Goal: Information Seeking & Learning: Learn about a topic

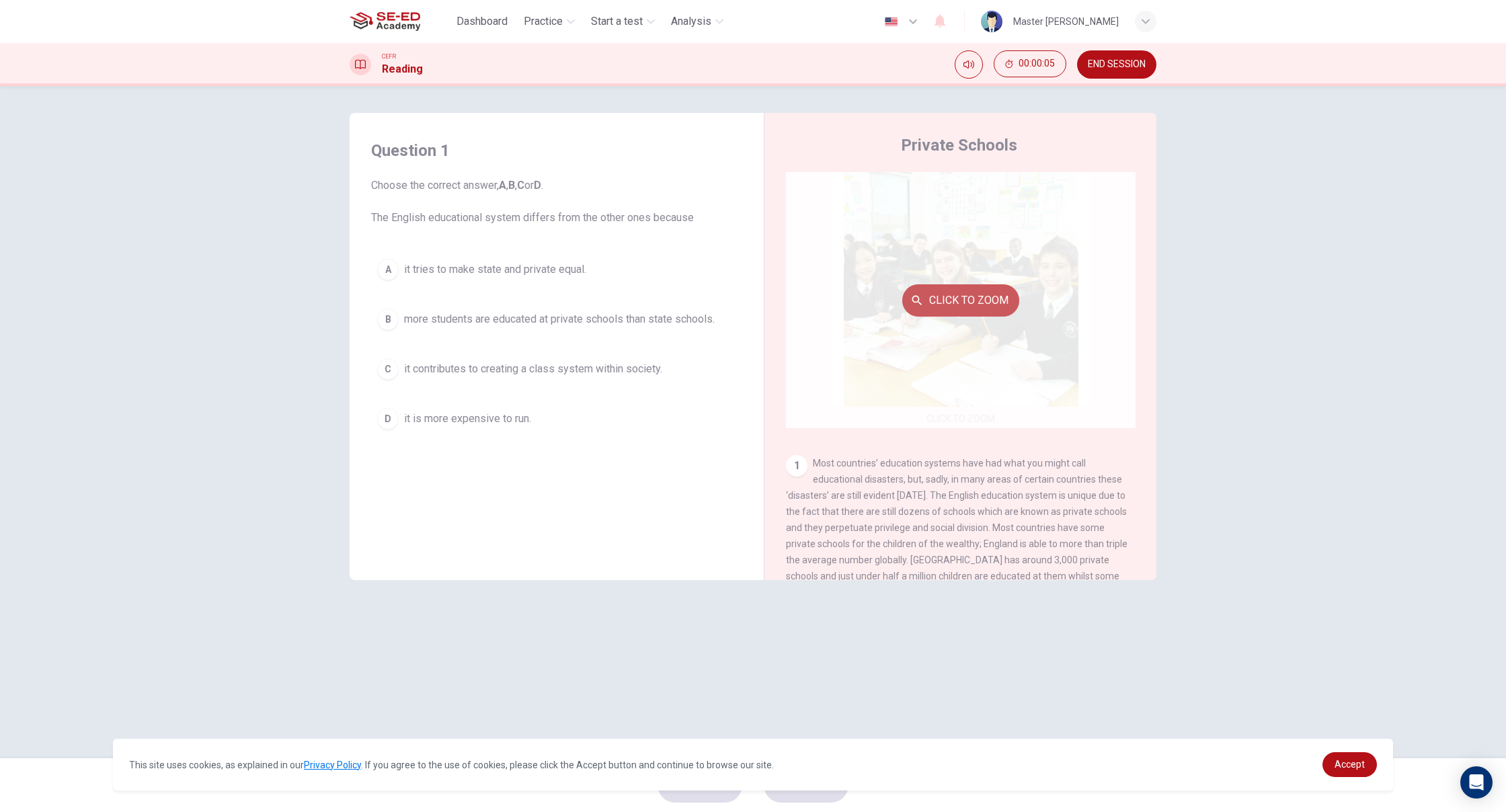
click at [961, 312] on button "Click to Zoom" at bounding box center [961, 300] width 117 height 32
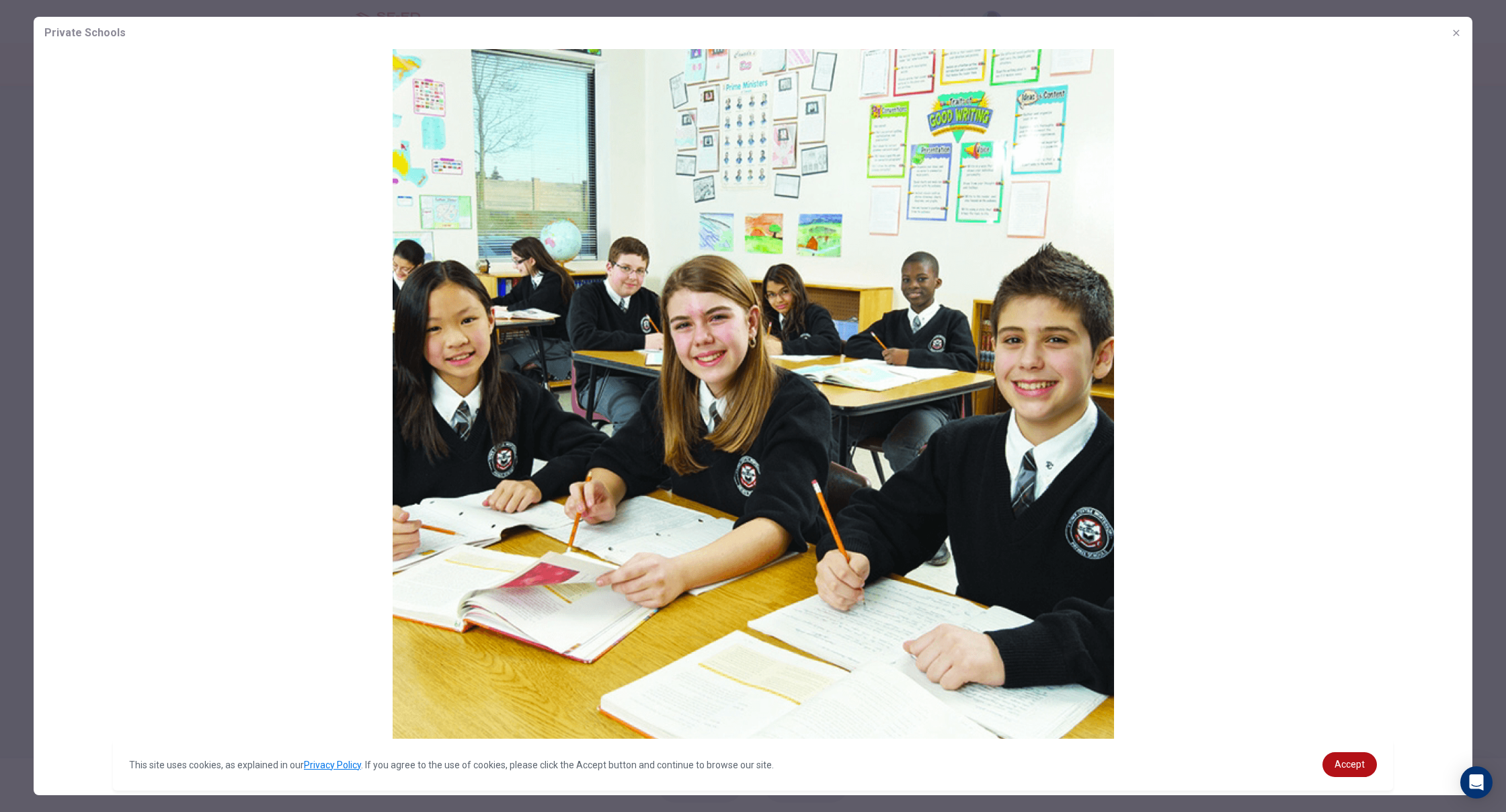
click at [1462, 28] on button "button" at bounding box center [1457, 33] width 22 height 22
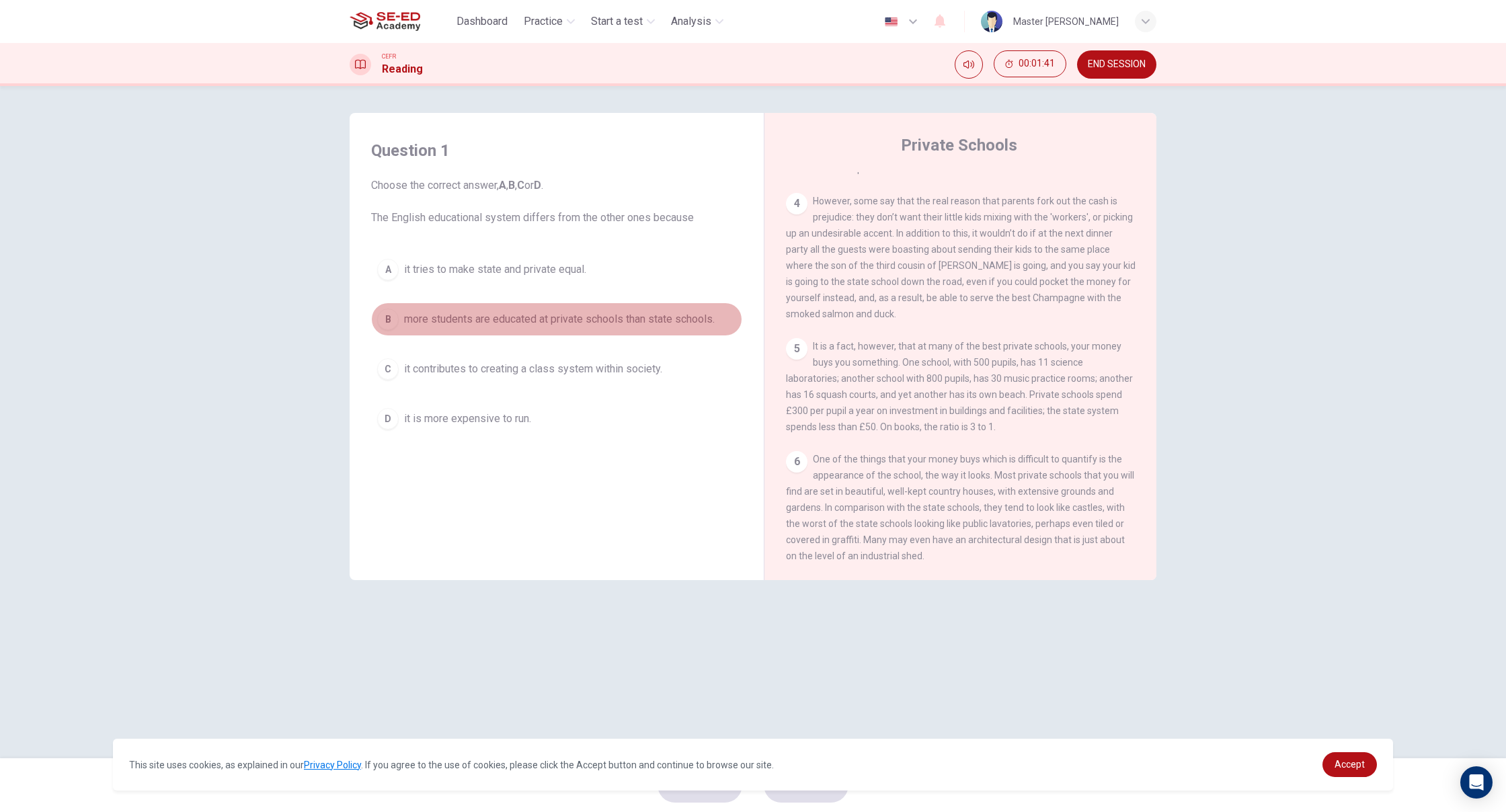
click at [392, 315] on div "B" at bounding box center [388, 319] width 22 height 22
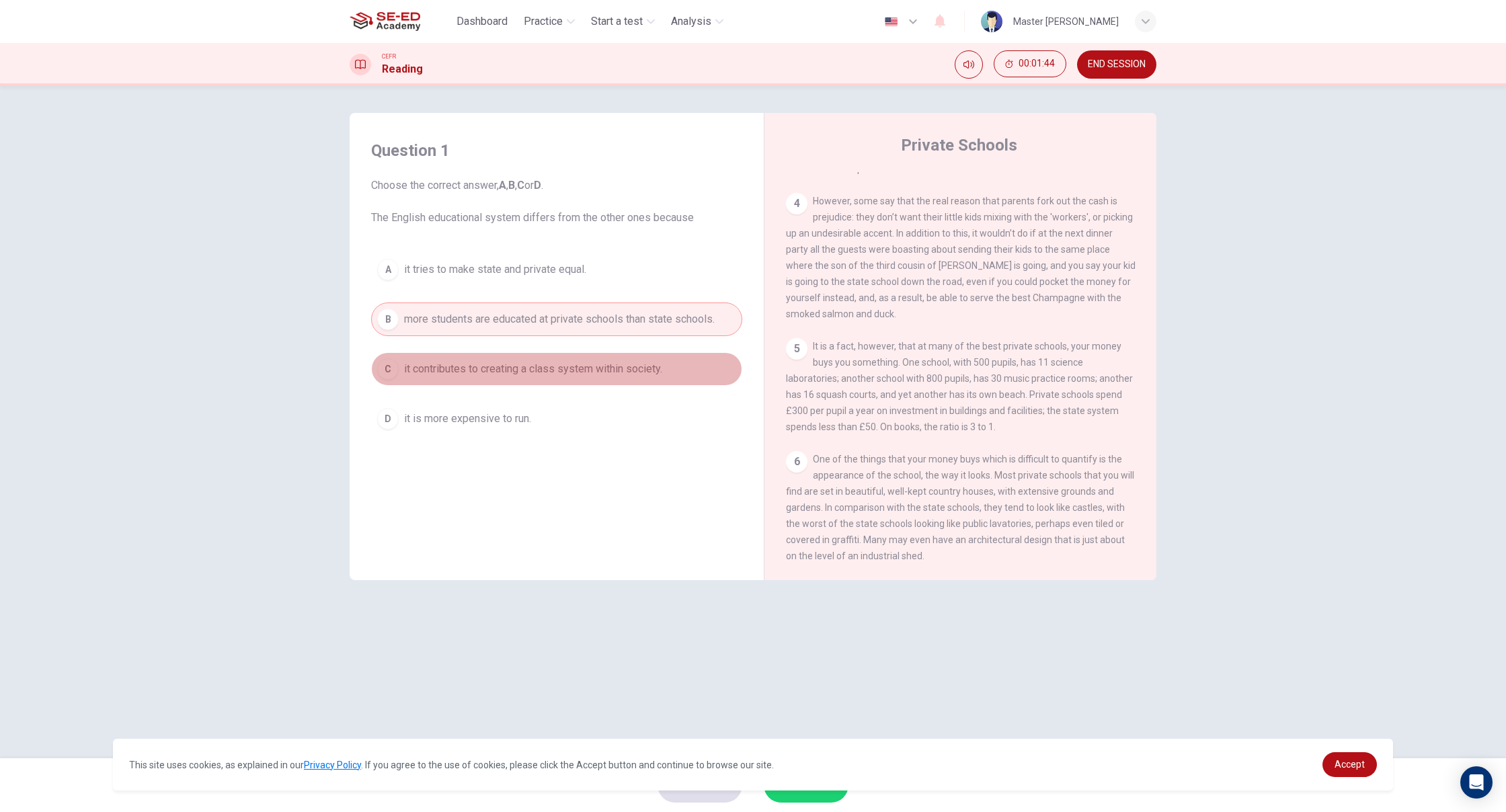
click at [398, 372] on div "C" at bounding box center [388, 370] width 22 height 22
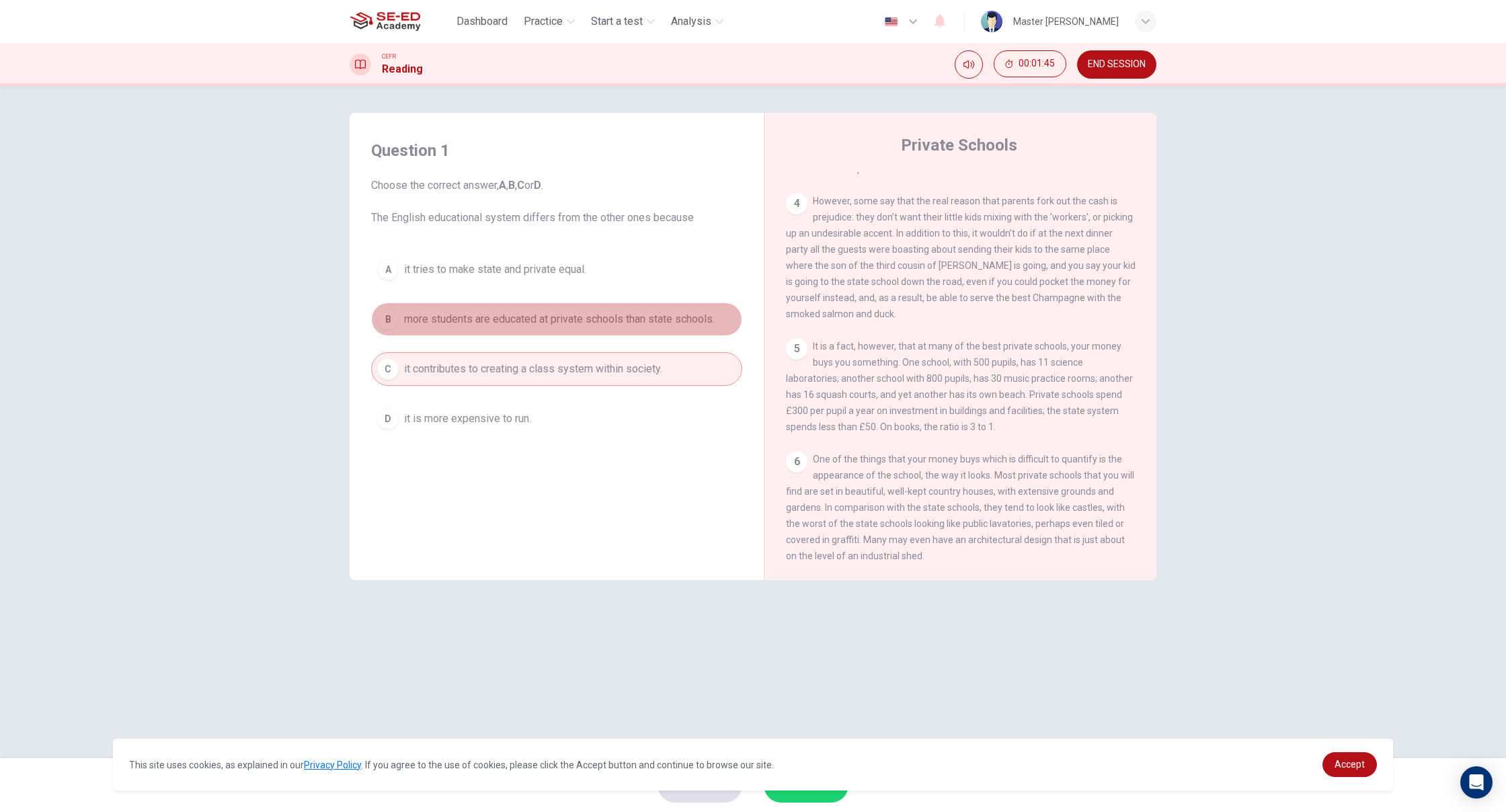
drag, startPoint x: 378, startPoint y: 320, endPoint x: 384, endPoint y: 318, distance: 6.3
click at [380, 319] on div "B" at bounding box center [388, 319] width 22 height 22
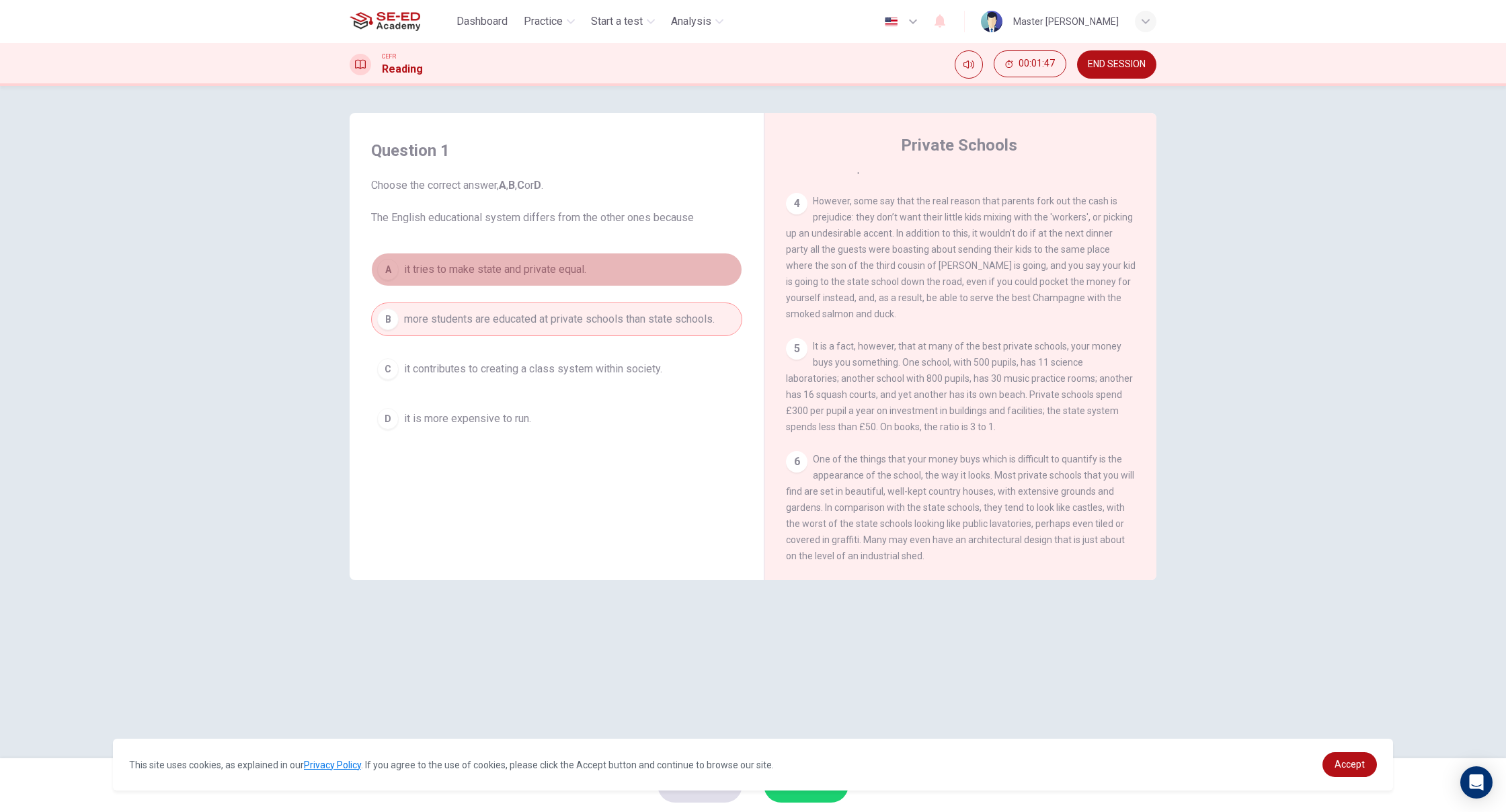
click at [401, 266] on button "A it tries to make state and private equal." at bounding box center [557, 269] width 371 height 34
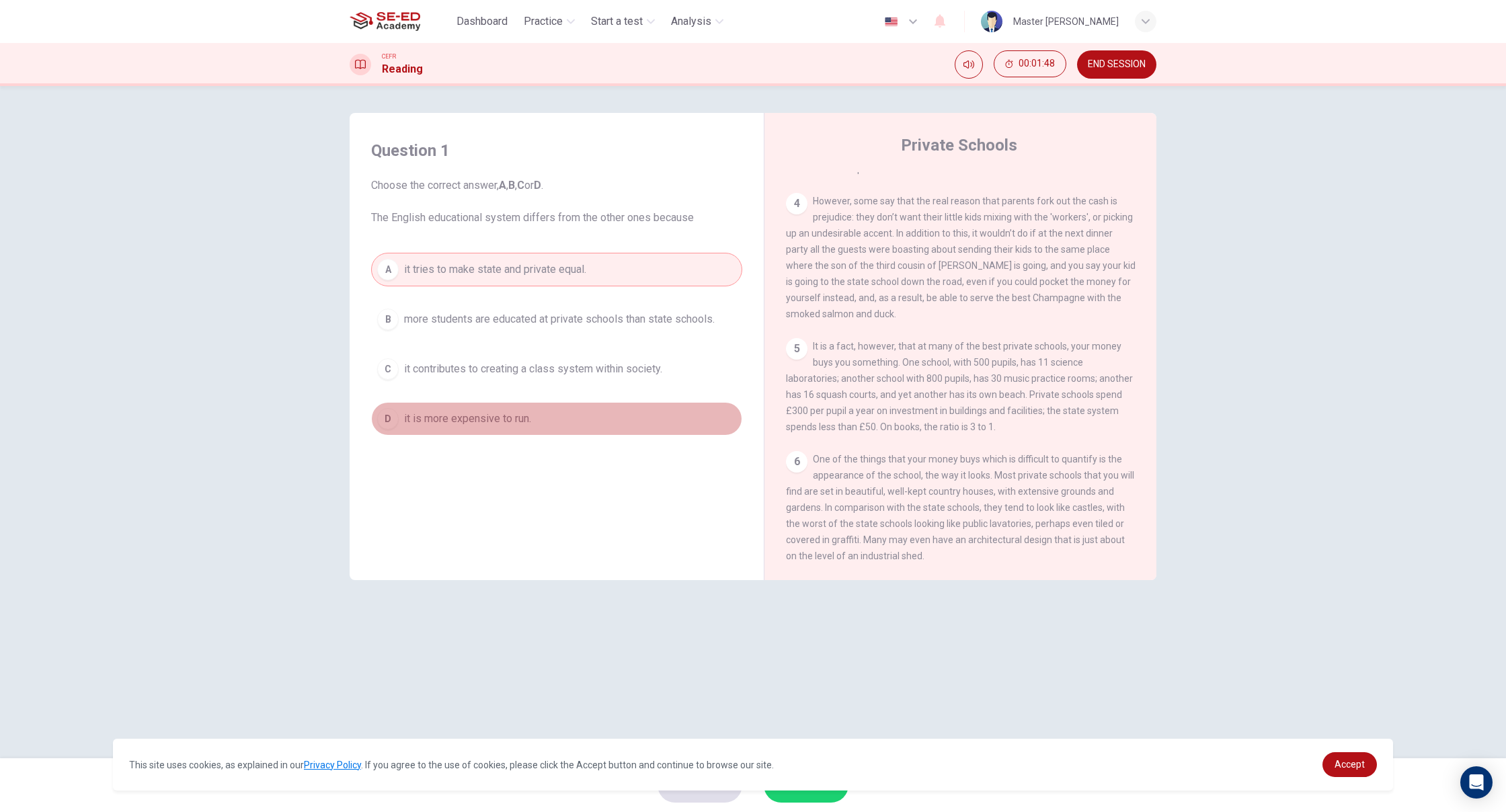
click at [380, 417] on div "D" at bounding box center [388, 419] width 22 height 22
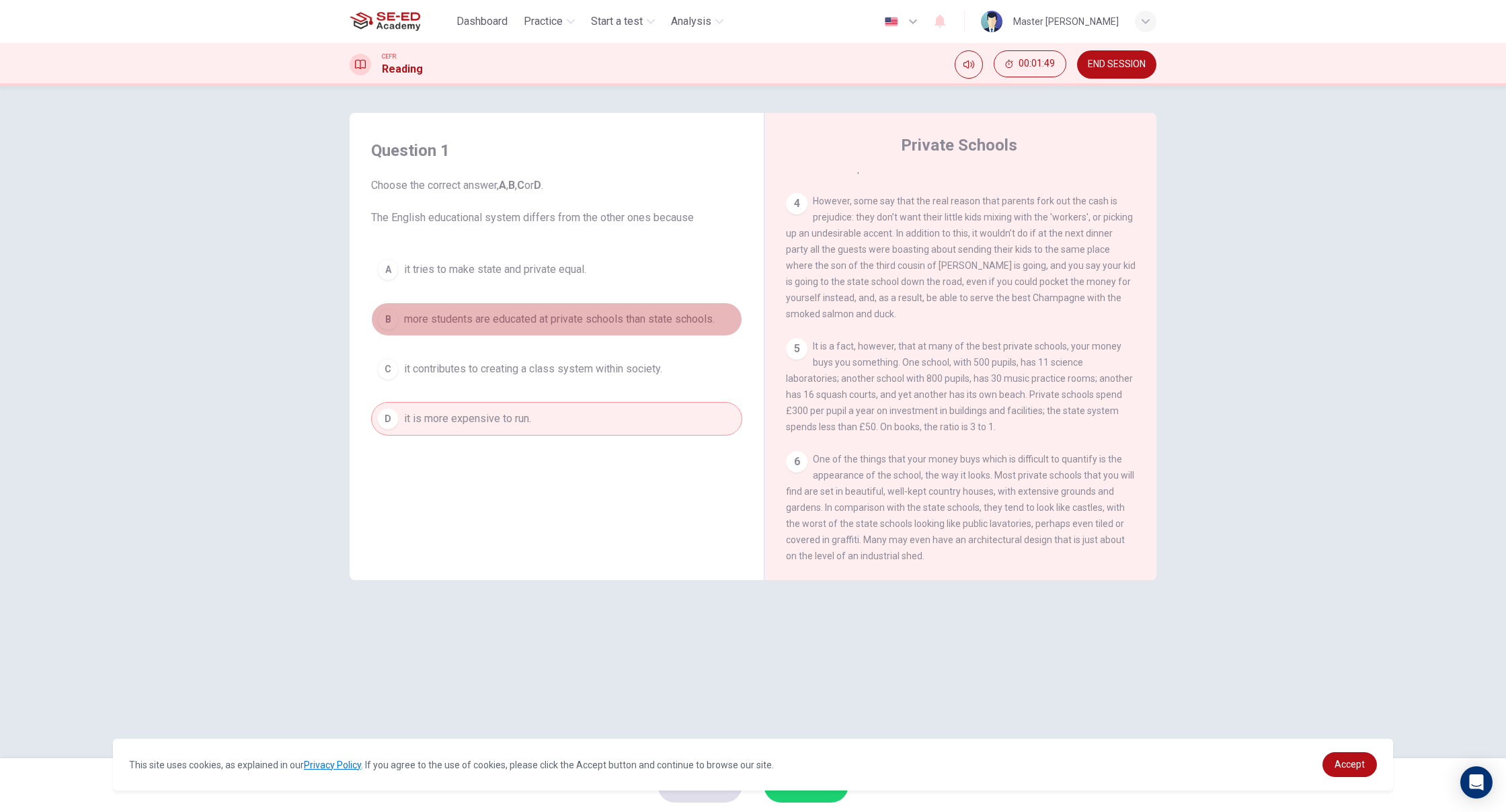
click at [415, 309] on button "B more students are educated at private schools than state schools." at bounding box center [557, 318] width 371 height 34
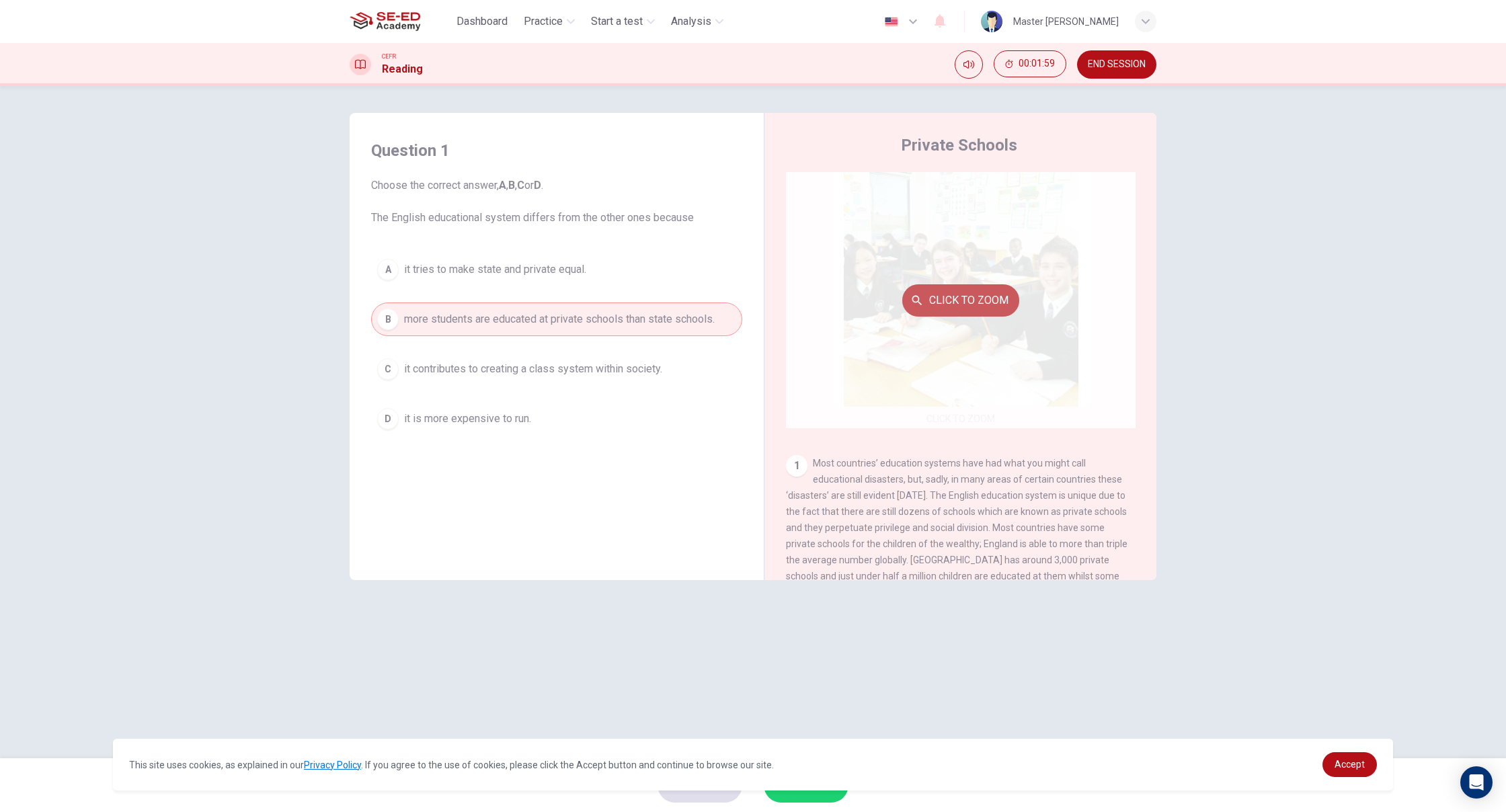
click at [947, 303] on button "Click to Zoom" at bounding box center [961, 300] width 117 height 32
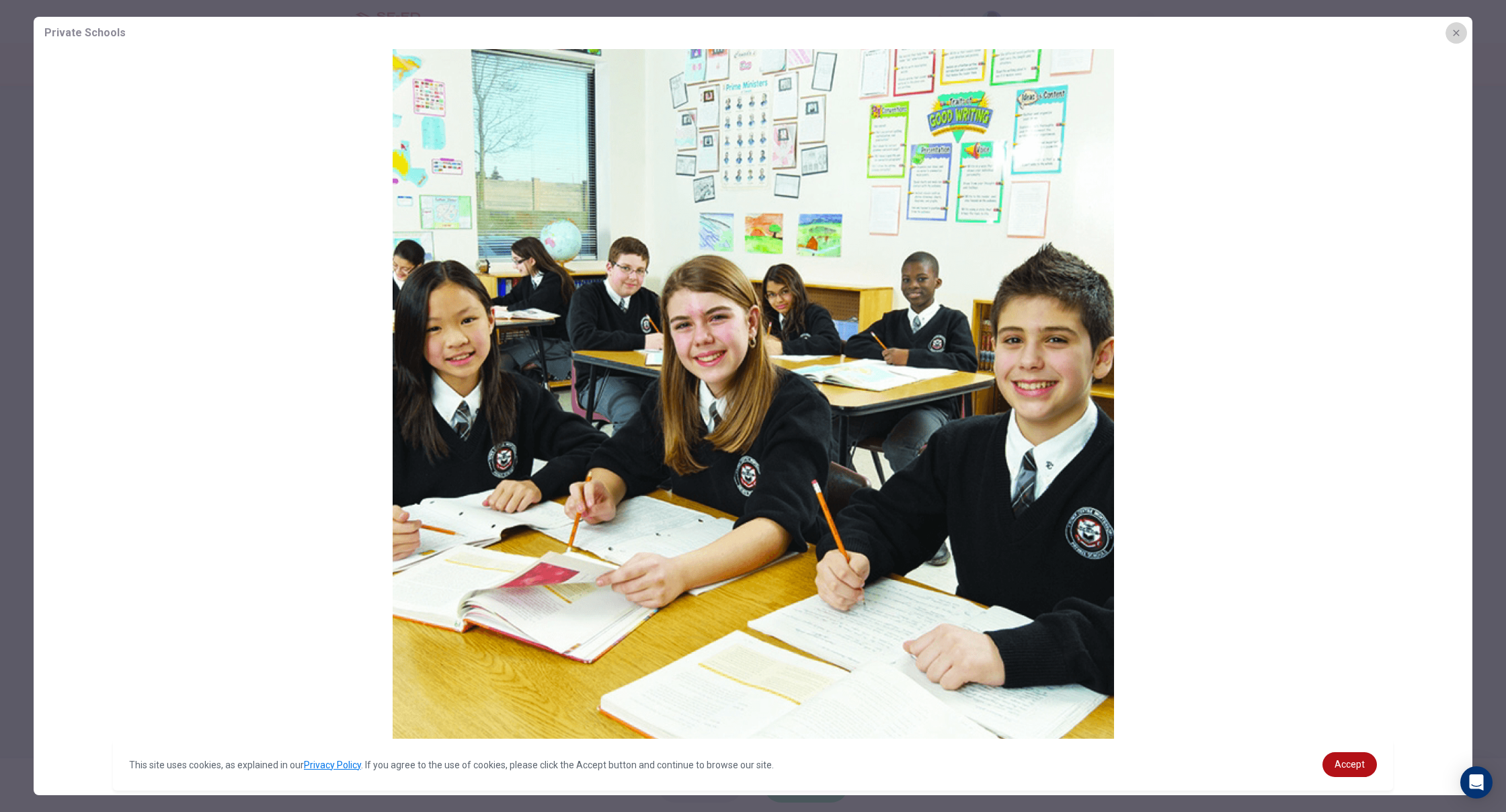
click at [1447, 37] on button "button" at bounding box center [1457, 33] width 22 height 22
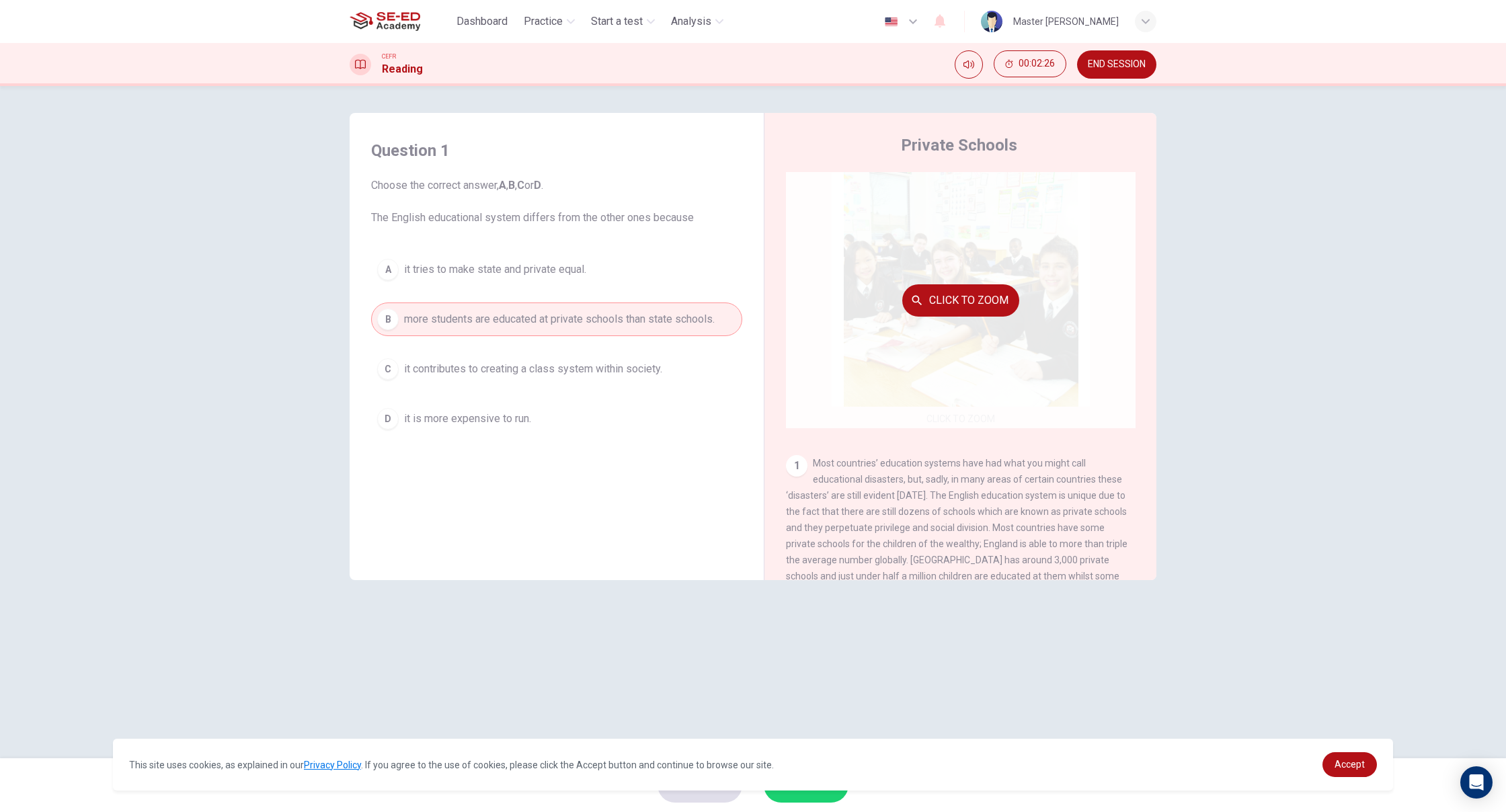
click at [953, 357] on div "Click to Zoom" at bounding box center [960, 300] width 350 height 256
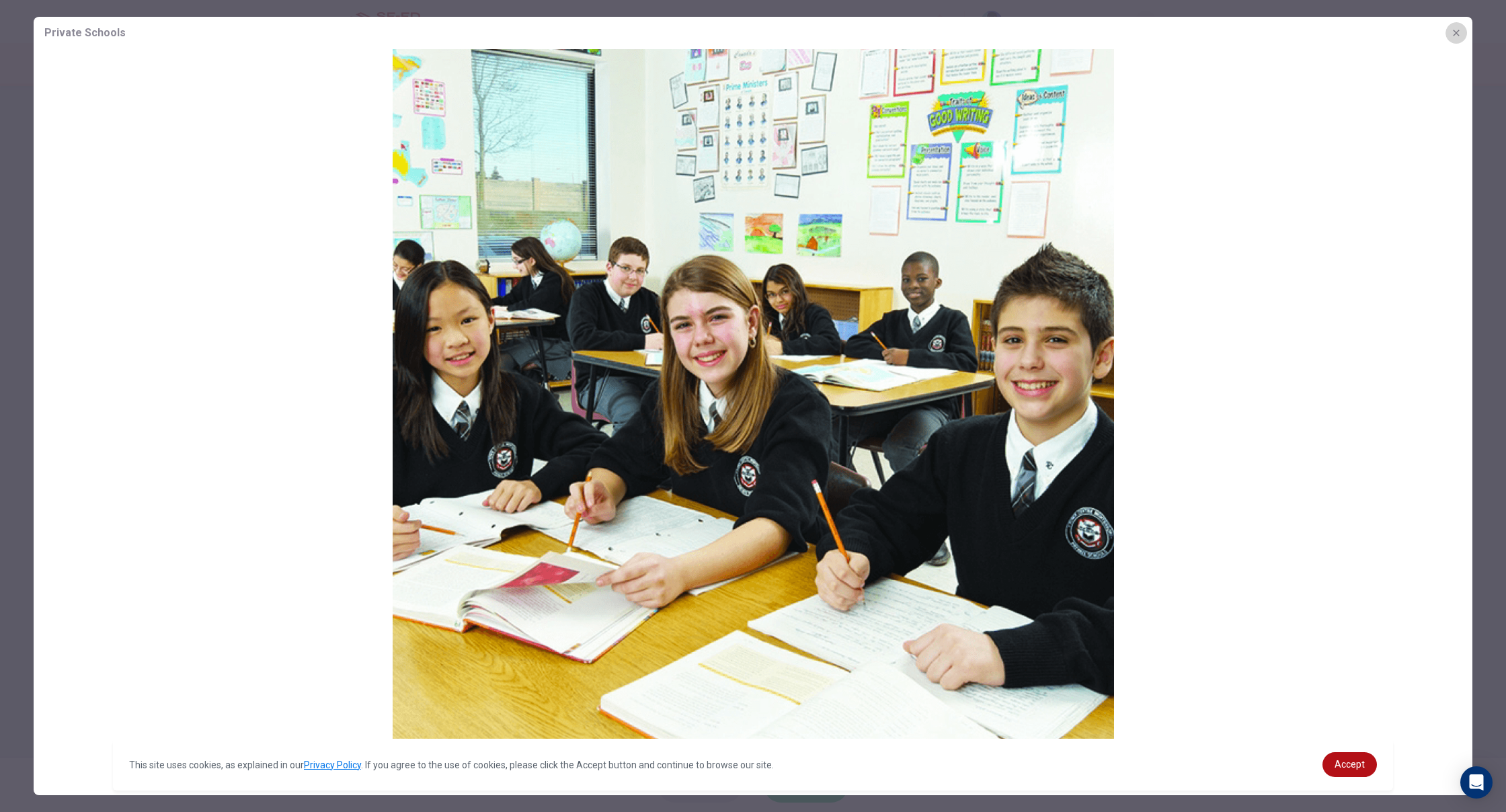
click at [1463, 35] on button "button" at bounding box center [1457, 33] width 22 height 22
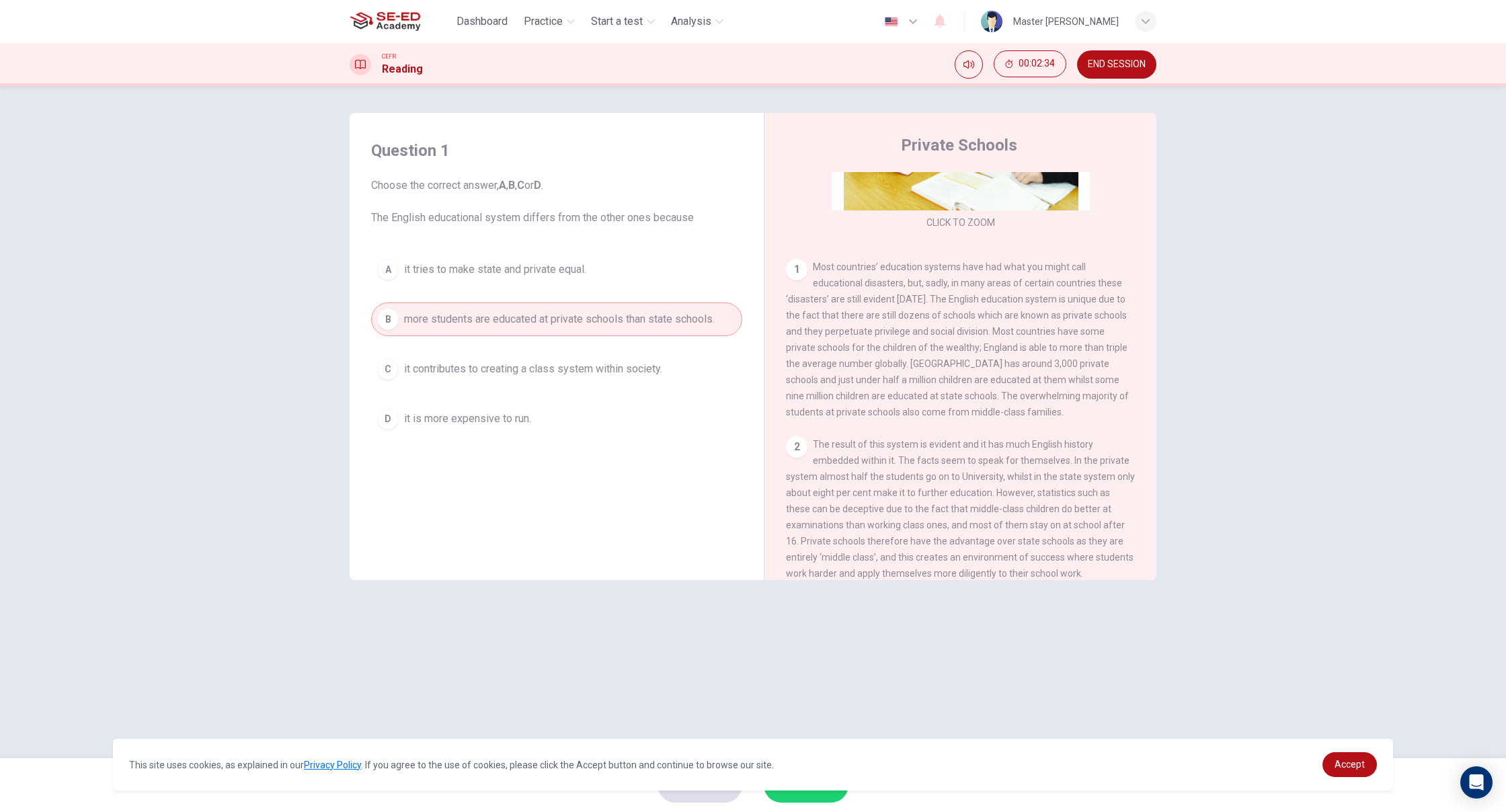
scroll to position [198, 0]
click at [1338, 766] on span "Accept" at bounding box center [1349, 765] width 30 height 11
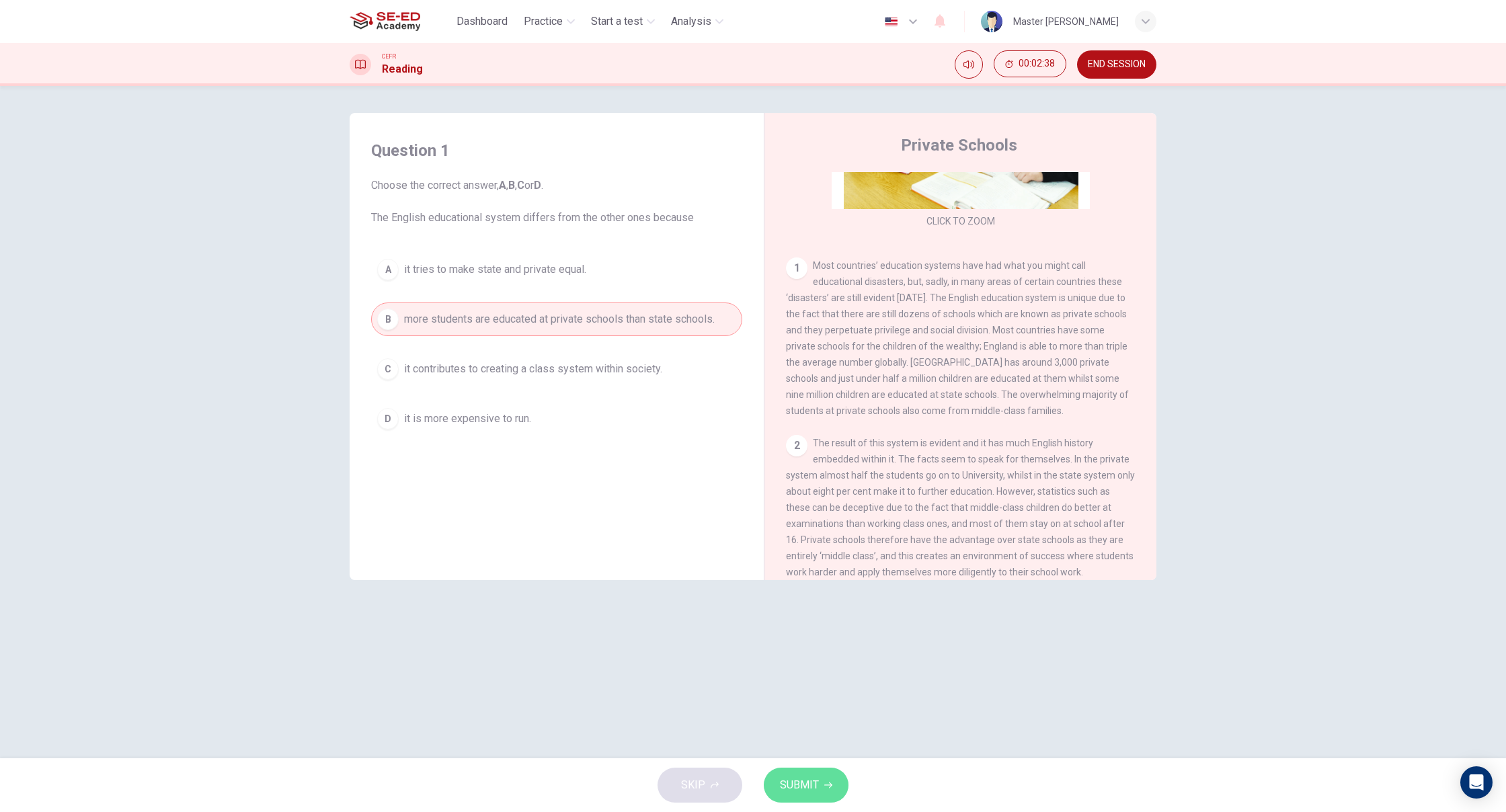
drag, startPoint x: 788, startPoint y: 781, endPoint x: 803, endPoint y: 771, distance: 18.0
click at [800, 776] on span "SUBMIT" at bounding box center [799, 785] width 39 height 19
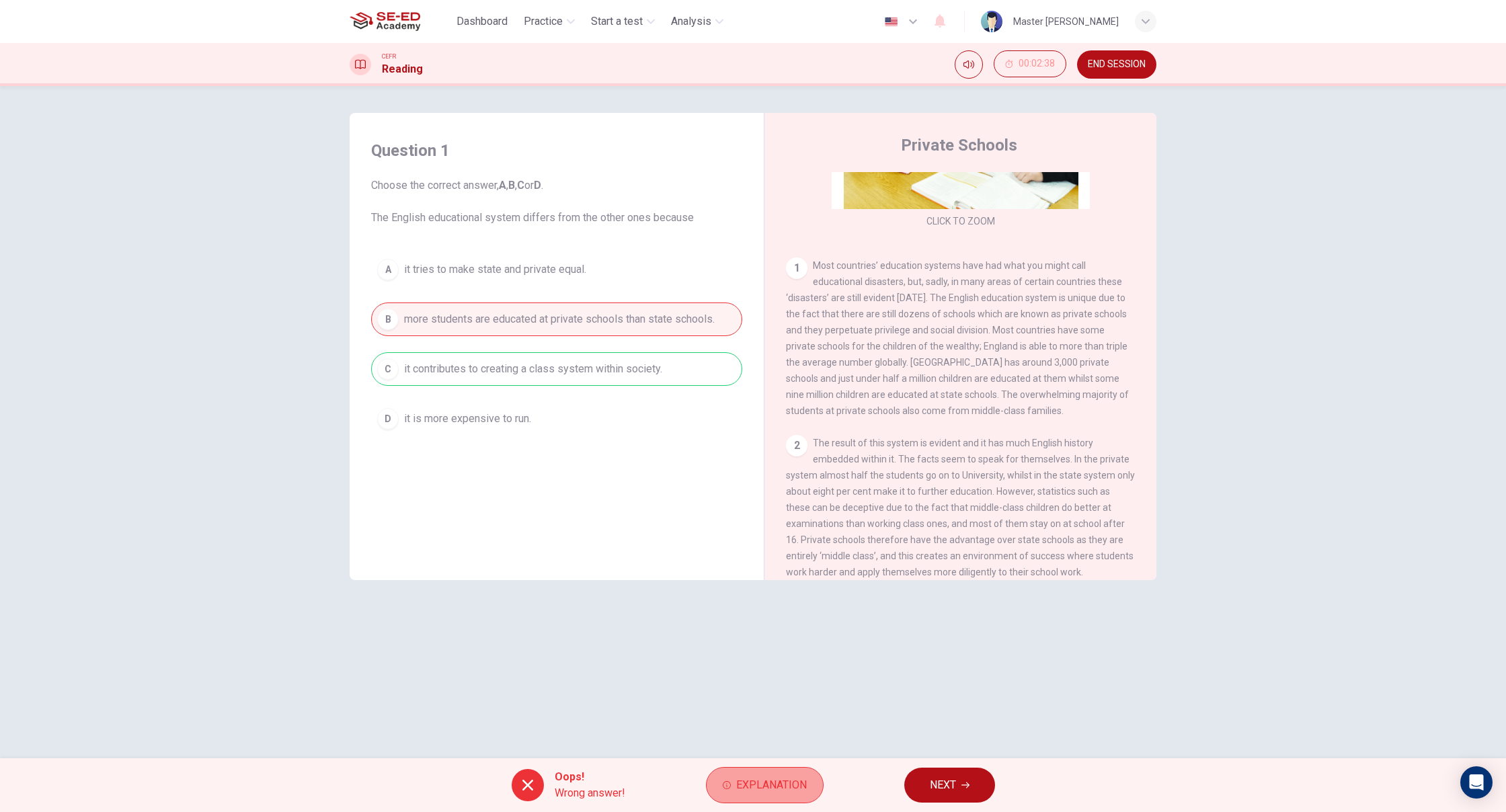
click at [729, 792] on button "Explanation" at bounding box center [764, 785] width 118 height 36
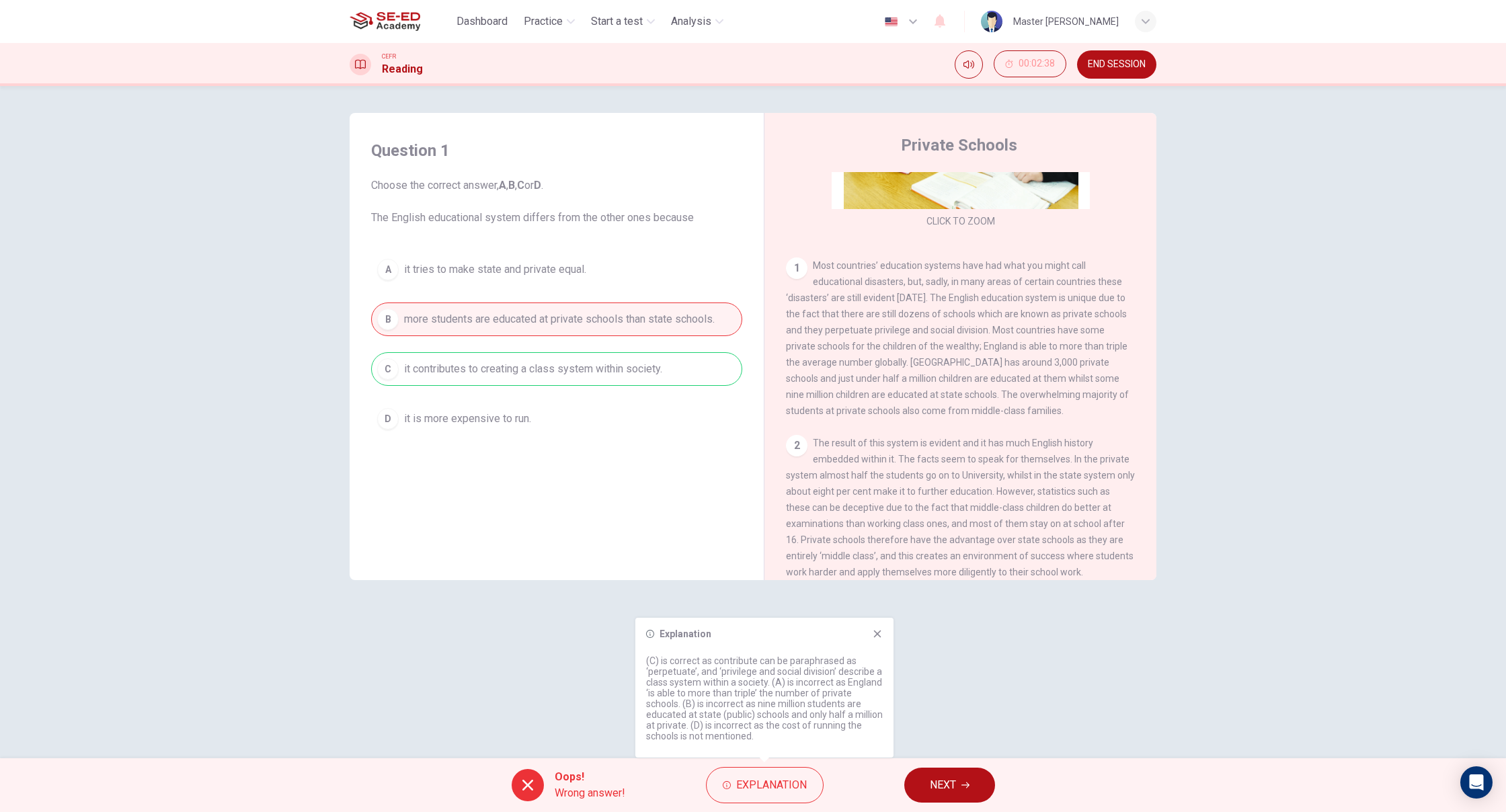
click at [871, 640] on div "Explanation (C) is correct as contribute can be paraphrased as ‘perpetuate’, an…" at bounding box center [764, 687] width 258 height 140
click at [507, 369] on div "A it tries to make state and private equal. B more students are educated at pri…" at bounding box center [557, 344] width 371 height 182
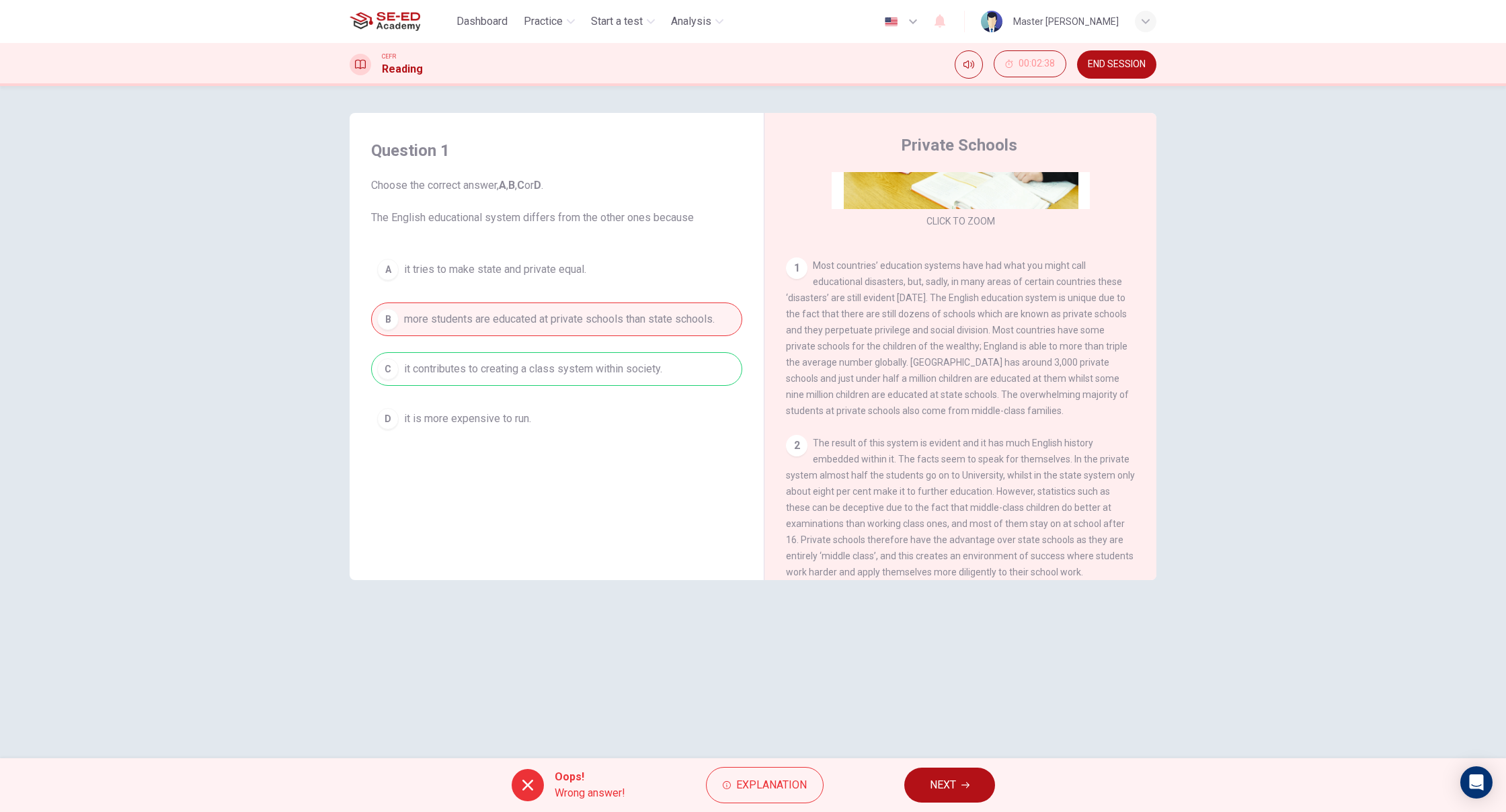
drag, startPoint x: 507, startPoint y: 369, endPoint x: 517, endPoint y: 371, distance: 10.2
click at [510, 370] on div "A it tries to make state and private equal. B more students are educated at pri…" at bounding box center [557, 344] width 371 height 182
drag, startPoint x: 517, startPoint y: 371, endPoint x: 525, endPoint y: 371, distance: 8.0
click at [519, 371] on div "A it tries to make state and private equal. B more students are educated at pri…" at bounding box center [557, 344] width 371 height 182
click at [525, 371] on div "A it tries to make state and private equal. B more students are educated at pri…" at bounding box center [557, 344] width 371 height 182
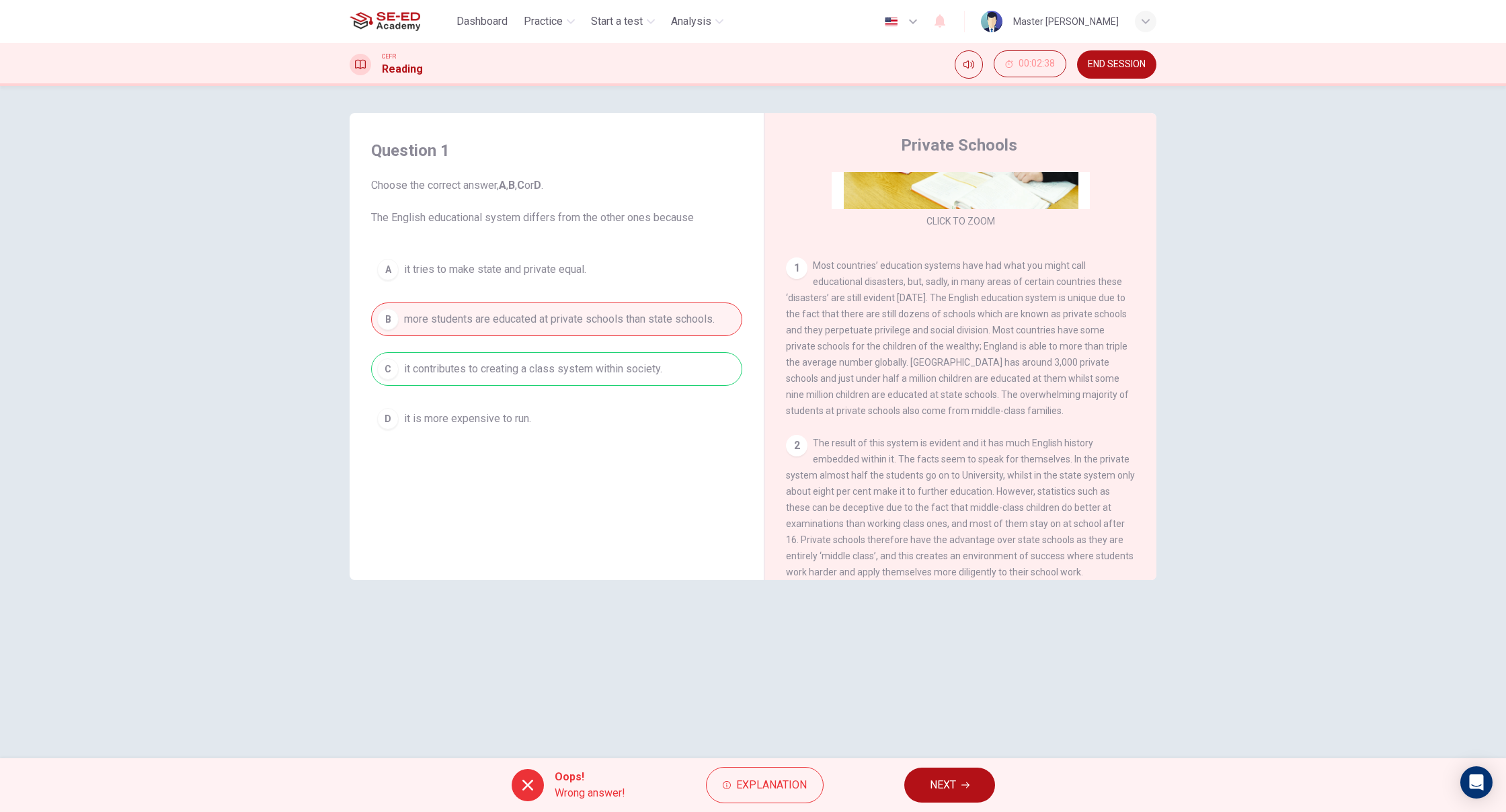
click at [541, 794] on div "Oops! Wrong answer!" at bounding box center [569, 785] width 113 height 32
click at [535, 787] on div at bounding box center [528, 785] width 32 height 32
click at [536, 786] on div at bounding box center [528, 785] width 32 height 32
click at [973, 779] on button "NEXT" at bounding box center [949, 785] width 90 height 35
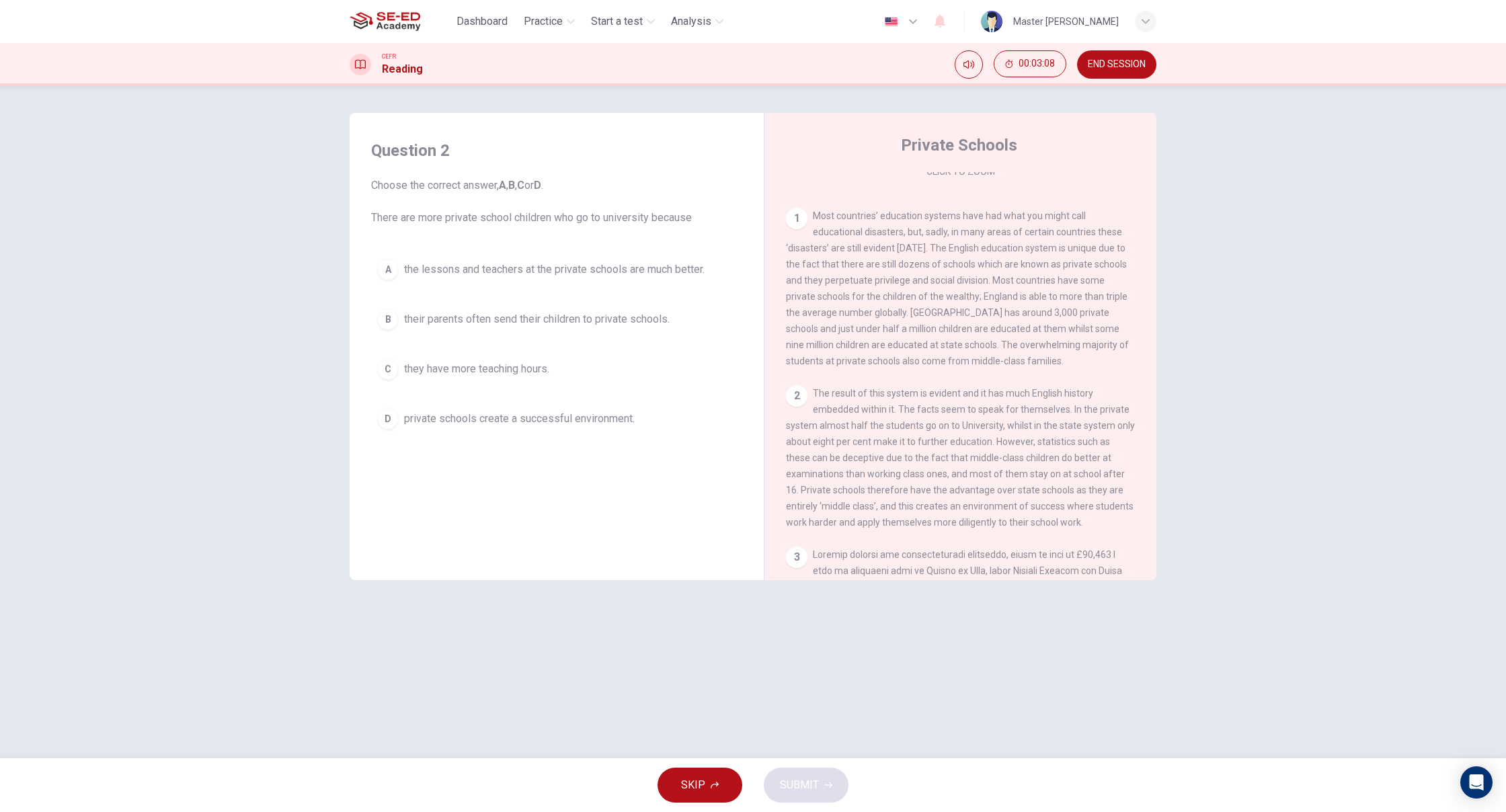
scroll to position [250, 0]
click at [391, 315] on div "B" at bounding box center [388, 319] width 22 height 22
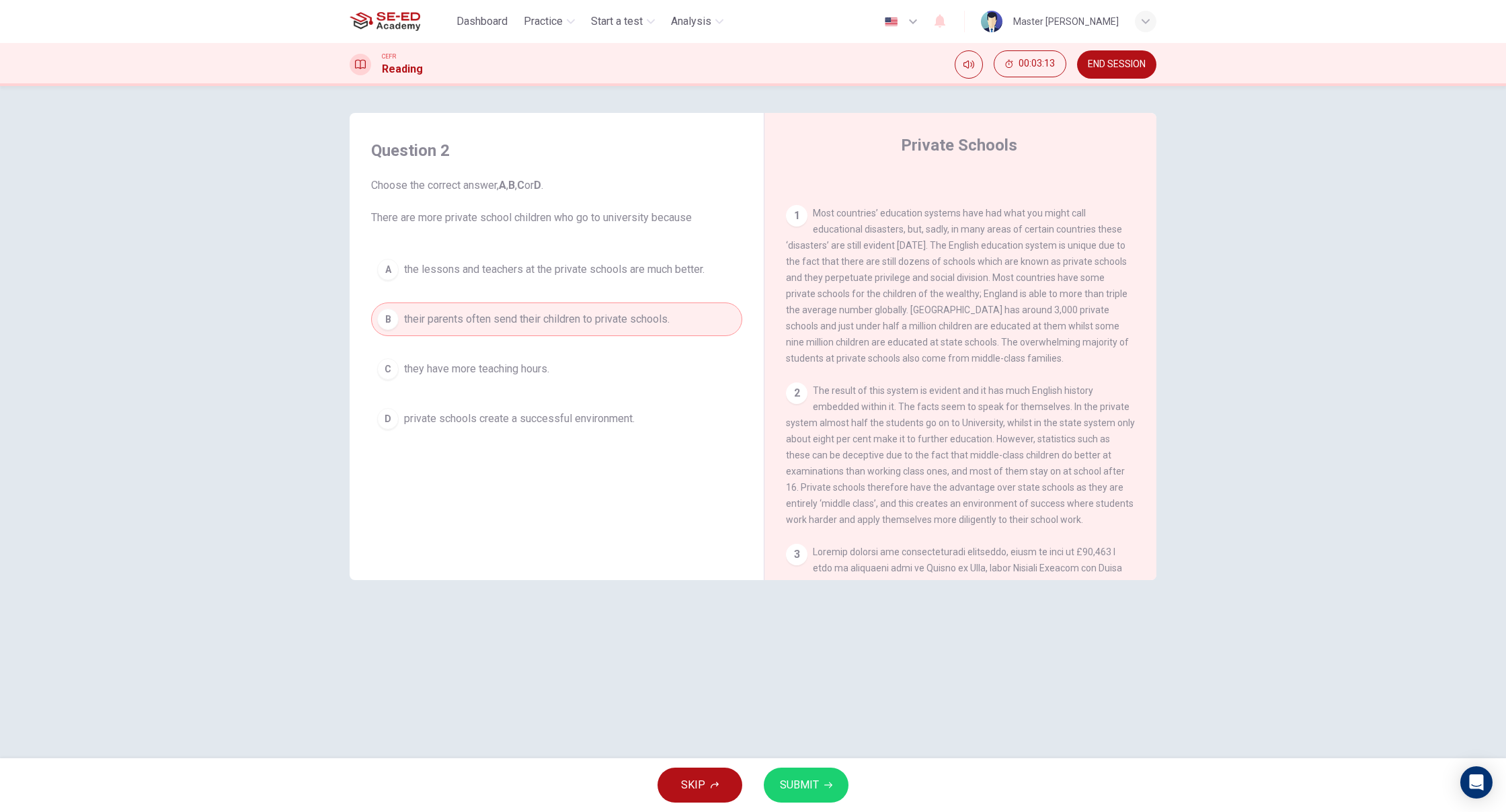
scroll to position [-5, 0]
drag, startPoint x: 800, startPoint y: 778, endPoint x: 807, endPoint y: 779, distance: 7.1
click at [800, 779] on button "SUBMIT" at bounding box center [806, 785] width 85 height 35
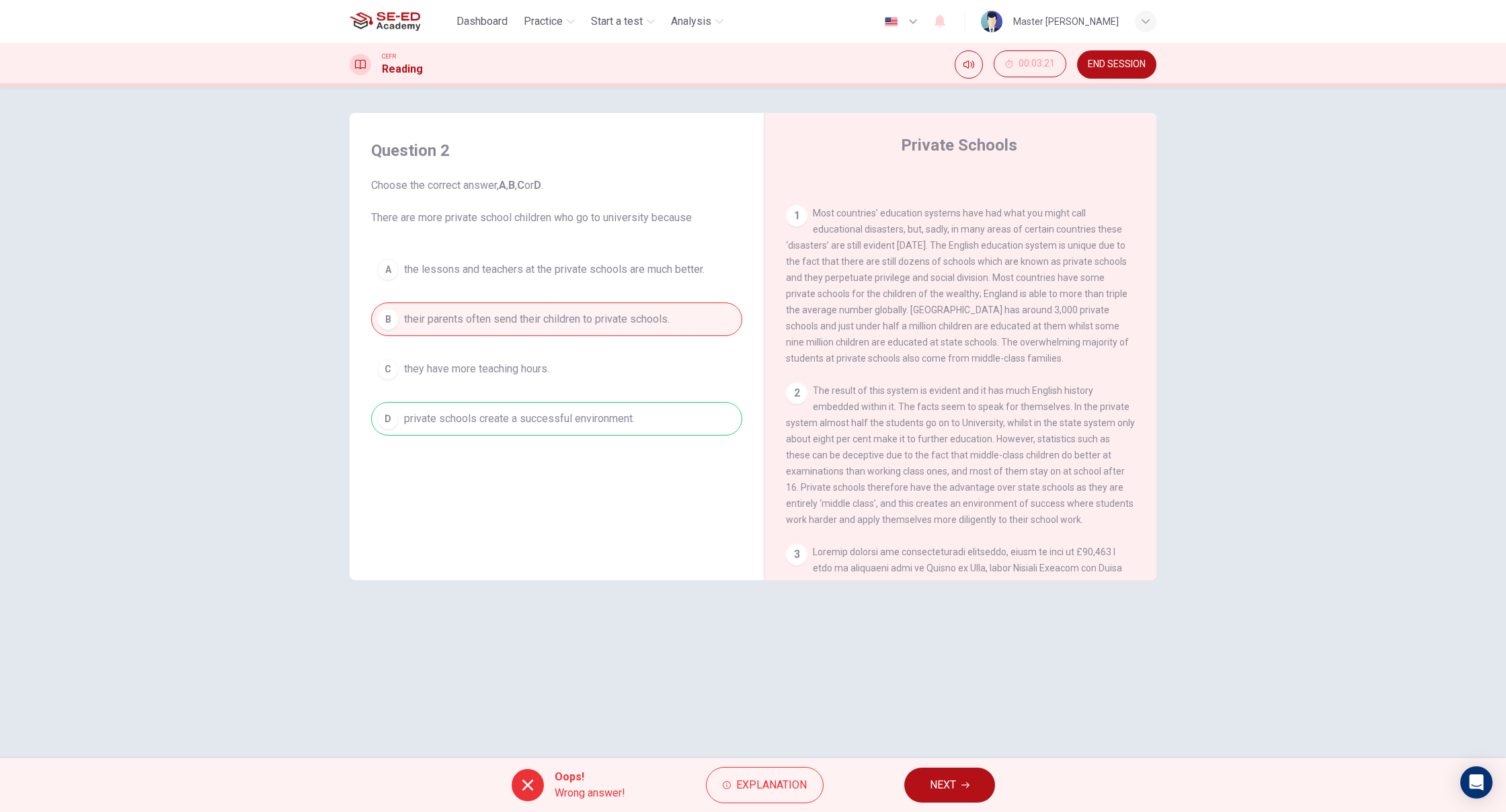
click at [973, 793] on button "NEXT" at bounding box center [949, 785] width 90 height 35
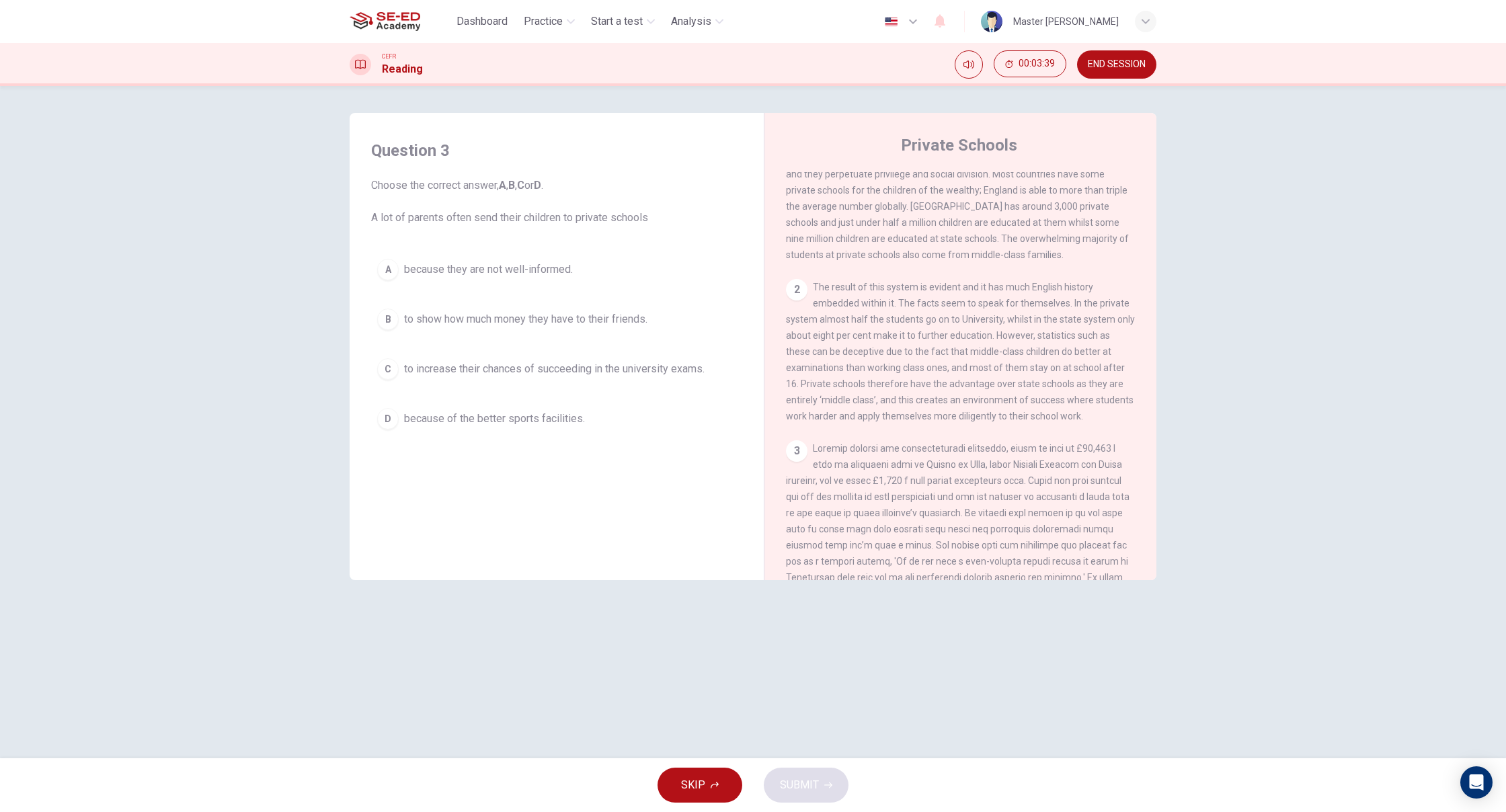
scroll to position [1, 0]
click at [477, 361] on span "to increase their chances of succeeding in the university exams." at bounding box center [554, 370] width 300 height 16
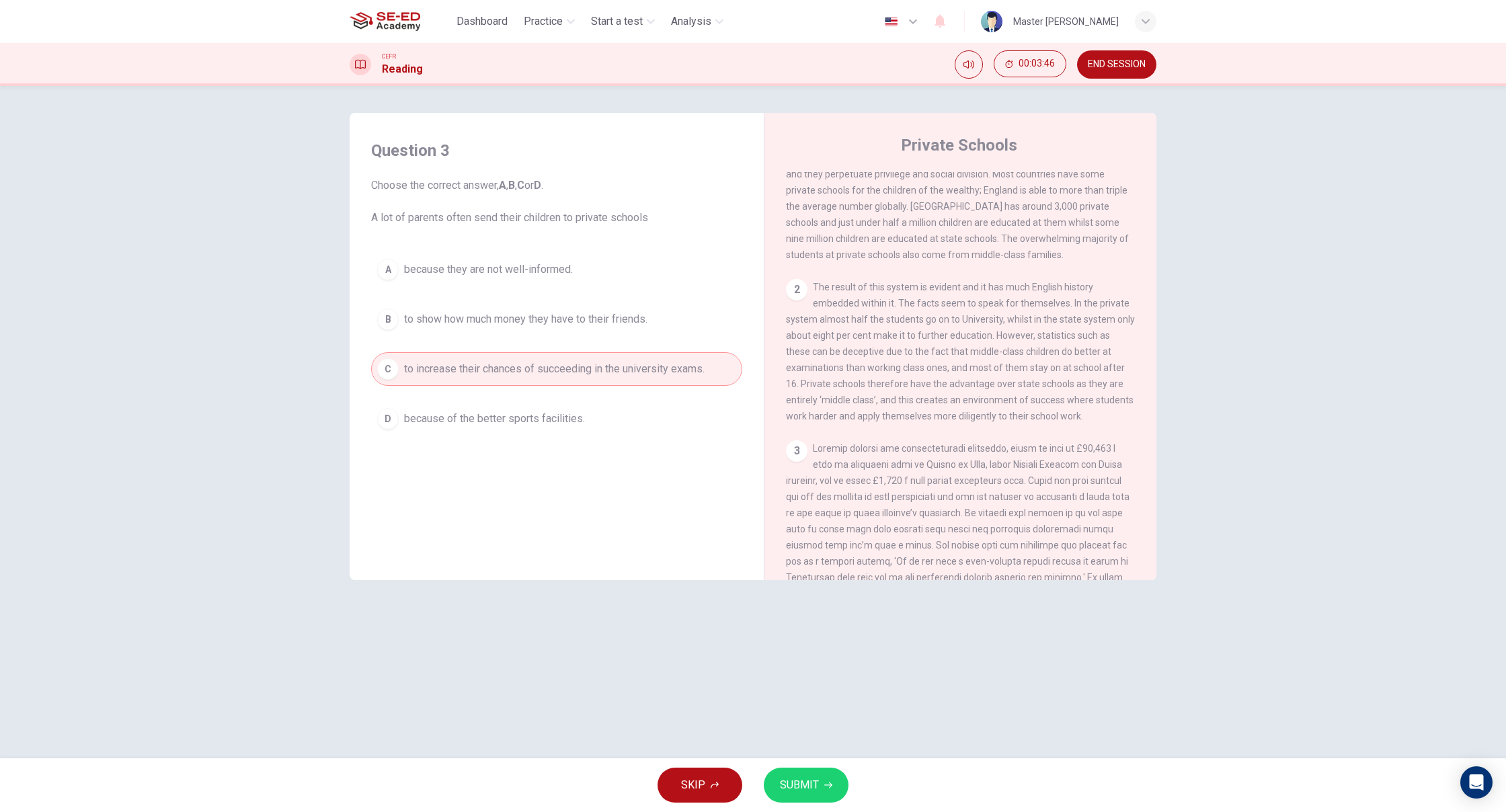
scroll to position [0, 0]
click at [803, 774] on button "SUBMIT" at bounding box center [806, 785] width 85 height 35
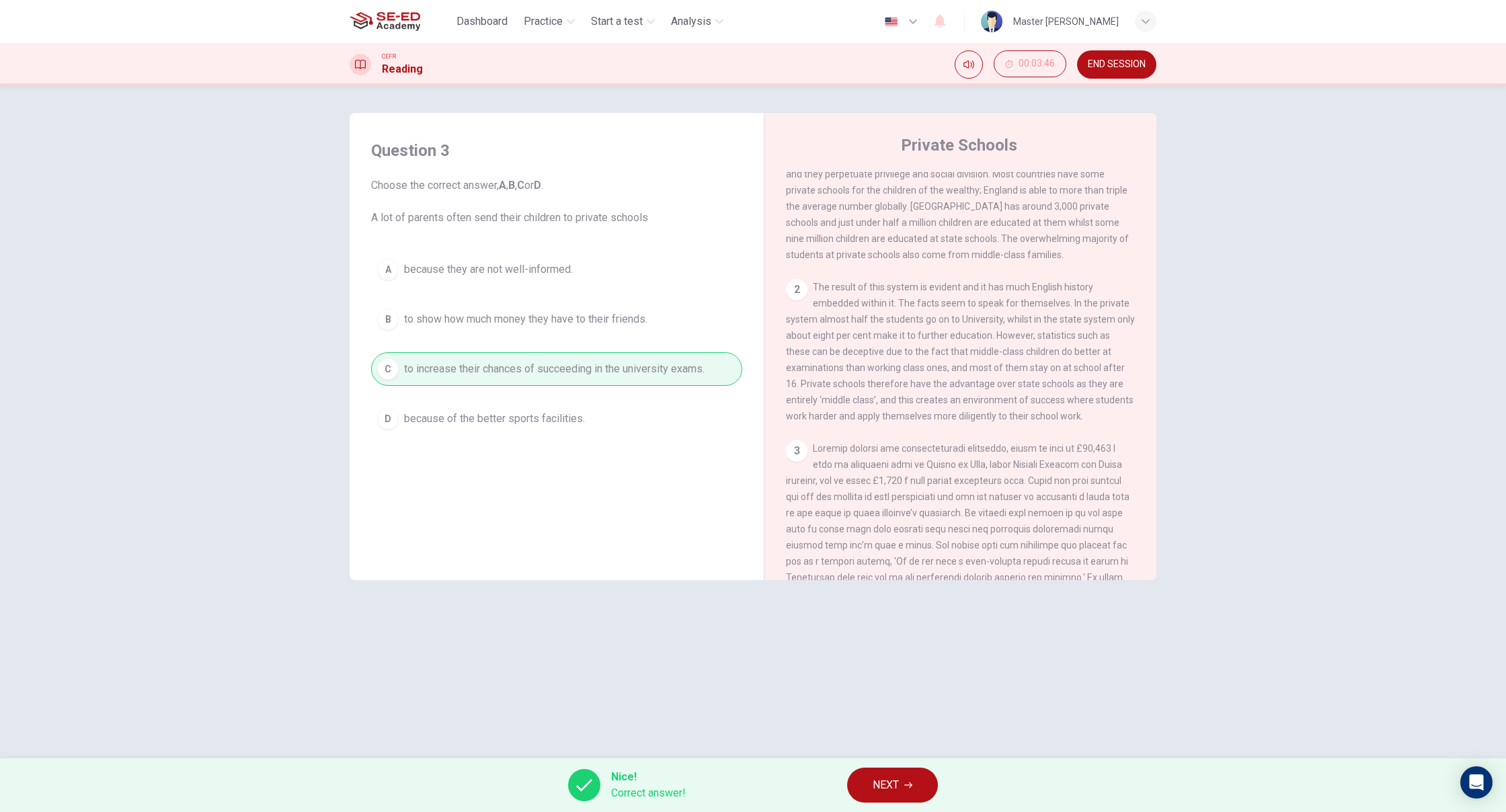
click at [912, 771] on button "NEXT" at bounding box center [892, 785] width 90 height 35
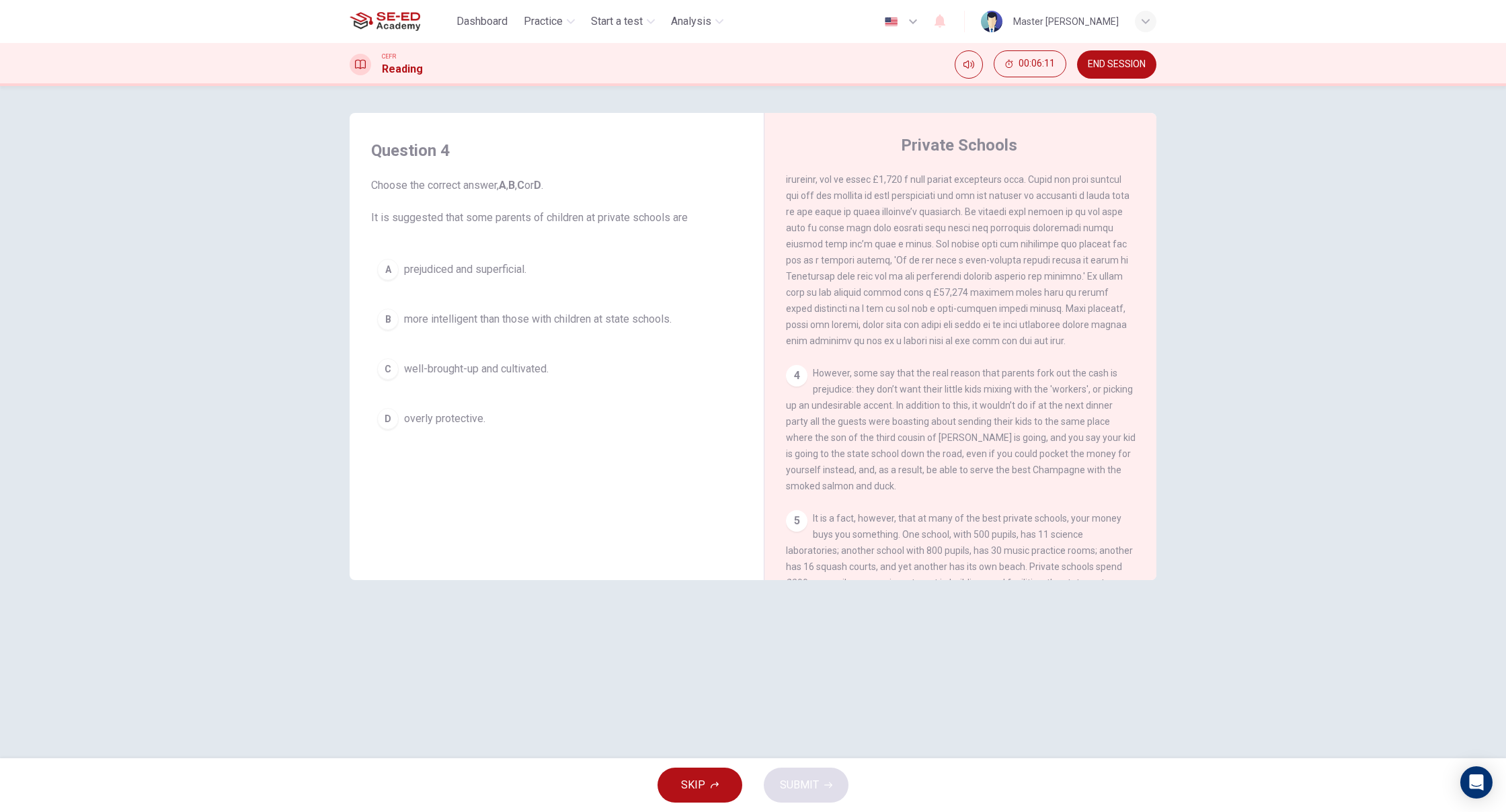
scroll to position [653, 0]
click at [418, 320] on span "more intelligent than those with children at state schools." at bounding box center [538, 319] width 267 height 16
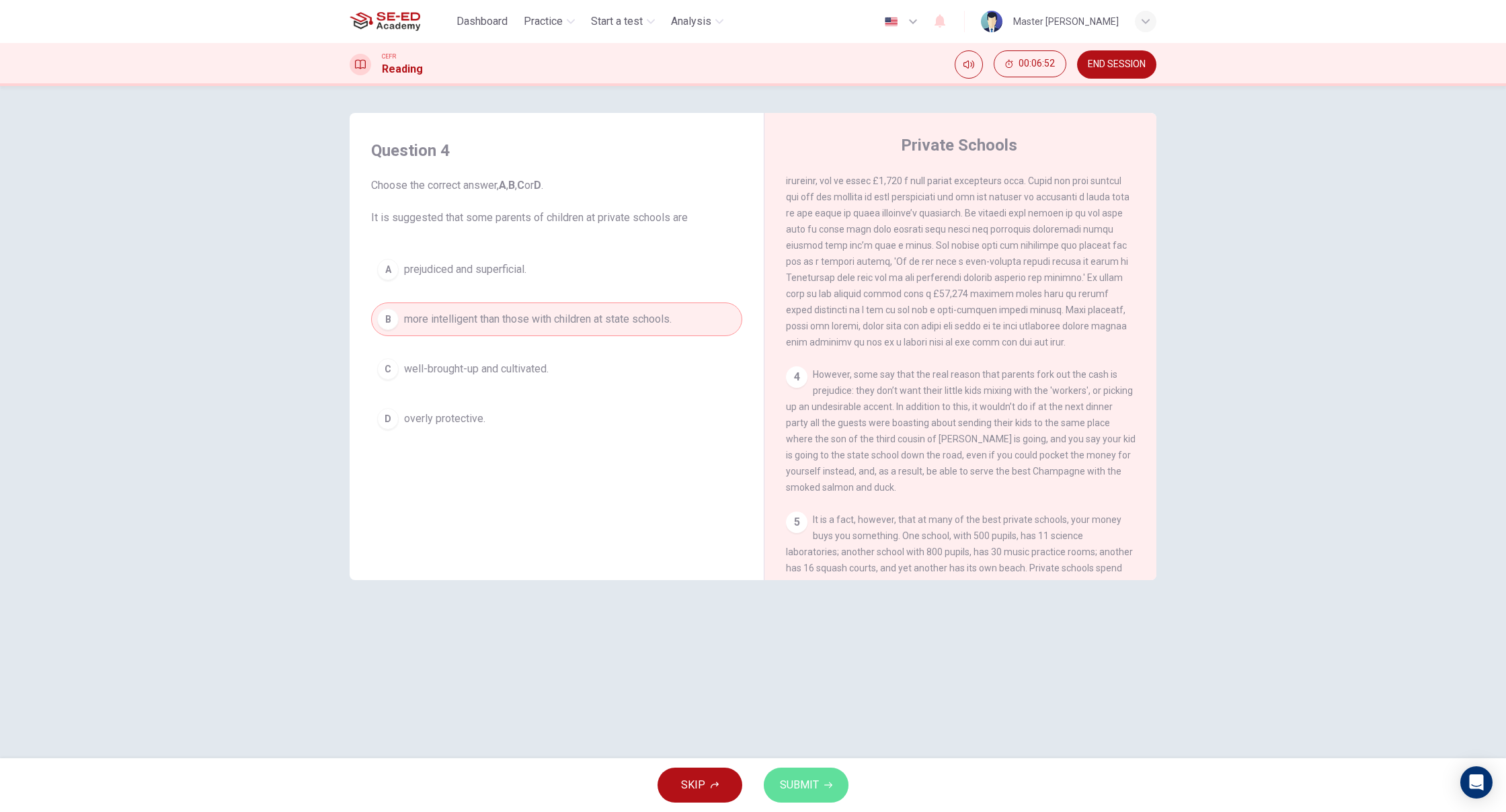
click at [786, 776] on span "SUBMIT" at bounding box center [799, 785] width 39 height 19
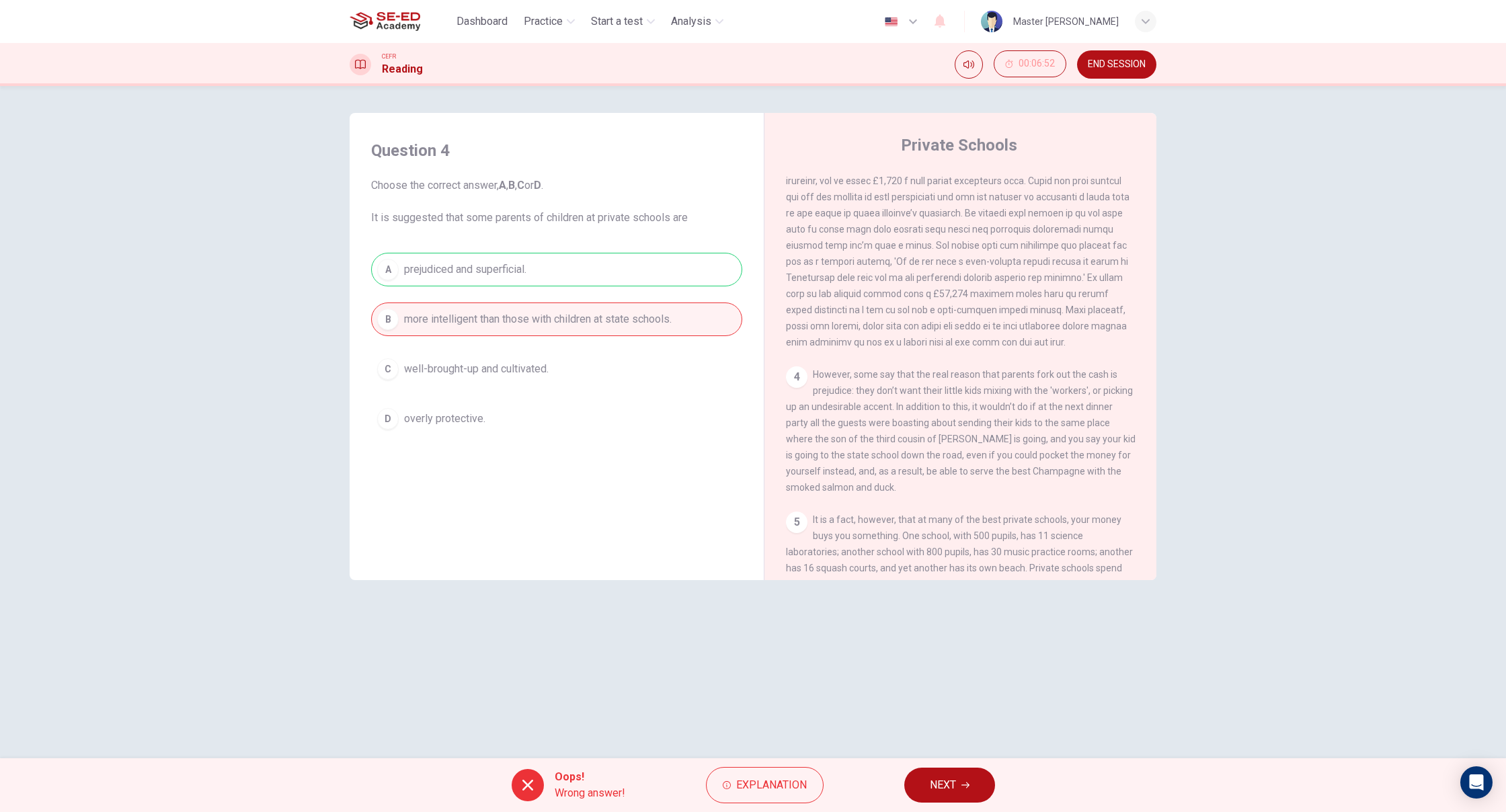
click at [956, 774] on button "NEXT" at bounding box center [949, 785] width 90 height 35
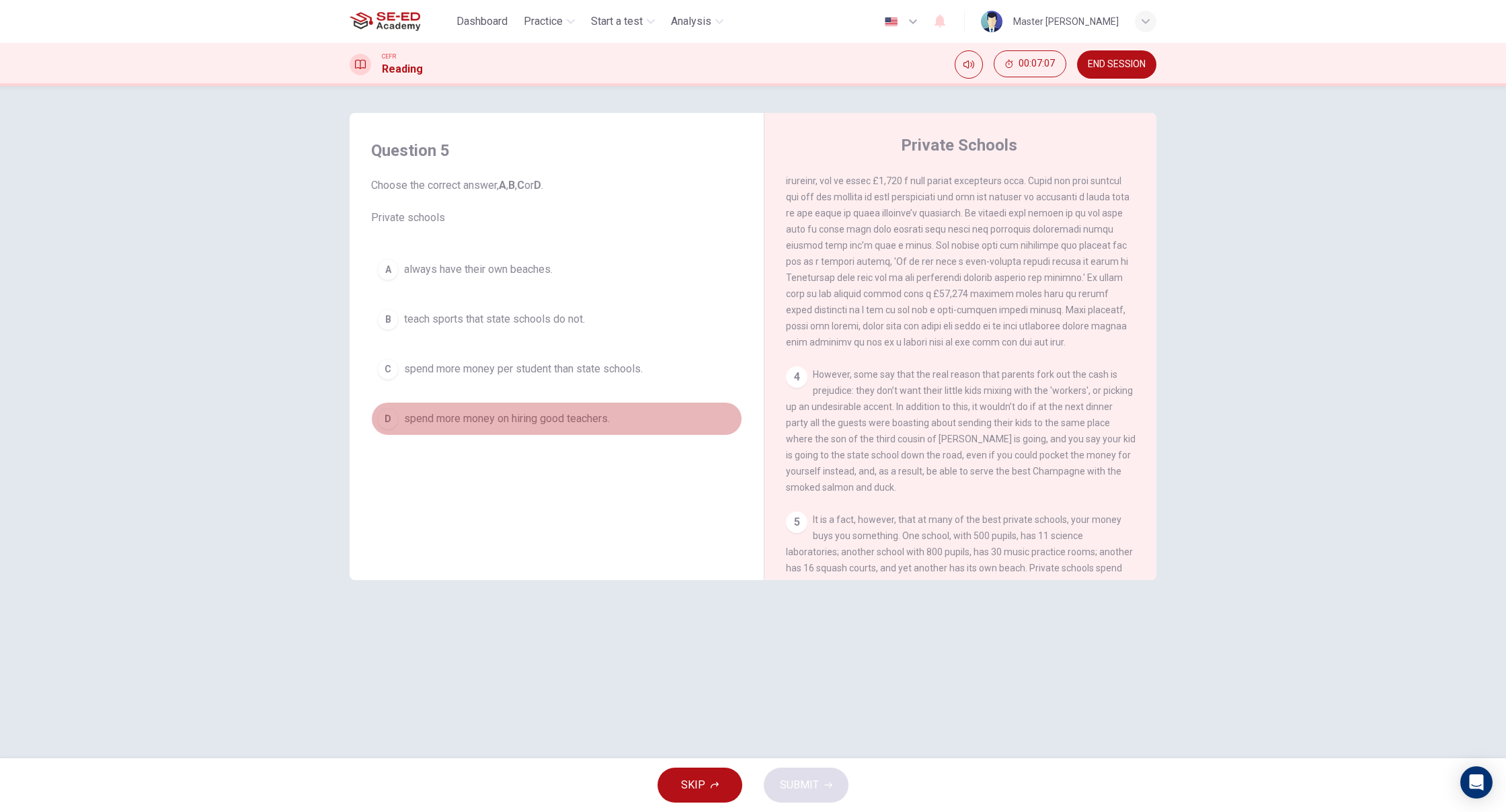
click at [384, 418] on div "D" at bounding box center [388, 419] width 22 height 22
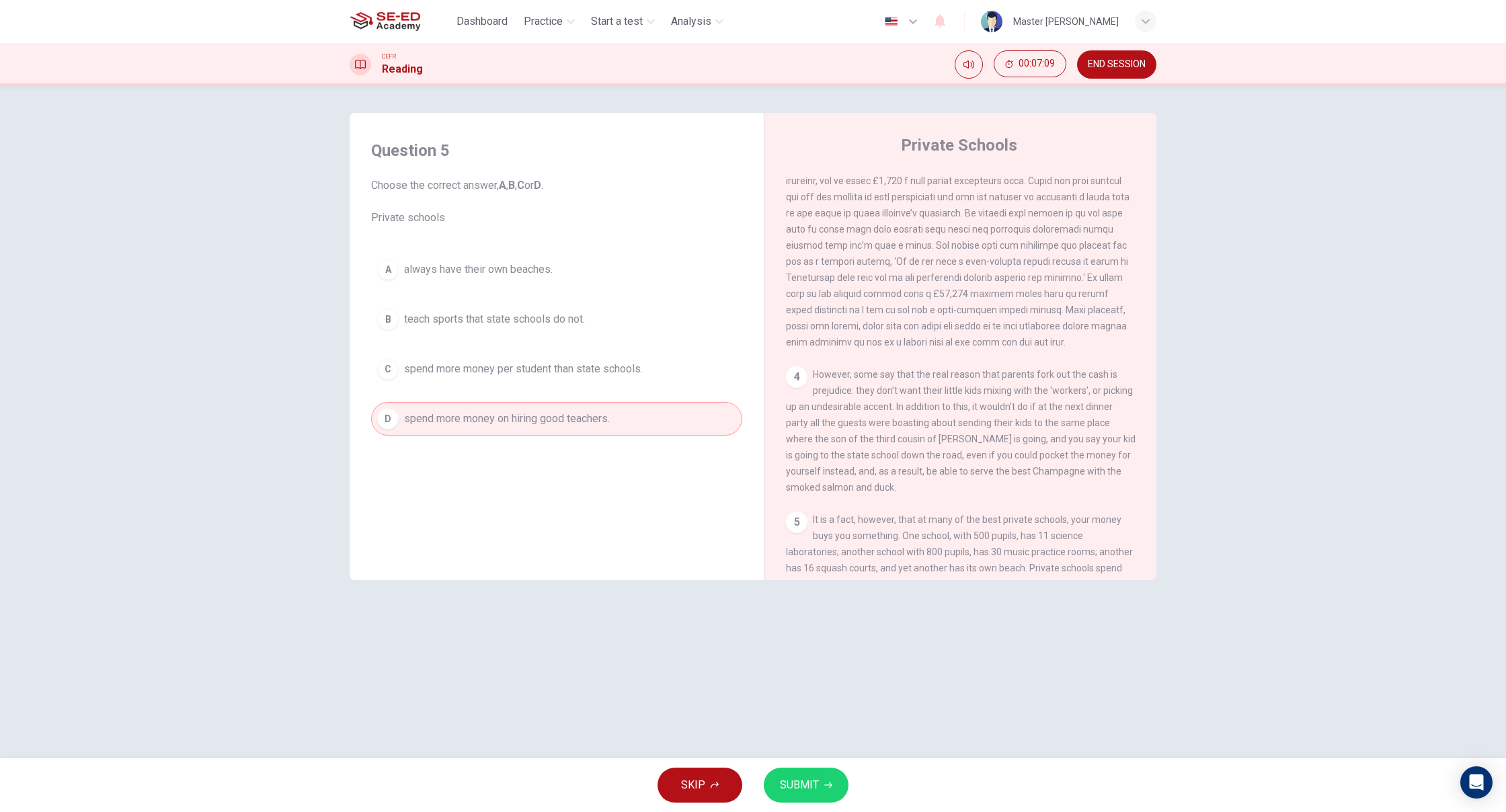
click at [804, 785] on span "SUBMIT" at bounding box center [799, 785] width 39 height 19
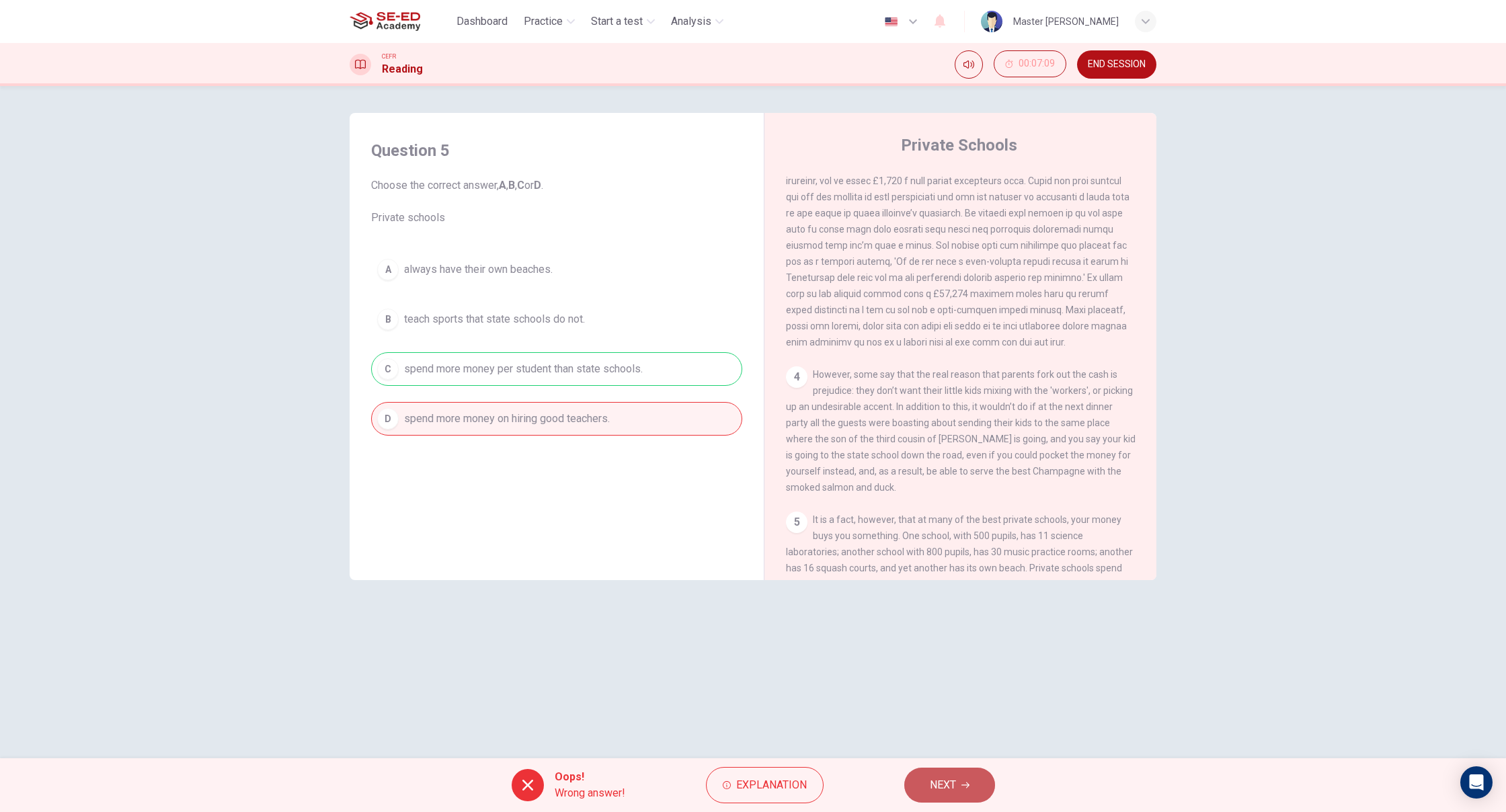
click at [954, 780] on span "NEXT" at bounding box center [943, 785] width 26 height 19
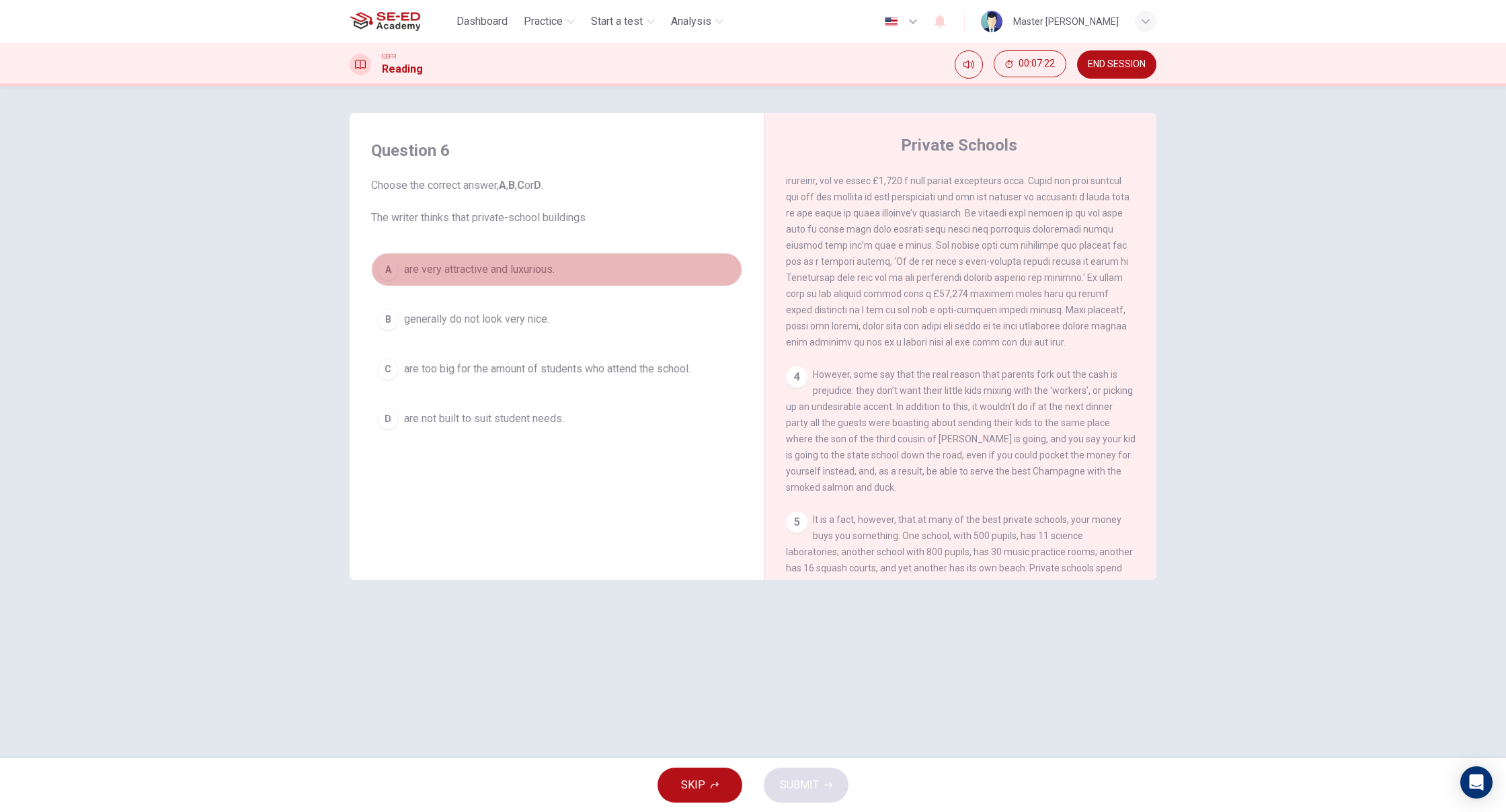
drag, startPoint x: 398, startPoint y: 271, endPoint x: 424, endPoint y: 284, distance: 29.1
click at [400, 271] on button "A are very attractive and luxurious." at bounding box center [557, 269] width 371 height 34
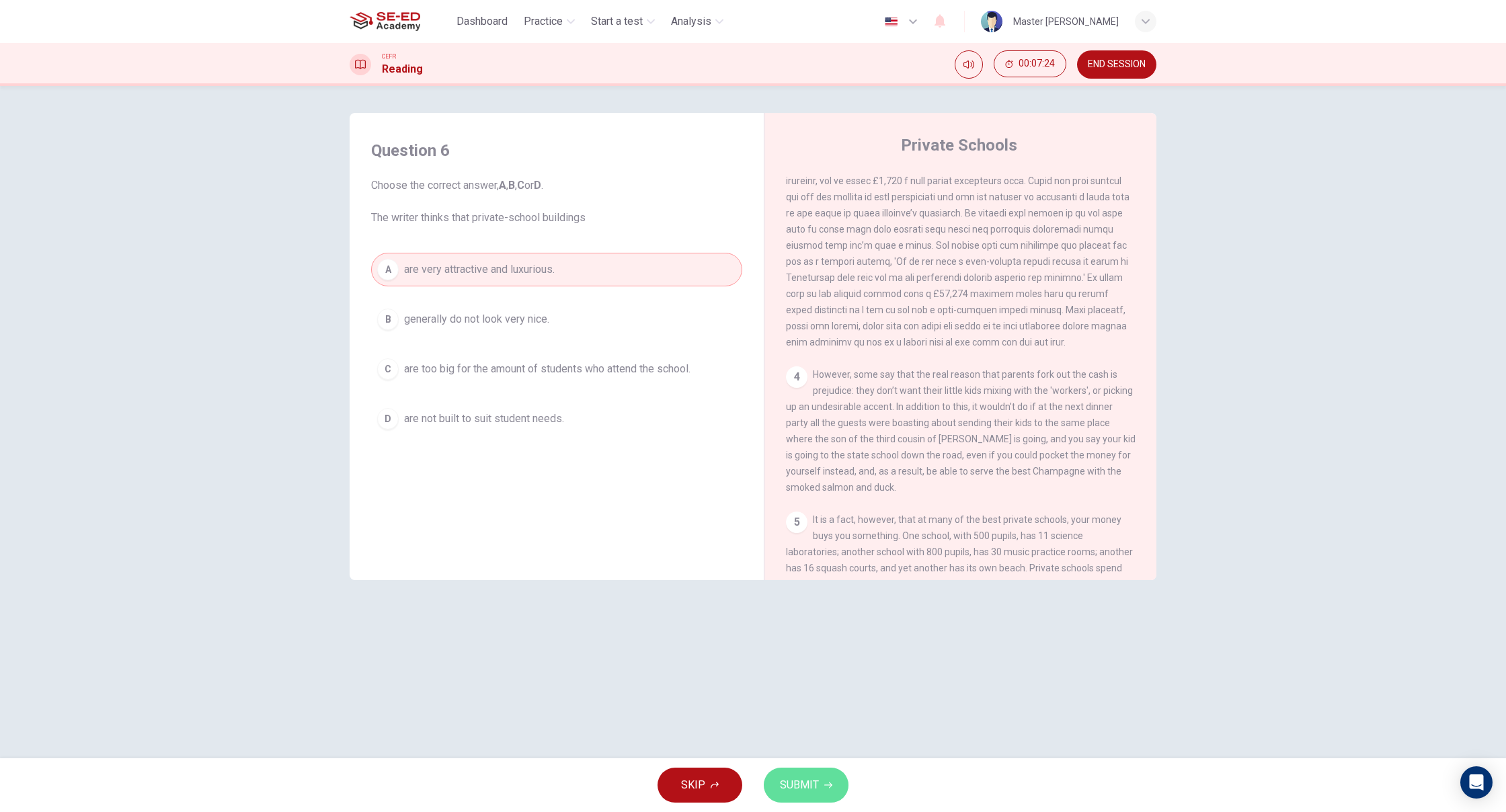
click at [811, 776] on span "SUBMIT" at bounding box center [799, 785] width 39 height 19
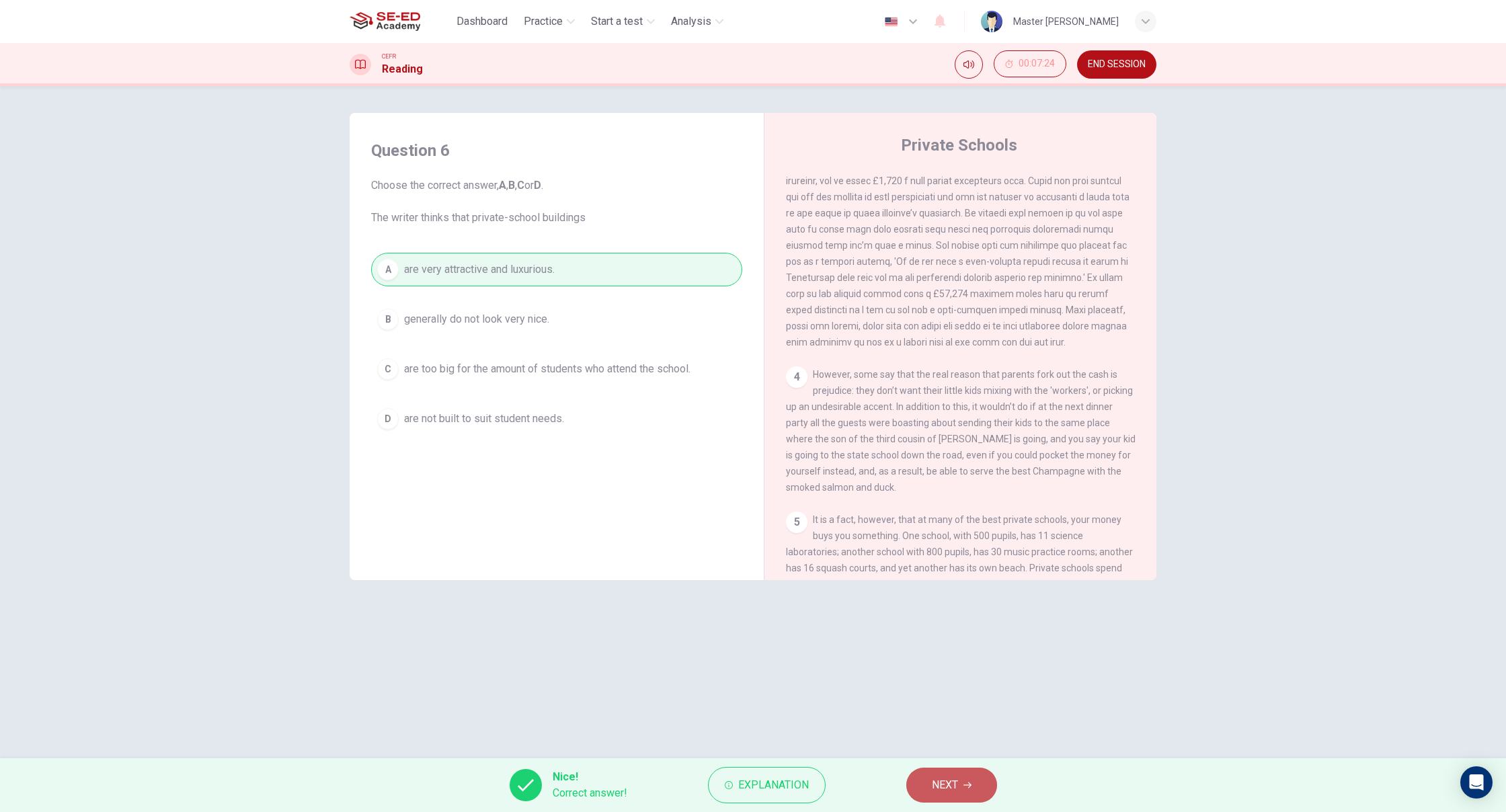
click at [956, 774] on button "NEXT" at bounding box center [951, 785] width 90 height 35
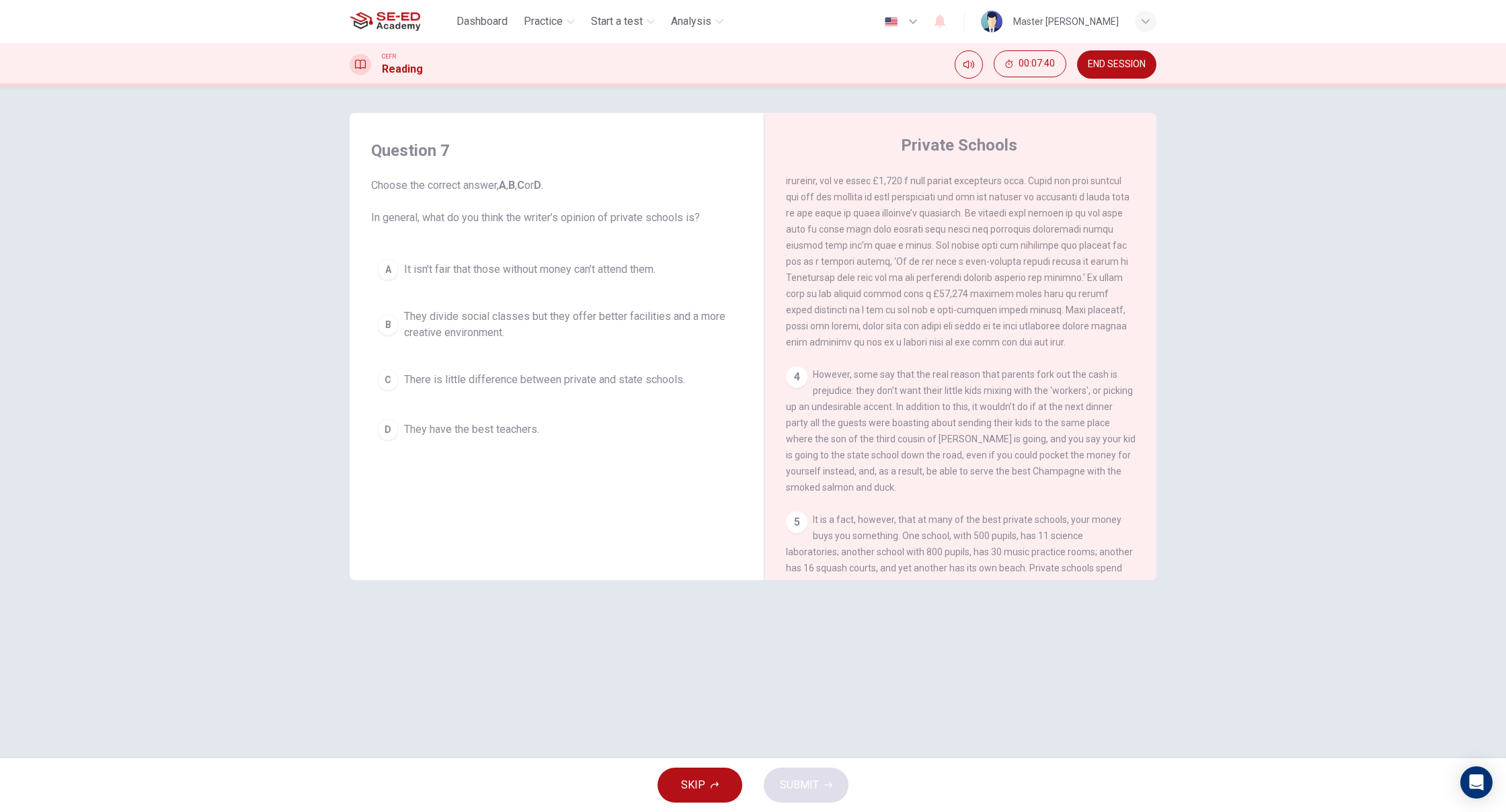
click at [424, 374] on span "There is little difference between private and state schools." at bounding box center [545, 380] width 281 height 16
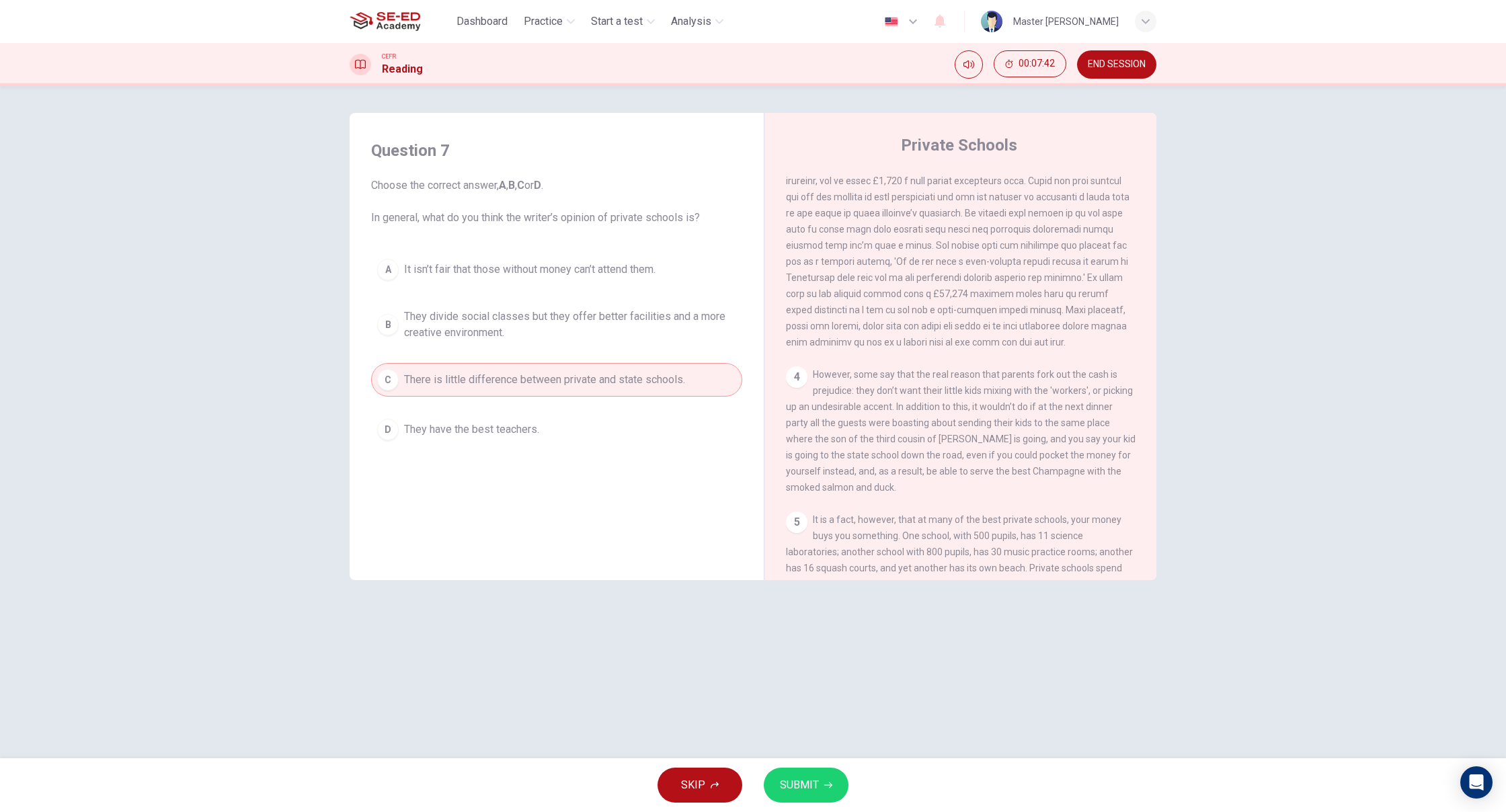
click at [822, 798] on button "SUBMIT" at bounding box center [806, 785] width 85 height 35
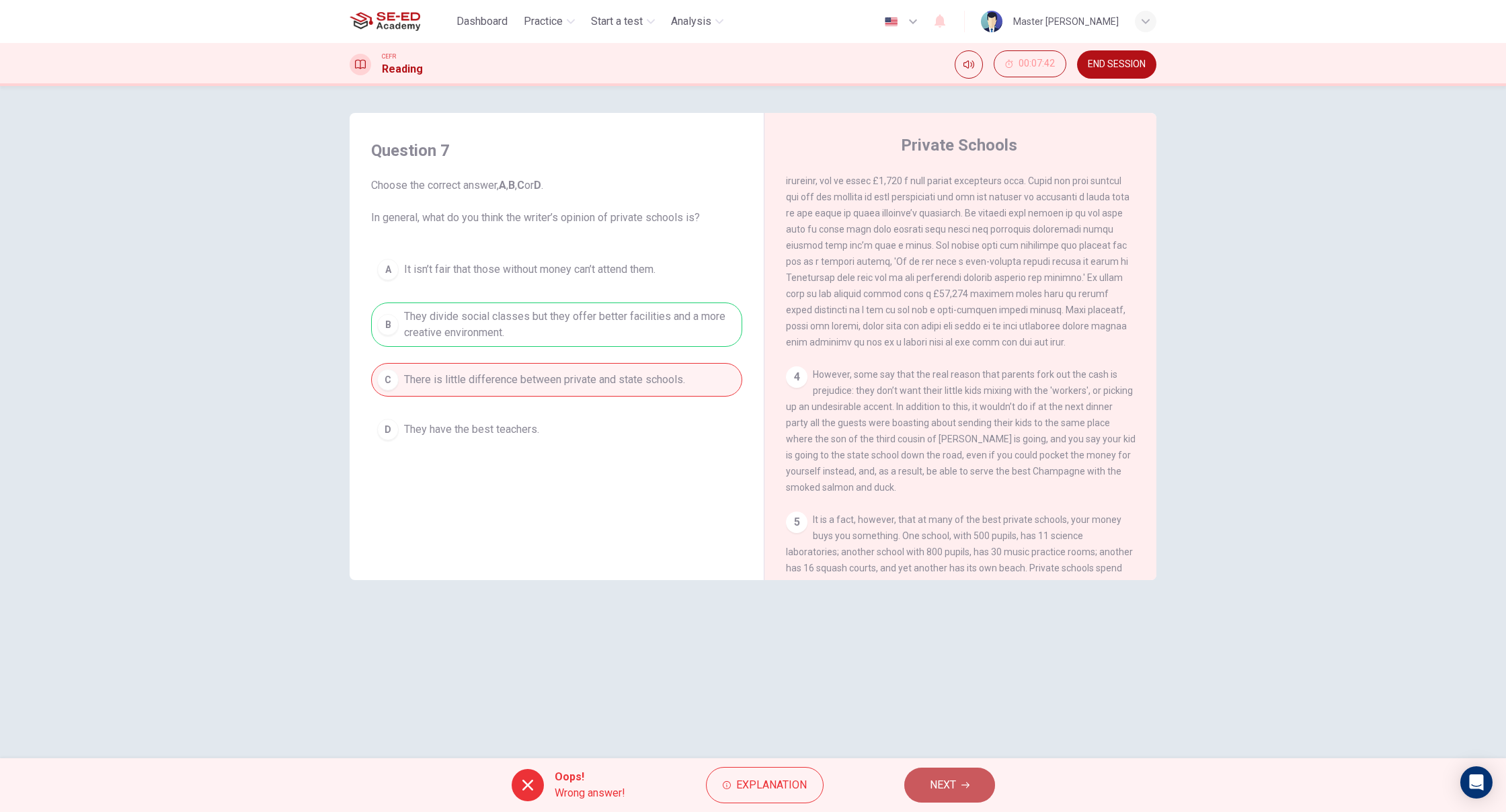
click at [920, 795] on button "NEXT" at bounding box center [949, 785] width 90 height 35
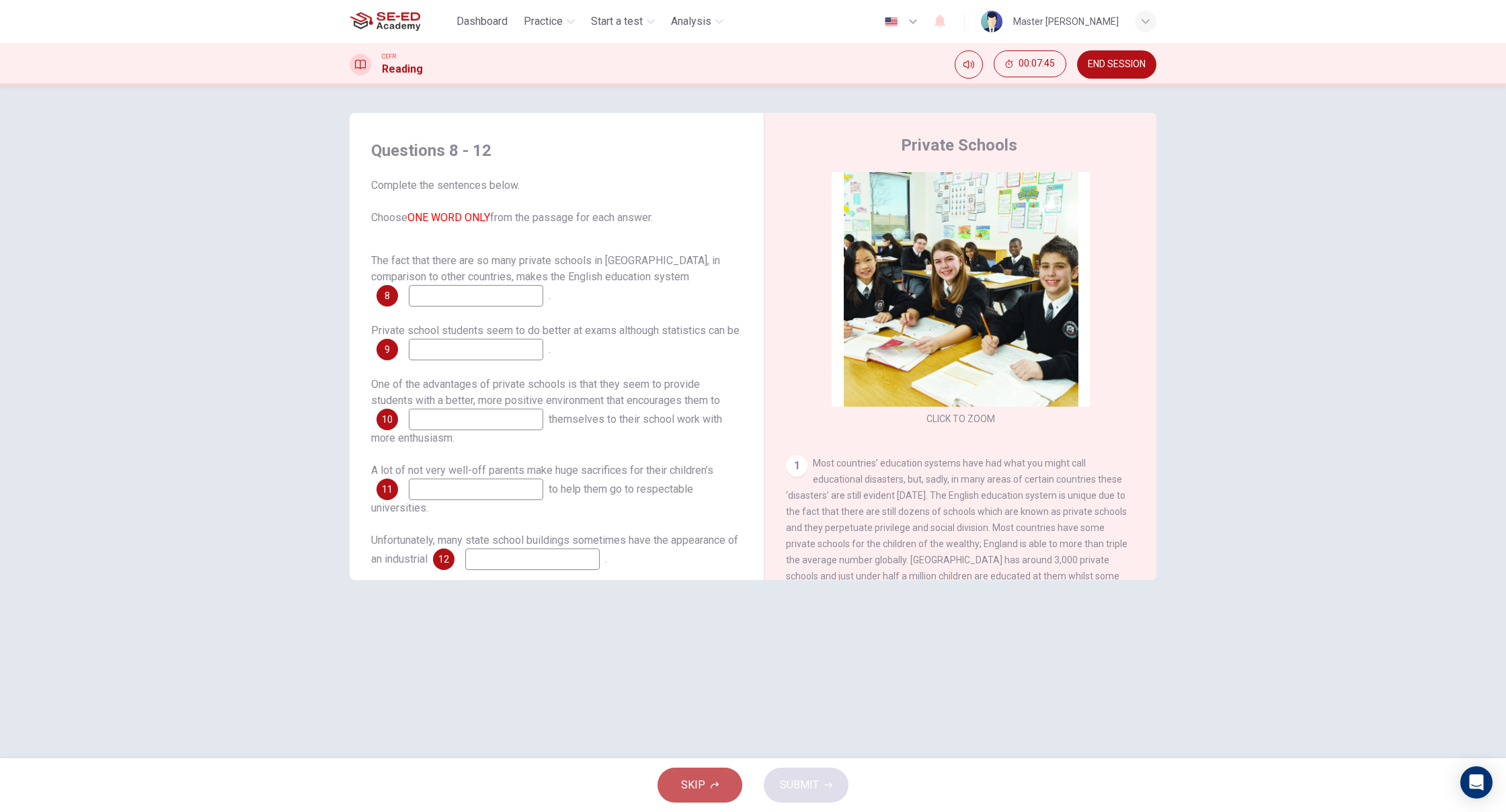
click at [682, 779] on span "SKIP" at bounding box center [693, 785] width 25 height 19
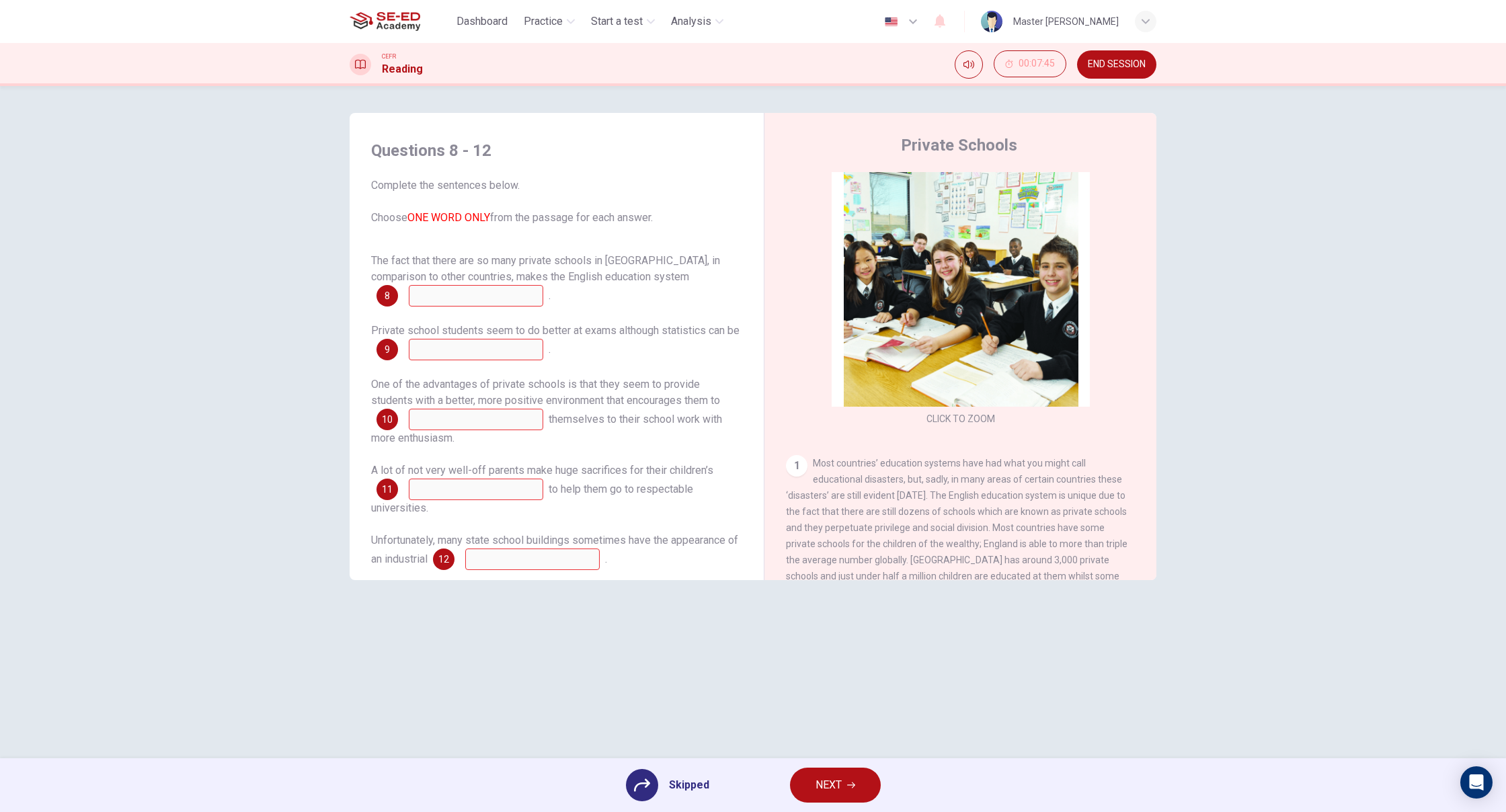
click at [816, 787] on span "NEXT" at bounding box center [829, 785] width 26 height 19
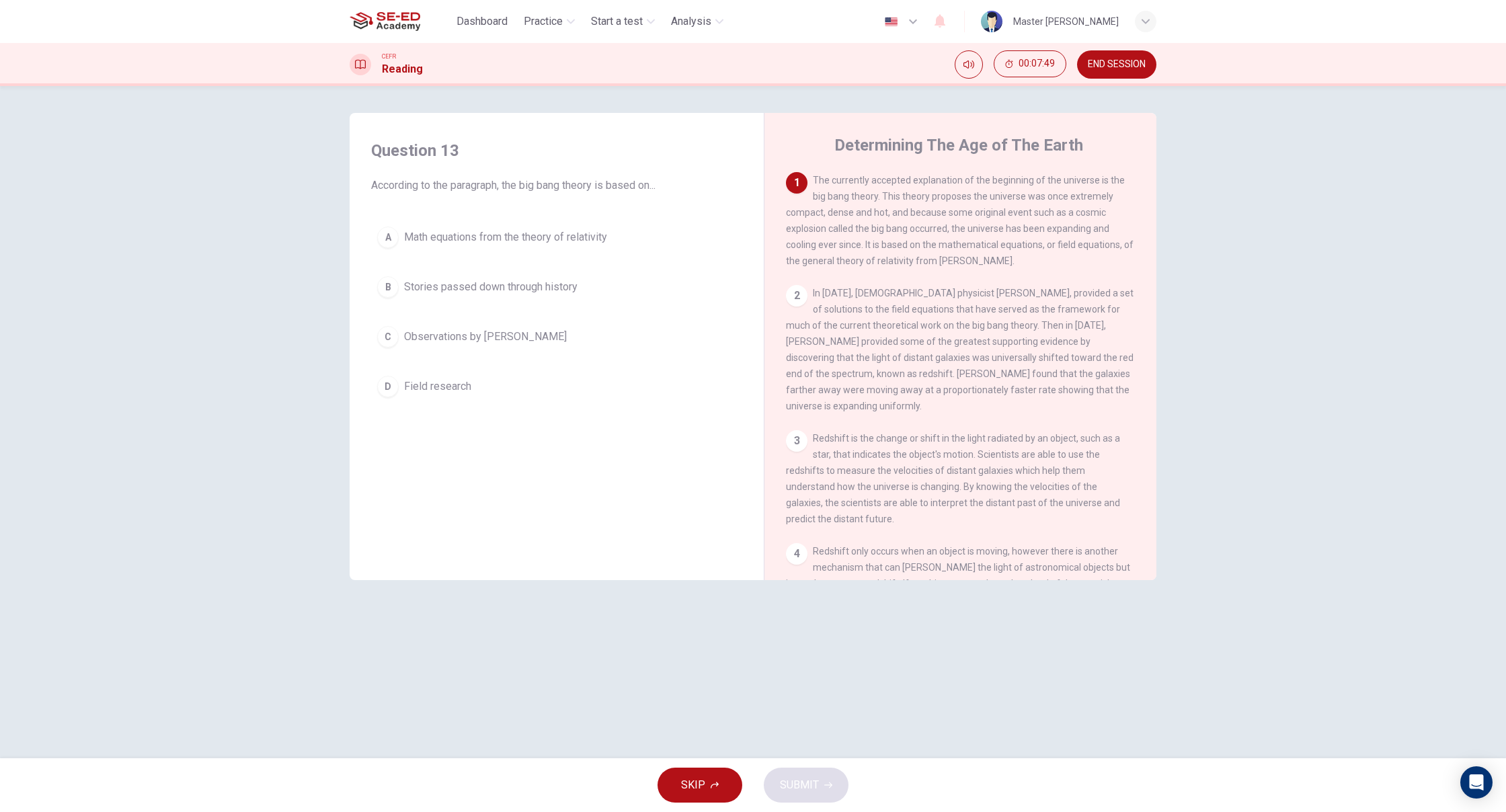
click at [708, 775] on button "SKIP" at bounding box center [699, 785] width 85 height 35
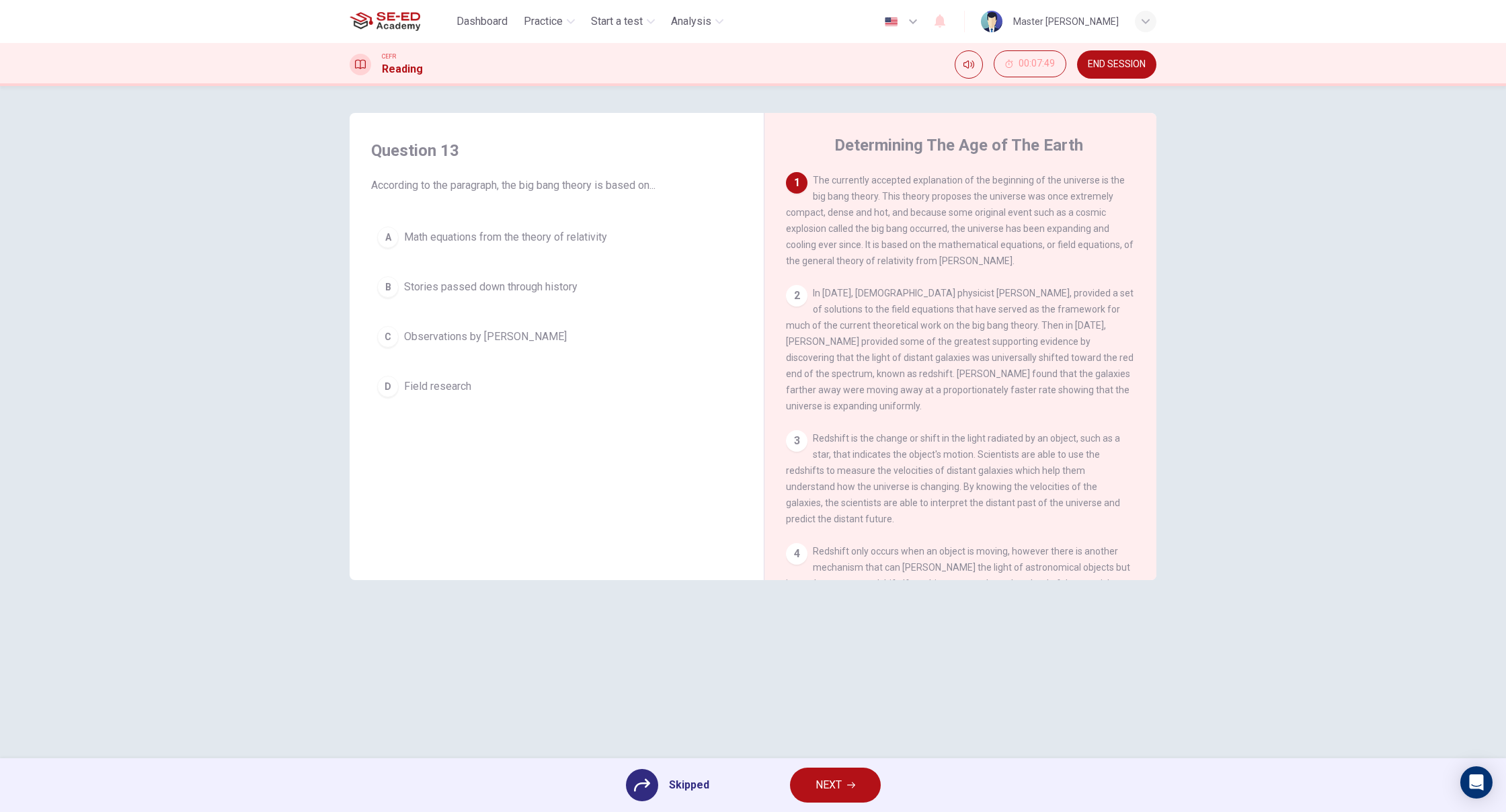
drag, startPoint x: 439, startPoint y: 300, endPoint x: 464, endPoint y: 256, distance: 50.6
click at [450, 292] on div "A Math equations from the theory of relativity B Stories passed down through hi…" at bounding box center [557, 312] width 371 height 182
drag, startPoint x: 454, startPoint y: 266, endPoint x: 483, endPoint y: 349, distance: 87.9
click at [465, 284] on div "A Math equations from the theory of relativity B Stories passed down through hi…" at bounding box center [557, 312] width 371 height 182
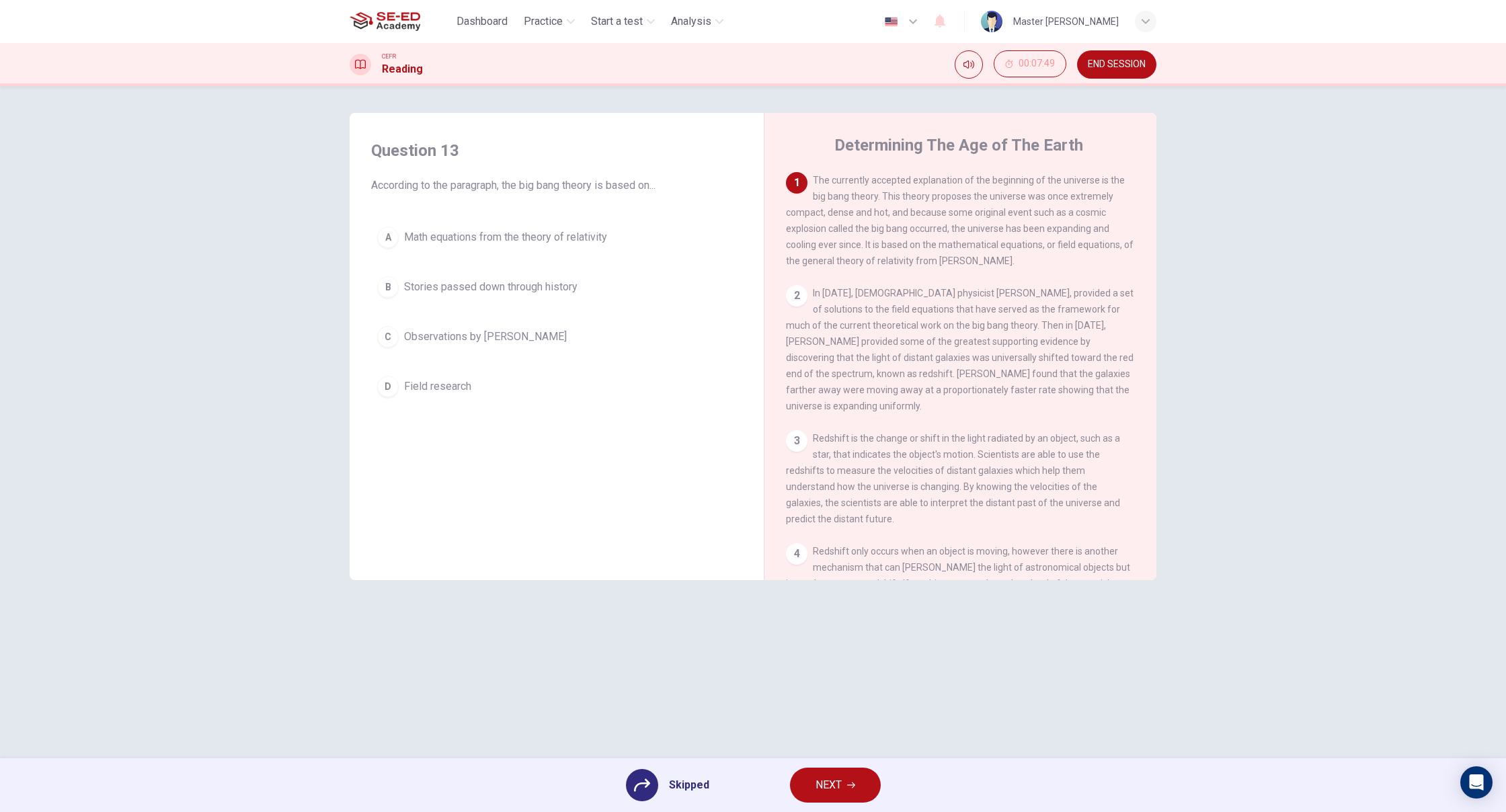
scroll to position [0, 0]
drag, startPoint x: 859, startPoint y: 793, endPoint x: 612, endPoint y: 570, distance: 332.8
click at [859, 788] on button "NEXT" at bounding box center [835, 785] width 90 height 35
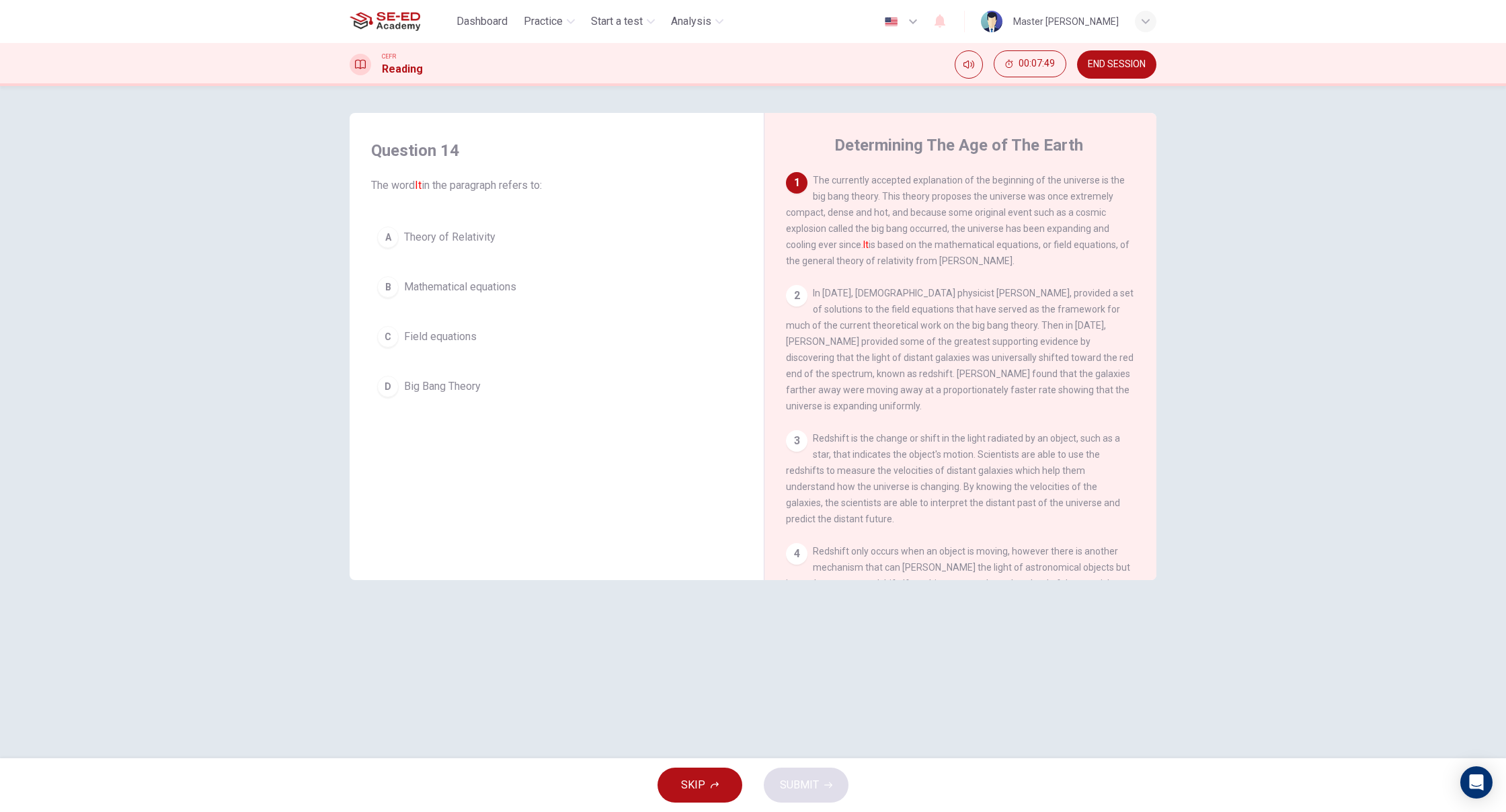
click at [397, 208] on div "Question 14 The word It in the paragraph refers to: A Theory of Relativity B Ma…" at bounding box center [557, 271] width 392 height 290
drag, startPoint x: 399, startPoint y: 247, endPoint x: 448, endPoint y: 283, distance: 60.8
click at [425, 264] on div "A Theory of Relativity B Mathematical equations C Field equations D Big Bang Th…" at bounding box center [557, 312] width 371 height 182
click at [393, 221] on button "A Theory of Relativity" at bounding box center [557, 237] width 371 height 34
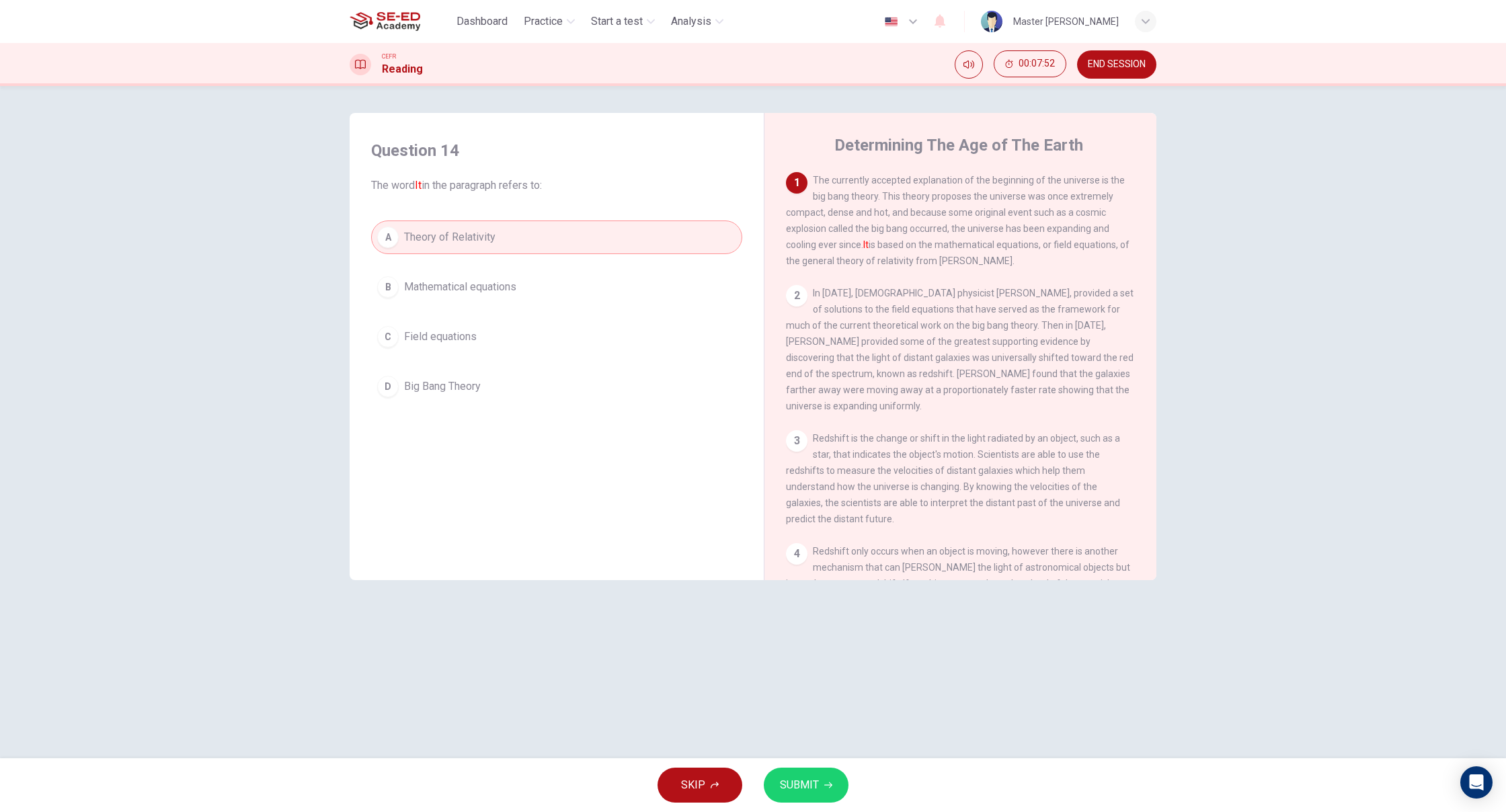
scroll to position [0, 0]
click at [760, 811] on div "SKIP SUBMIT" at bounding box center [753, 785] width 1506 height 54
click at [447, 285] on span "Mathematical equations" at bounding box center [460, 287] width 112 height 16
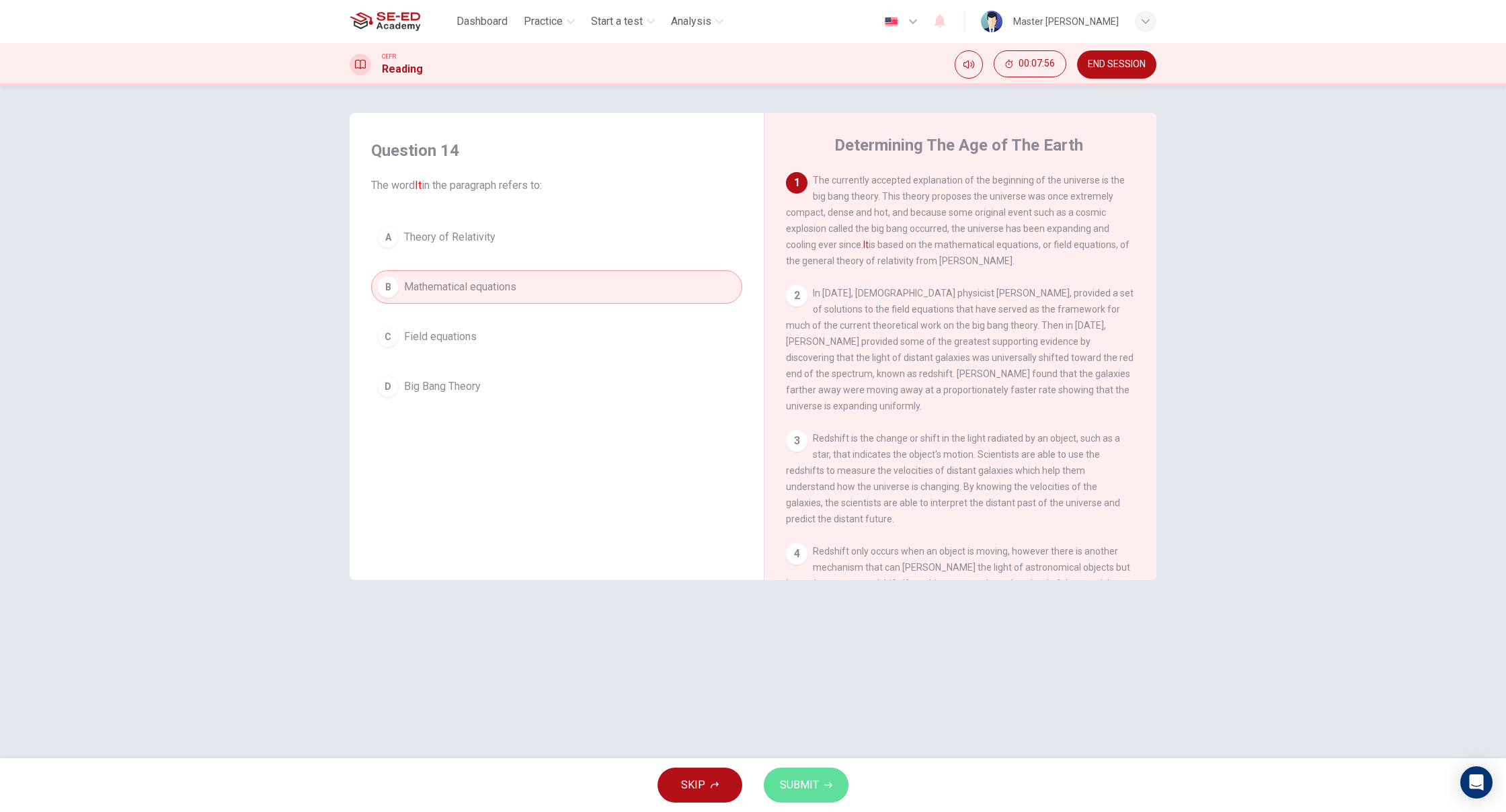
click at [798, 785] on span "SUBMIT" at bounding box center [799, 785] width 39 height 19
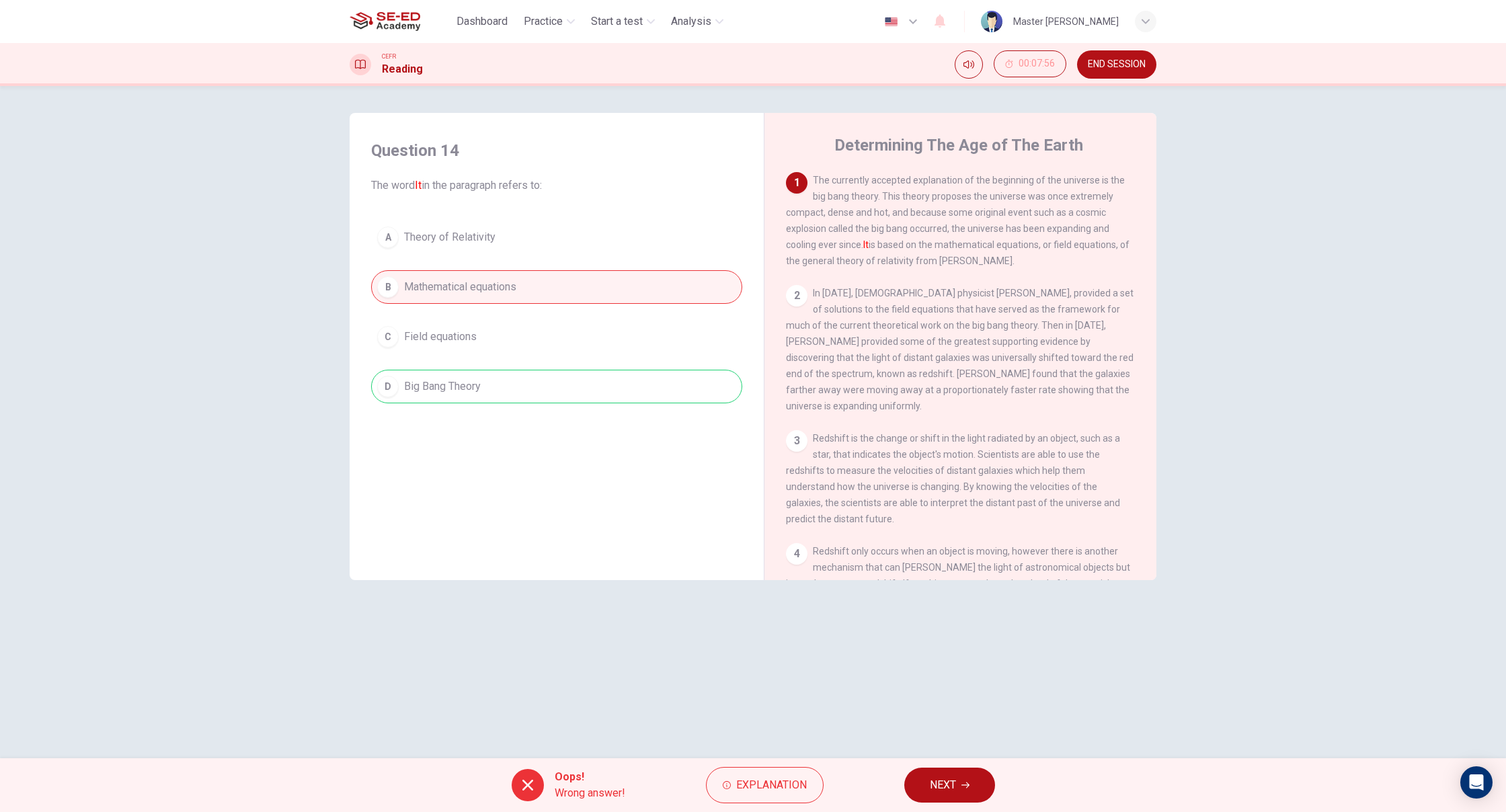
drag, startPoint x: 425, startPoint y: 335, endPoint x: 455, endPoint y: 381, distance: 54.9
click at [435, 337] on div "A Theory of Relativity B Mathematical equations C Field equations D Big Bang Th…" at bounding box center [557, 312] width 371 height 182
drag, startPoint x: 923, startPoint y: 782, endPoint x: 904, endPoint y: 769, distance: 23.0
click at [924, 782] on button "NEXT" at bounding box center [949, 785] width 90 height 35
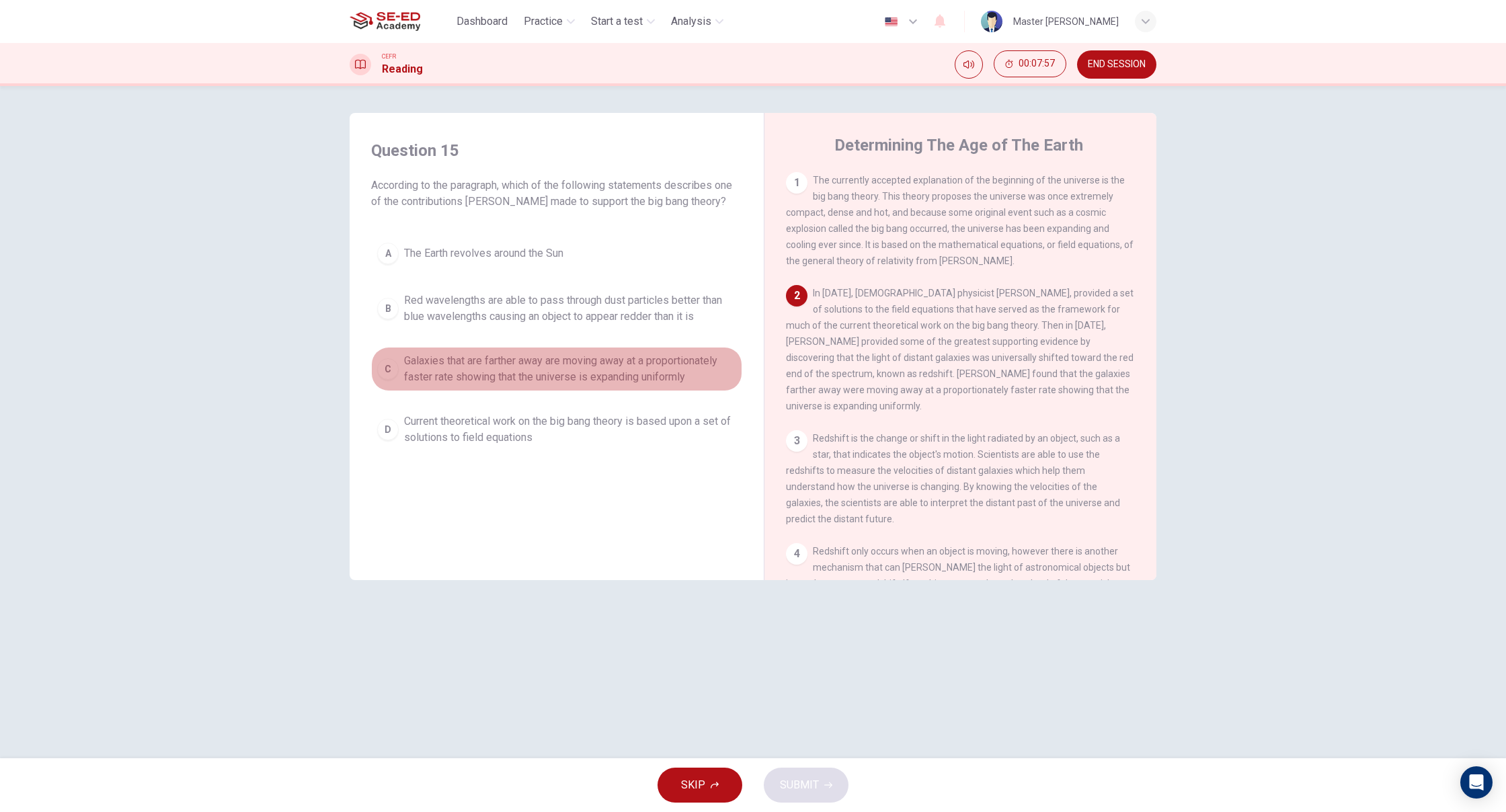
drag, startPoint x: 550, startPoint y: 374, endPoint x: 573, endPoint y: 391, distance: 28.6
click at [555, 375] on span "Galaxies that are farther away are moving away at a proportionately faster rate…" at bounding box center [570, 369] width 332 height 32
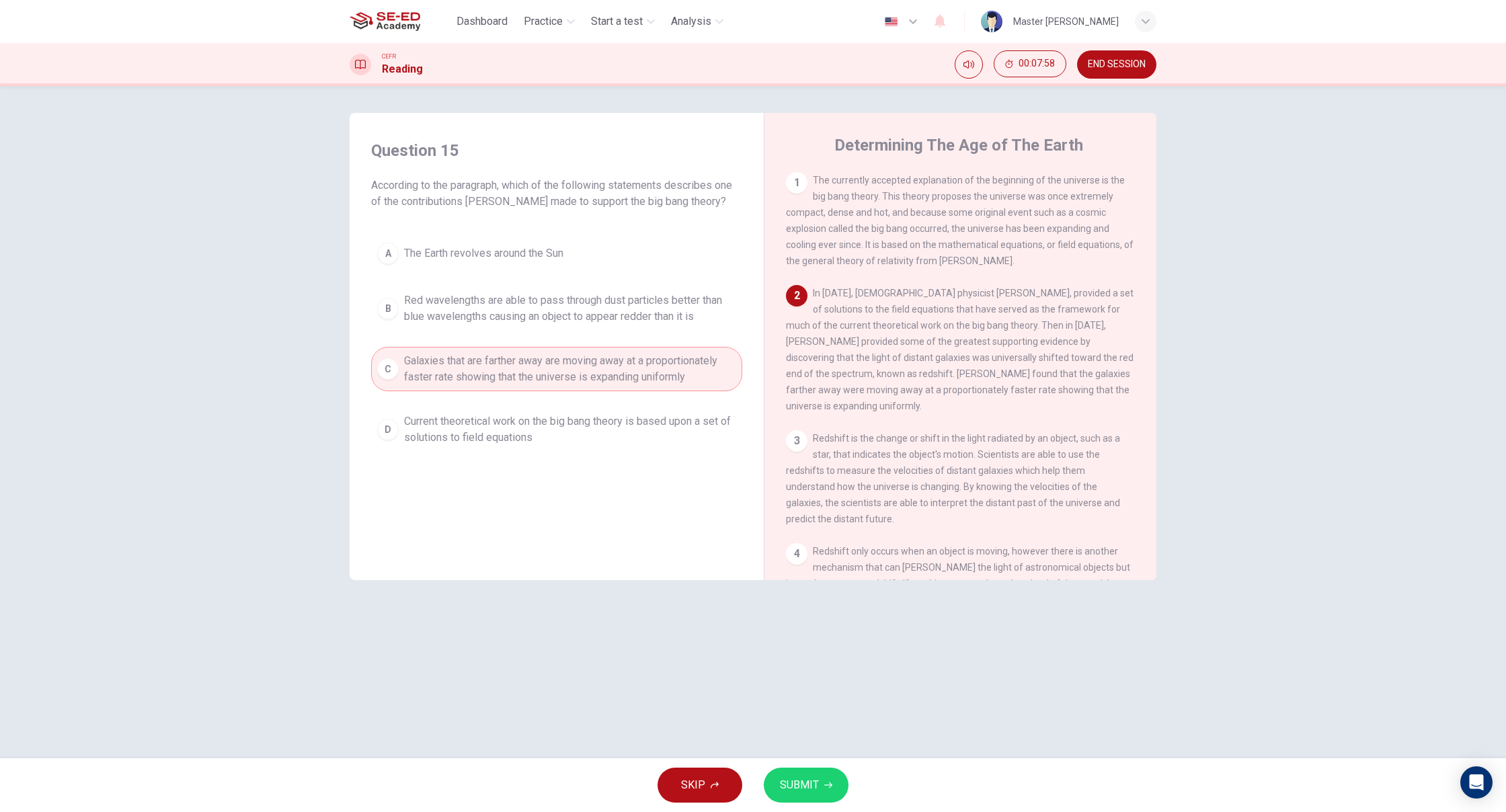
click at [808, 803] on div "SKIP SUBMIT" at bounding box center [753, 785] width 1506 height 54
click at [811, 796] on button "SUBMIT" at bounding box center [806, 785] width 85 height 35
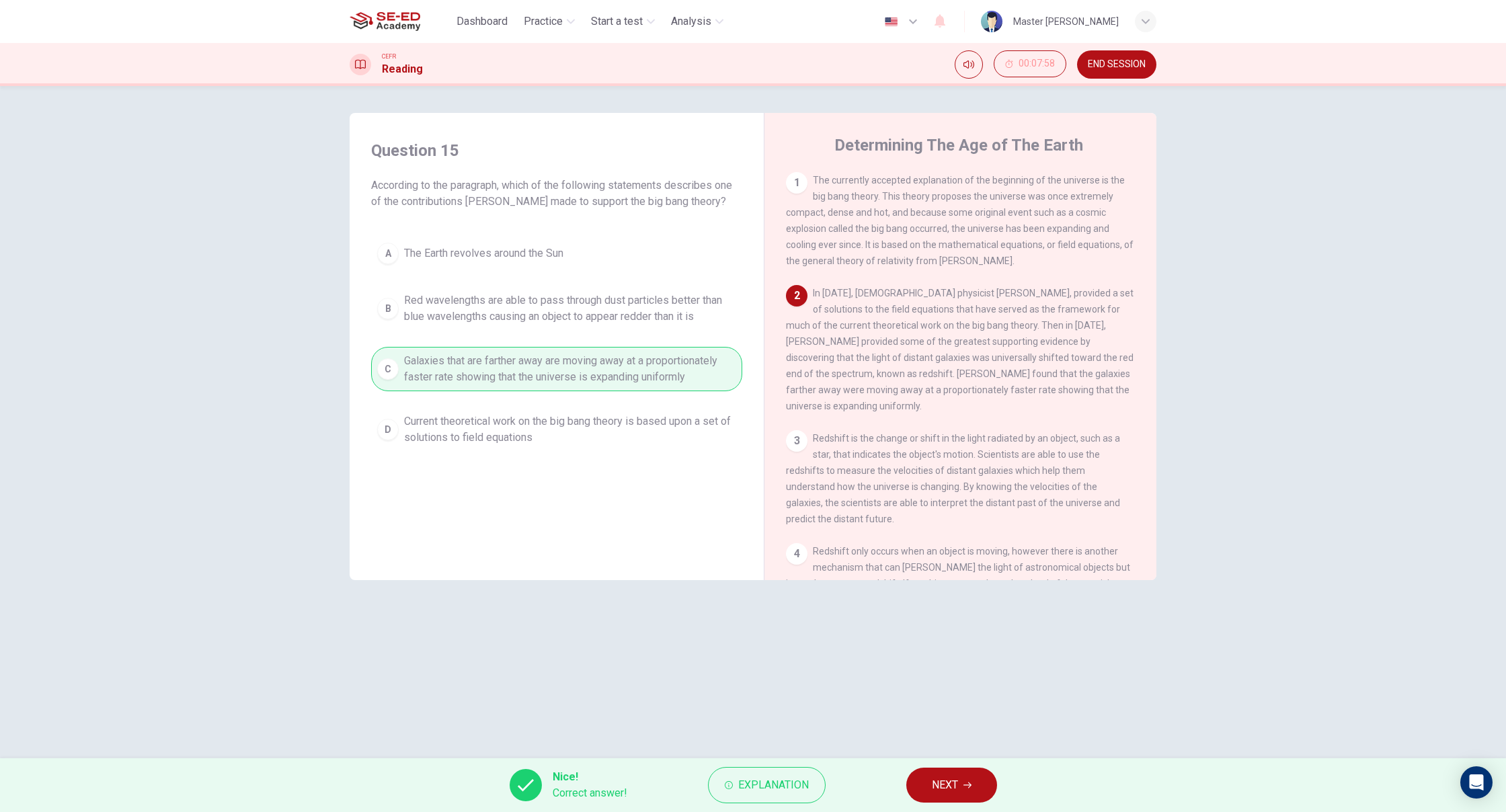
click at [939, 782] on span "NEXT" at bounding box center [945, 785] width 26 height 19
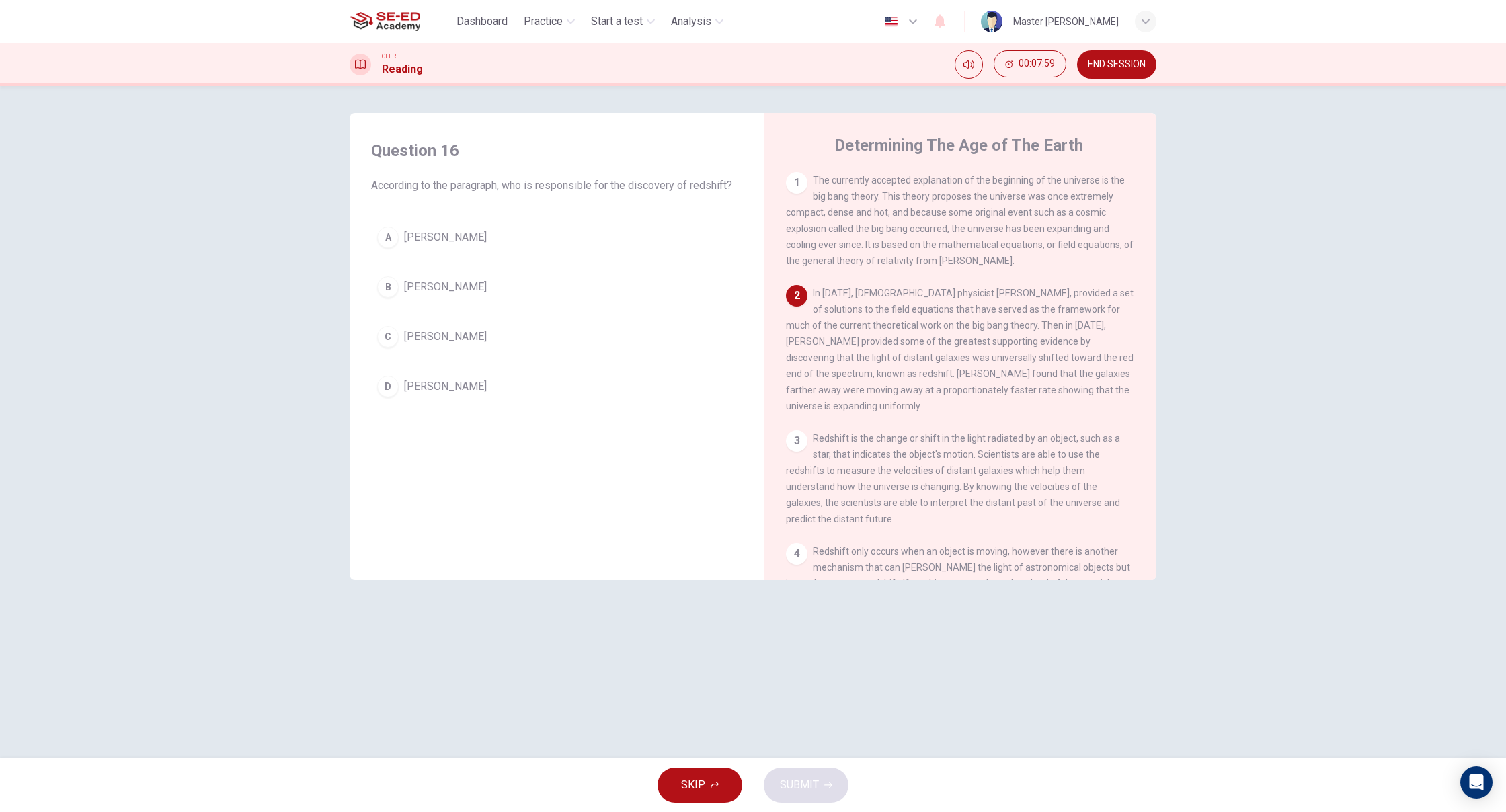
drag, startPoint x: 477, startPoint y: 276, endPoint x: 504, endPoint y: 334, distance: 64.0
click at [484, 285] on button "B [PERSON_NAME]" at bounding box center [557, 286] width 371 height 34
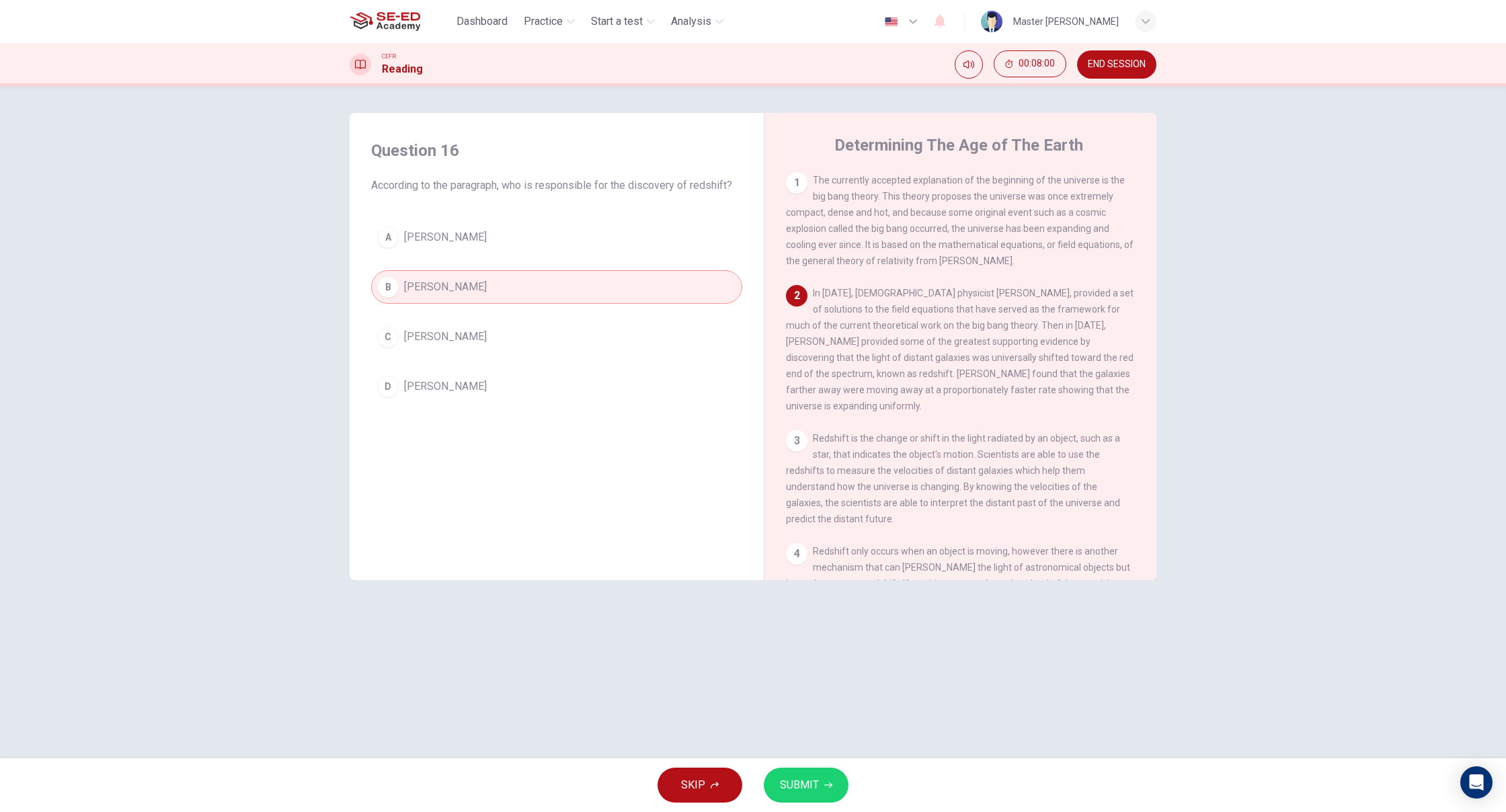
click at [810, 795] on button "SUBMIT" at bounding box center [806, 785] width 85 height 35
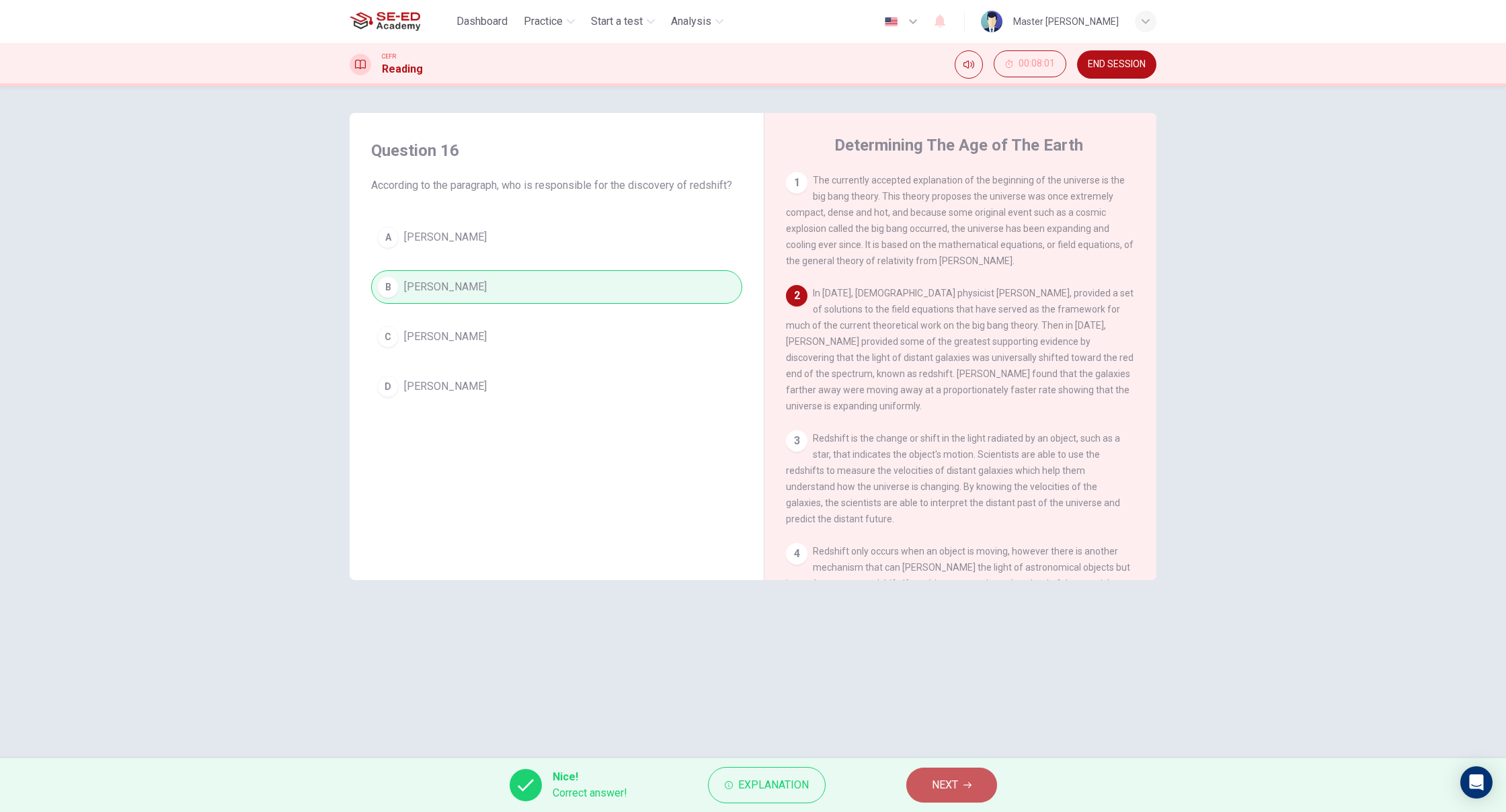
drag, startPoint x: 931, startPoint y: 793, endPoint x: 963, endPoint y: 758, distance: 47.4
click at [941, 786] on span "NEXT" at bounding box center [945, 785] width 26 height 19
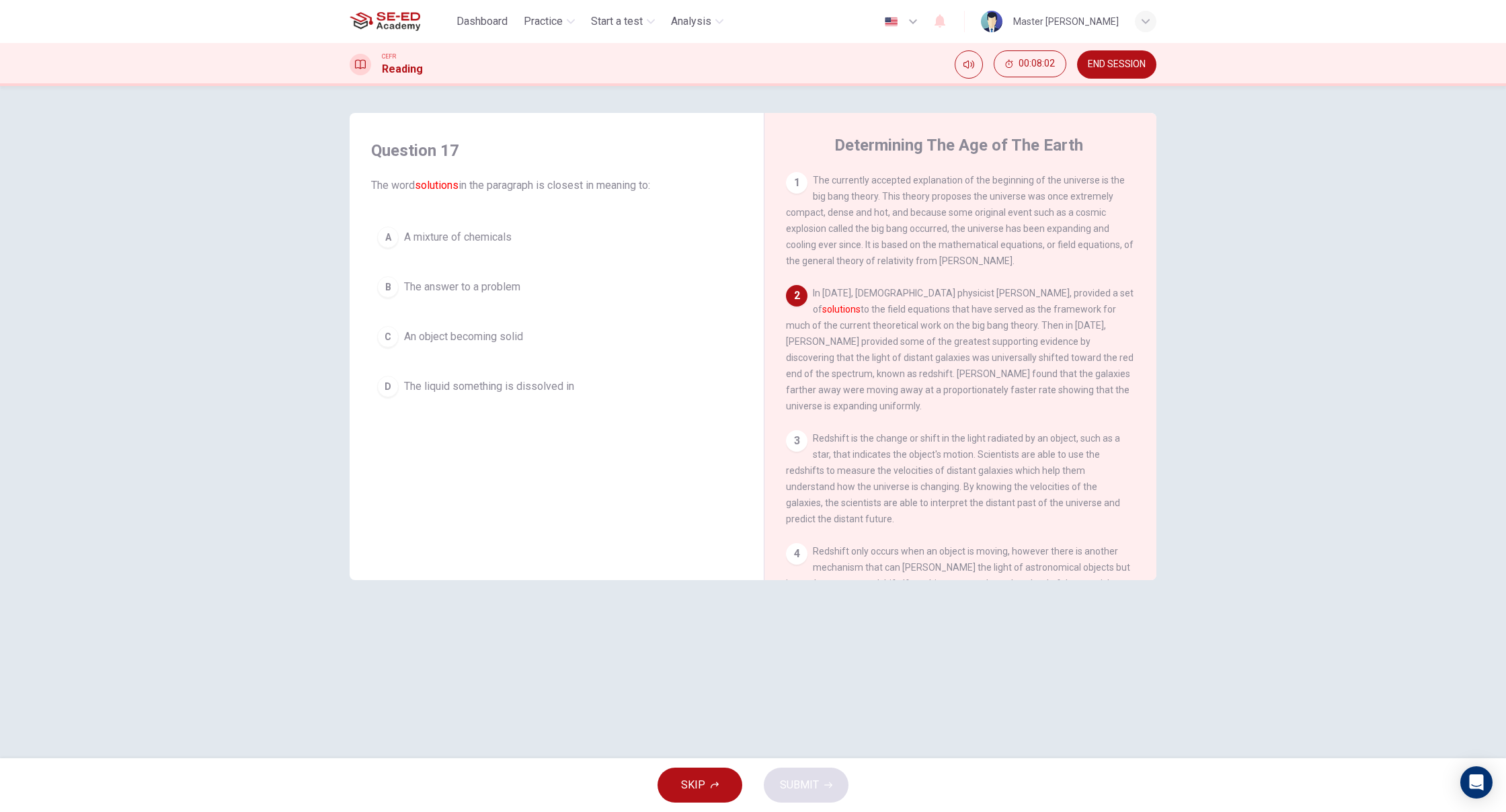
click at [504, 228] on button "A A mixture of chemicals" at bounding box center [557, 237] width 371 height 34
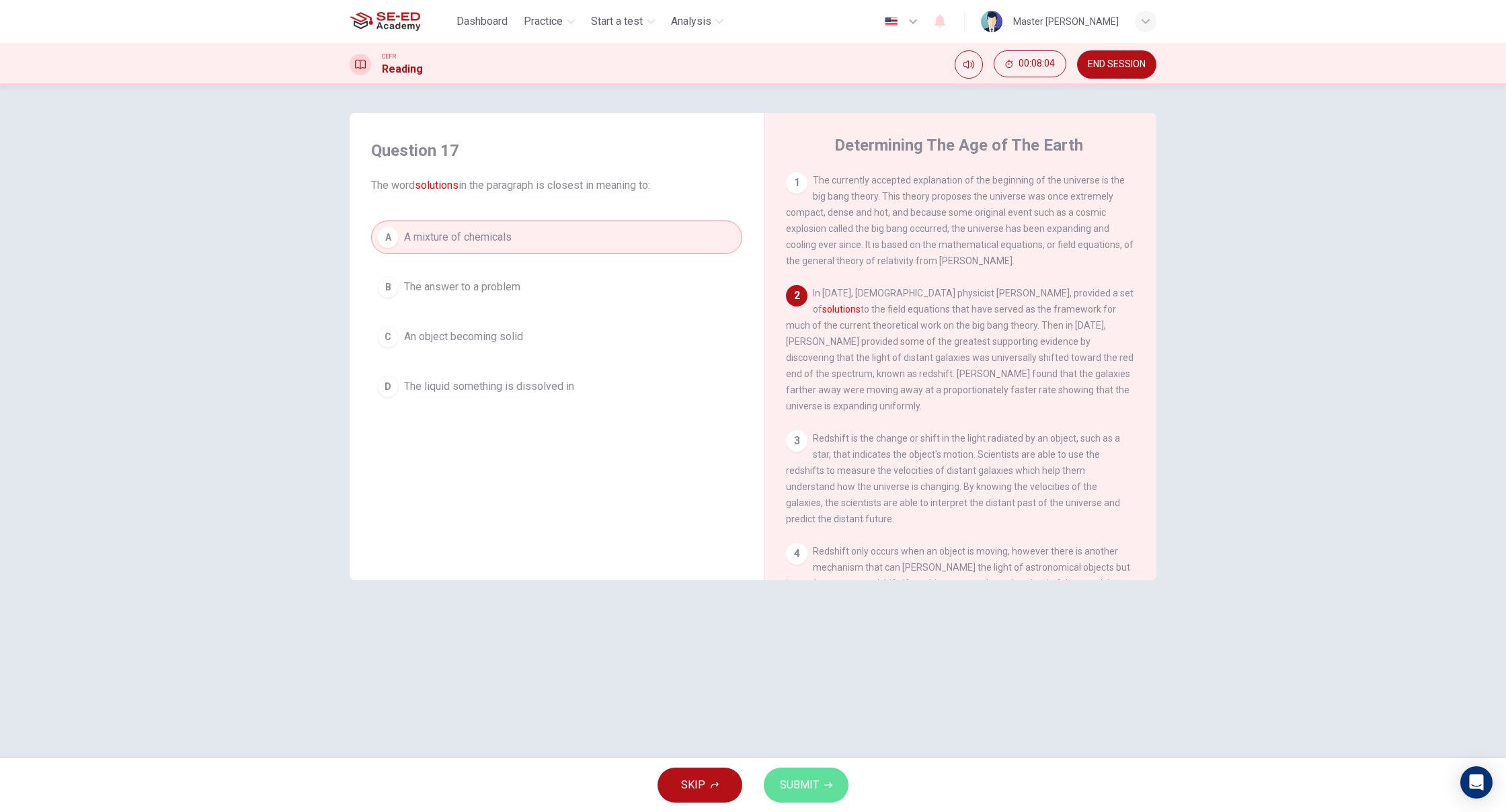
click at [822, 792] on button "SUBMIT" at bounding box center [806, 785] width 85 height 35
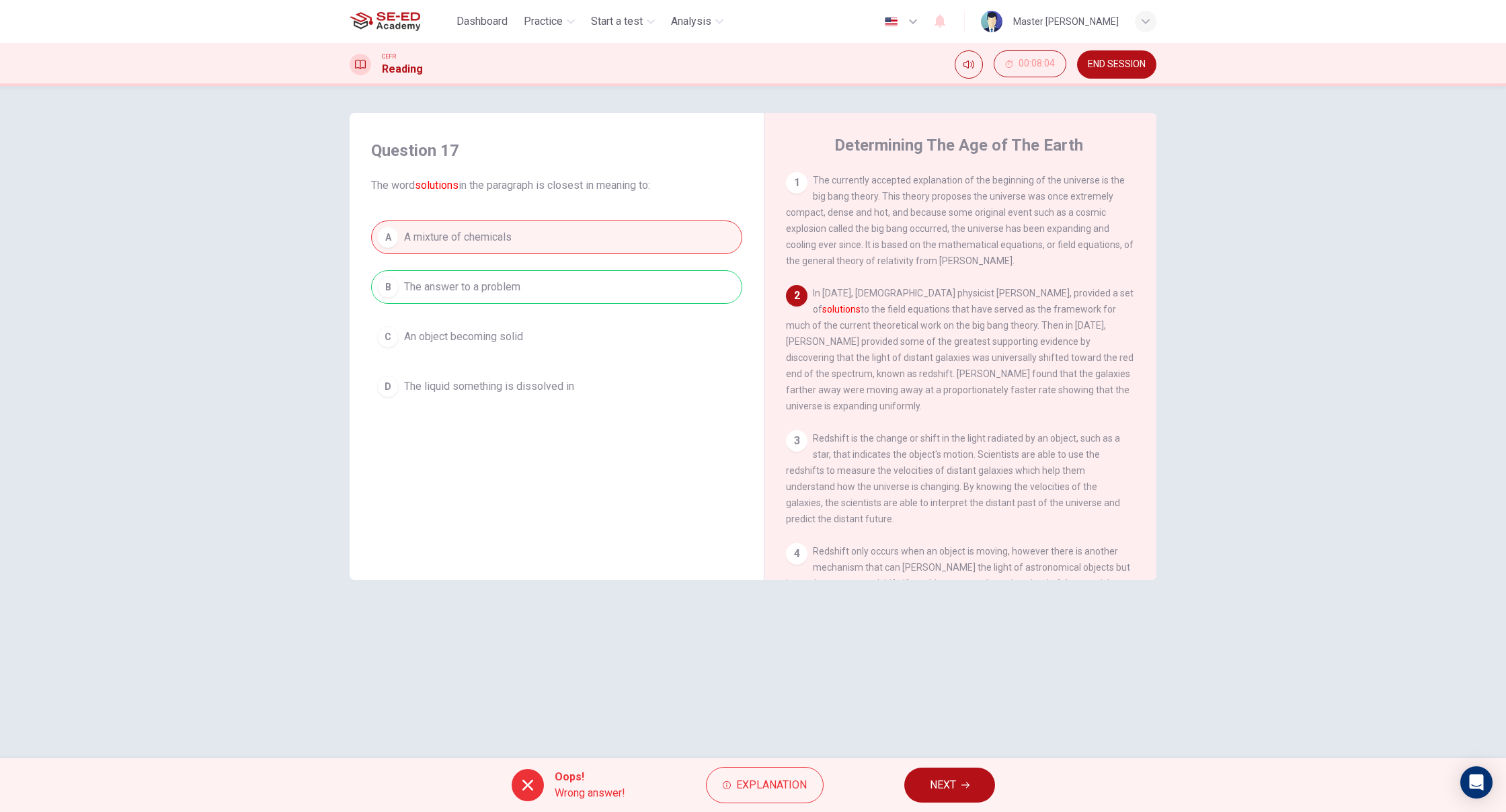
click at [954, 804] on div "Oops! Wrong answer! Explanation NEXT" at bounding box center [753, 785] width 1506 height 54
click at [957, 782] on button "NEXT" at bounding box center [949, 785] width 90 height 35
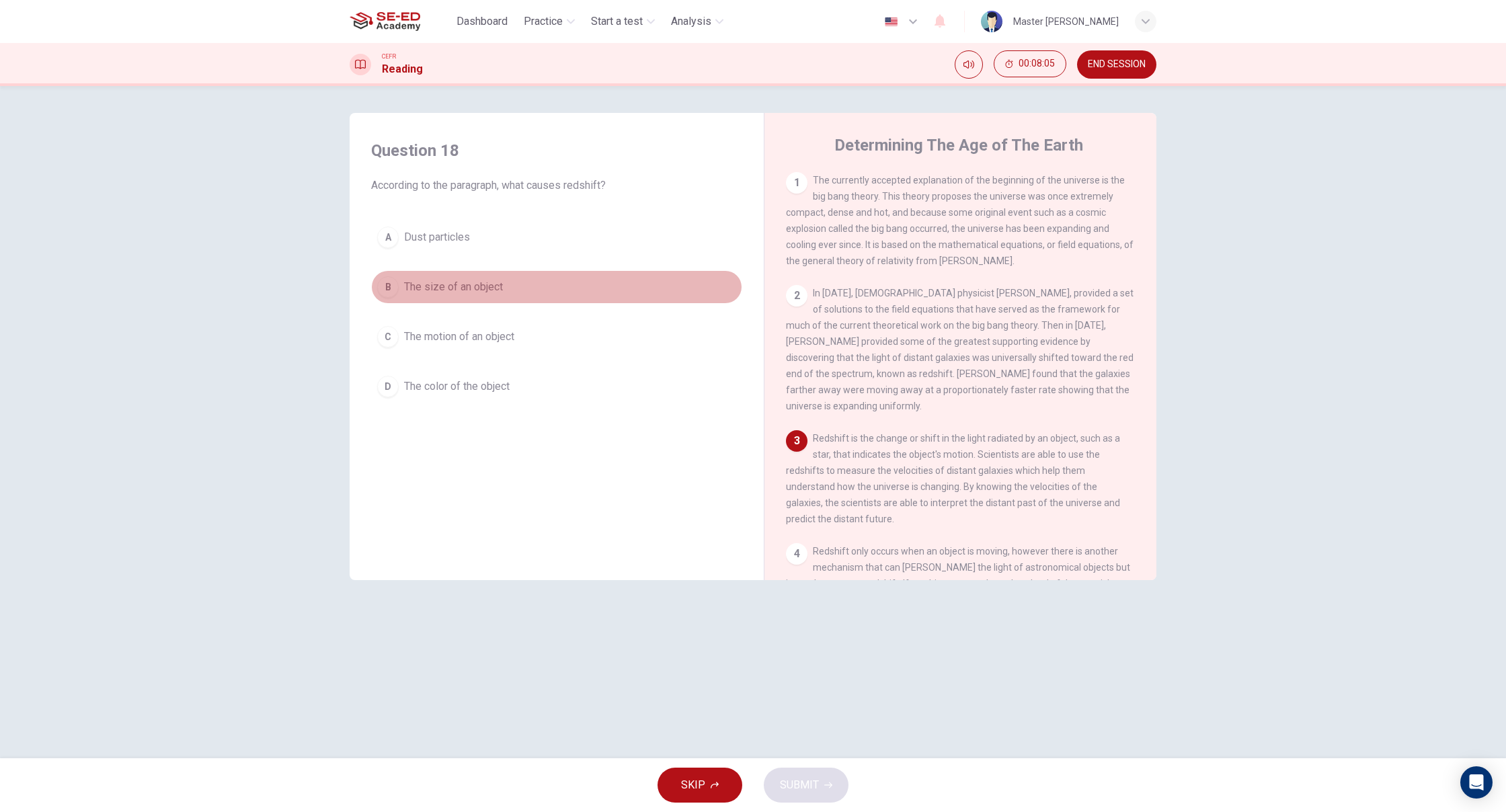
click at [529, 295] on button "B The size of an object" at bounding box center [557, 286] width 371 height 34
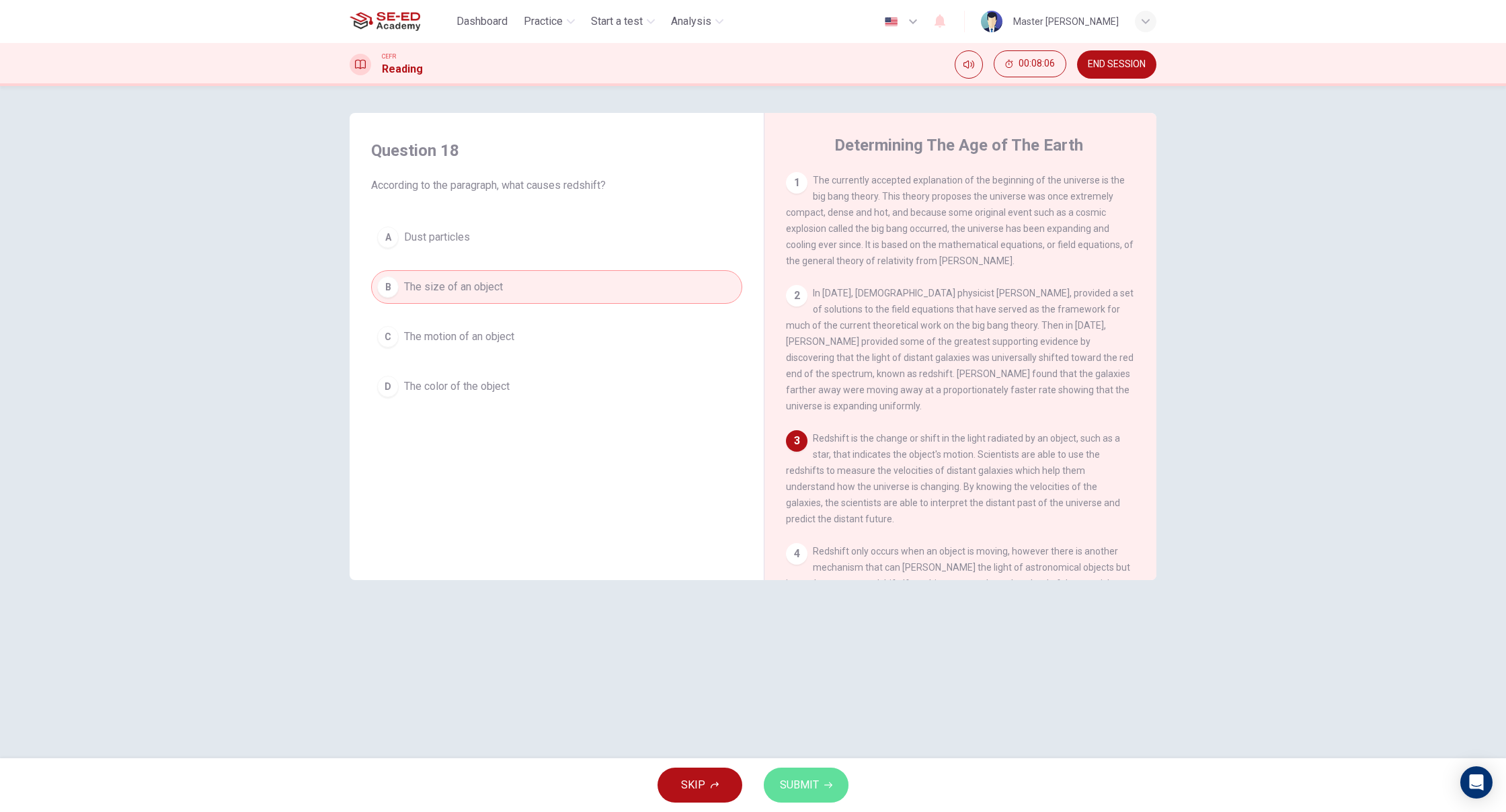
click at [790, 782] on span "SUBMIT" at bounding box center [799, 785] width 39 height 19
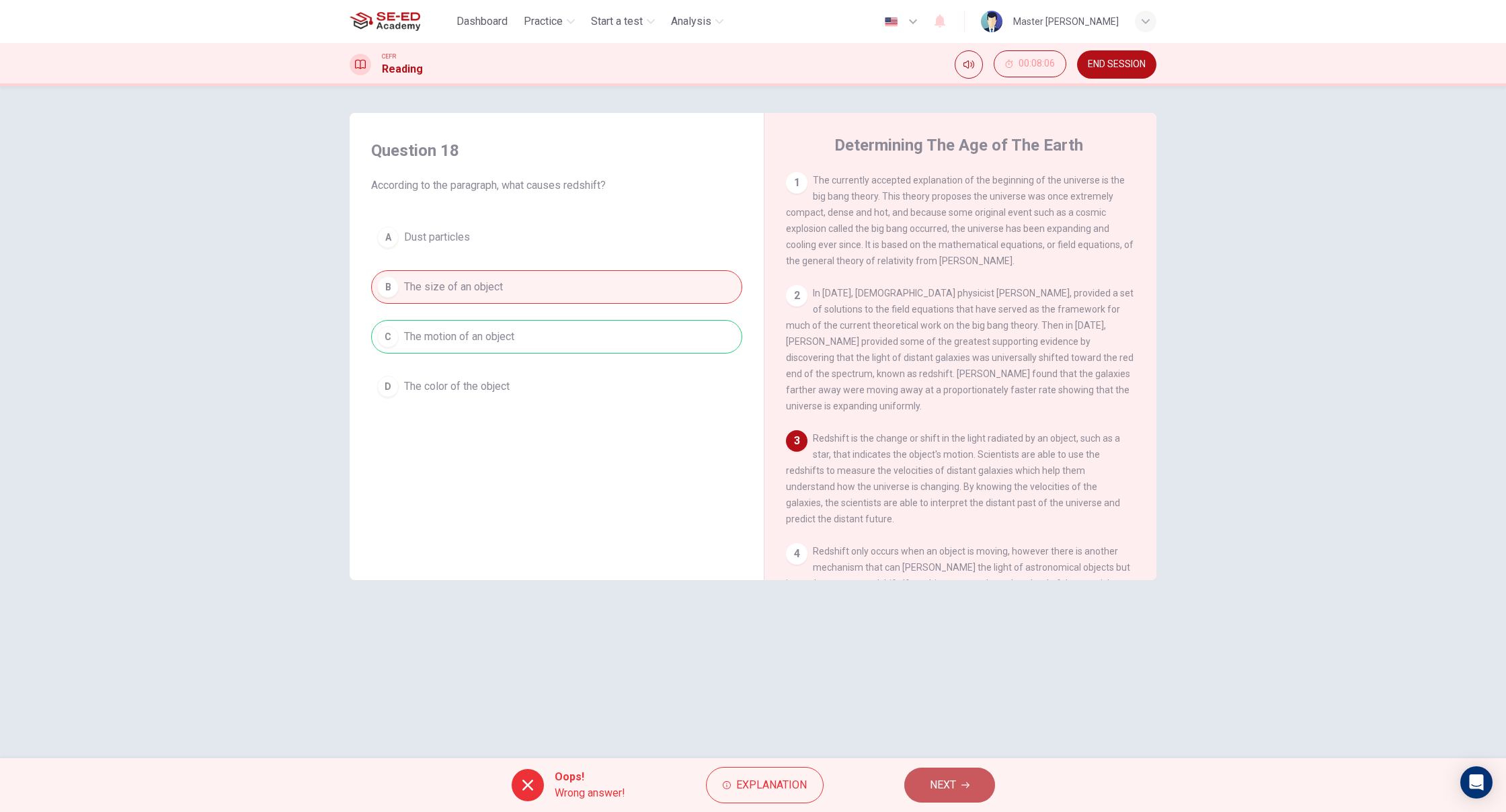
drag, startPoint x: 936, startPoint y: 798, endPoint x: 938, endPoint y: 782, distance: 16.1
click at [938, 782] on button "NEXT" at bounding box center [949, 785] width 90 height 35
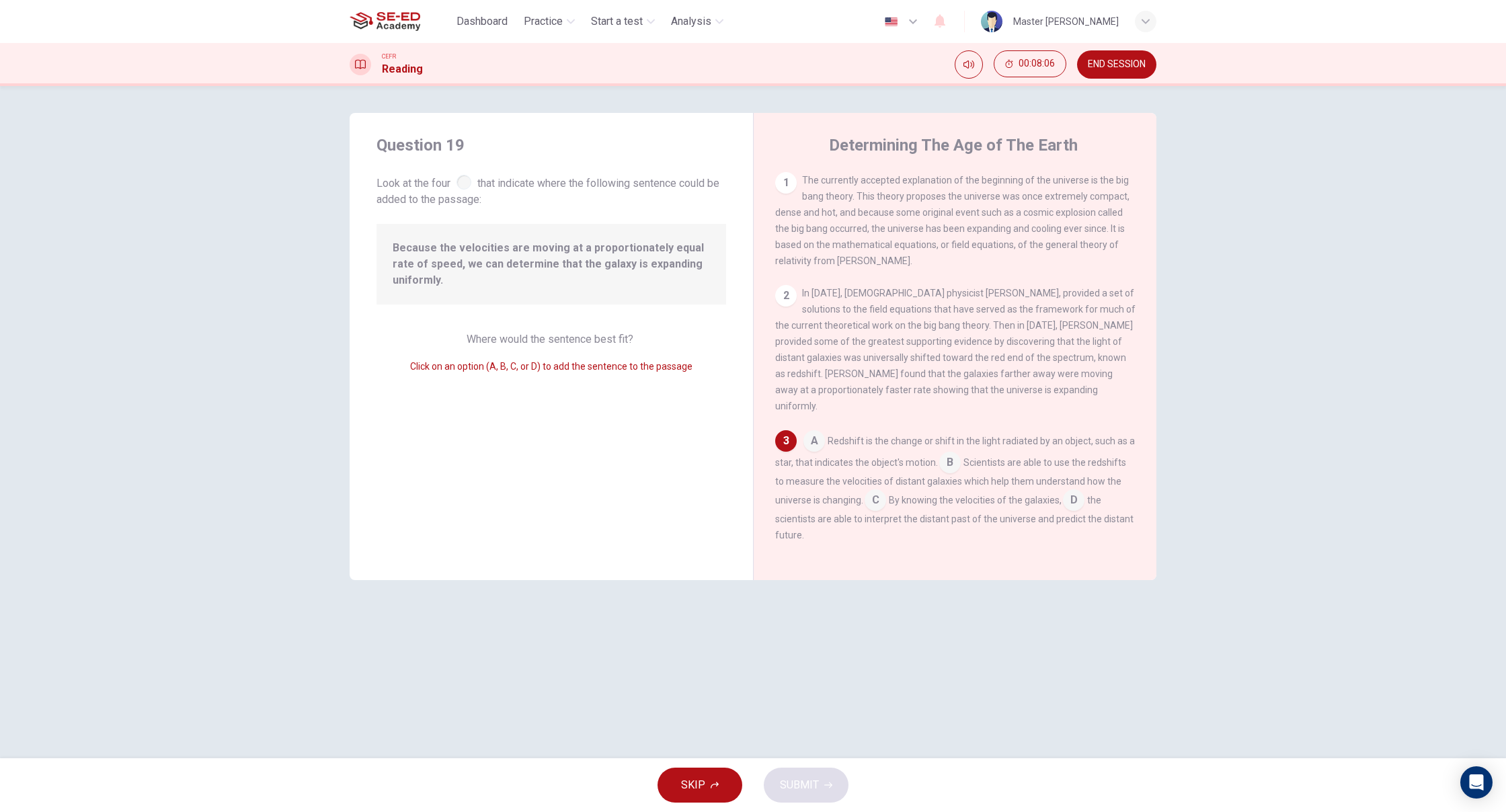
scroll to position [103, 0]
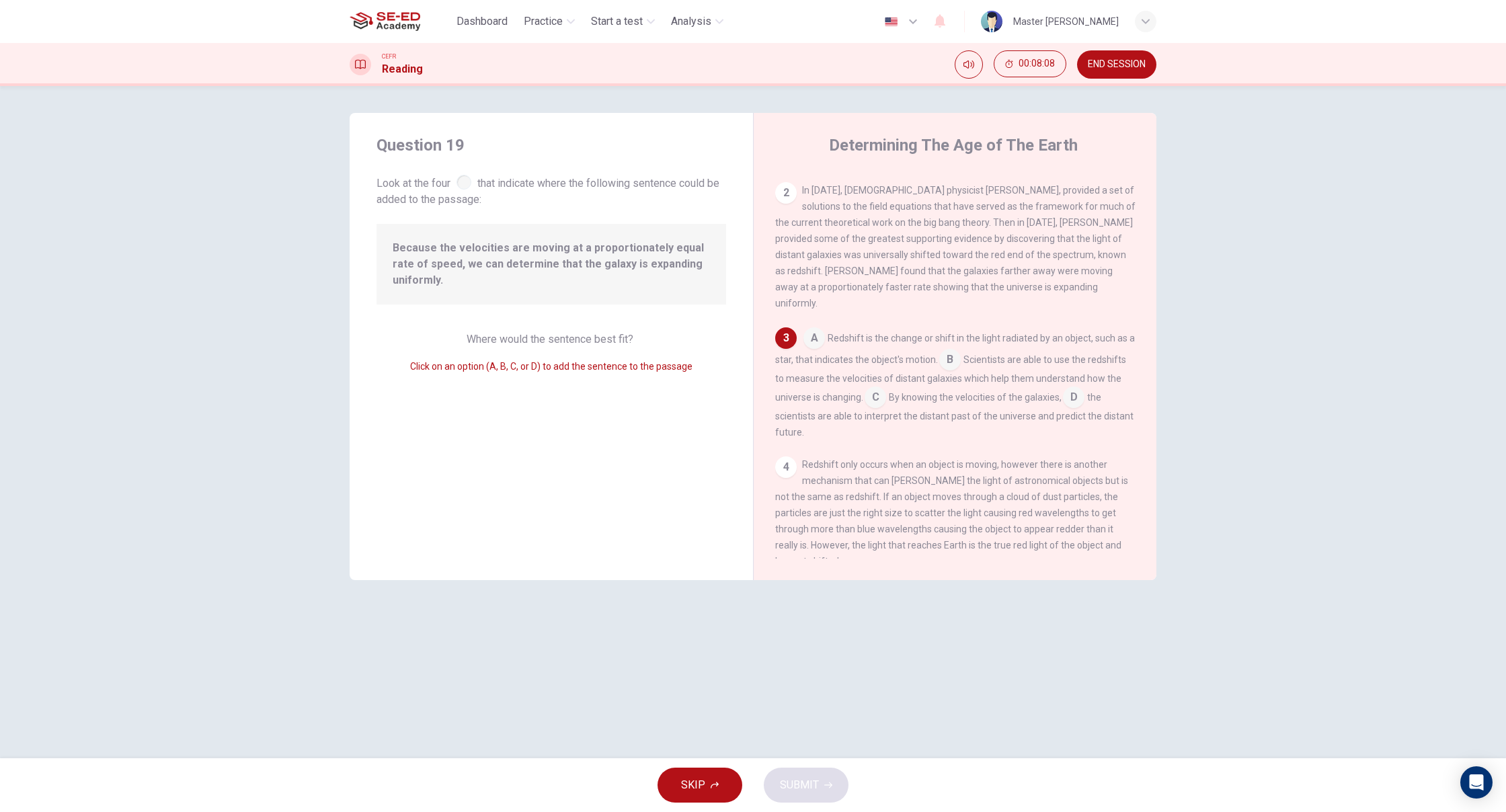
click at [715, 782] on icon "button" at bounding box center [715, 785] width 8 height 8
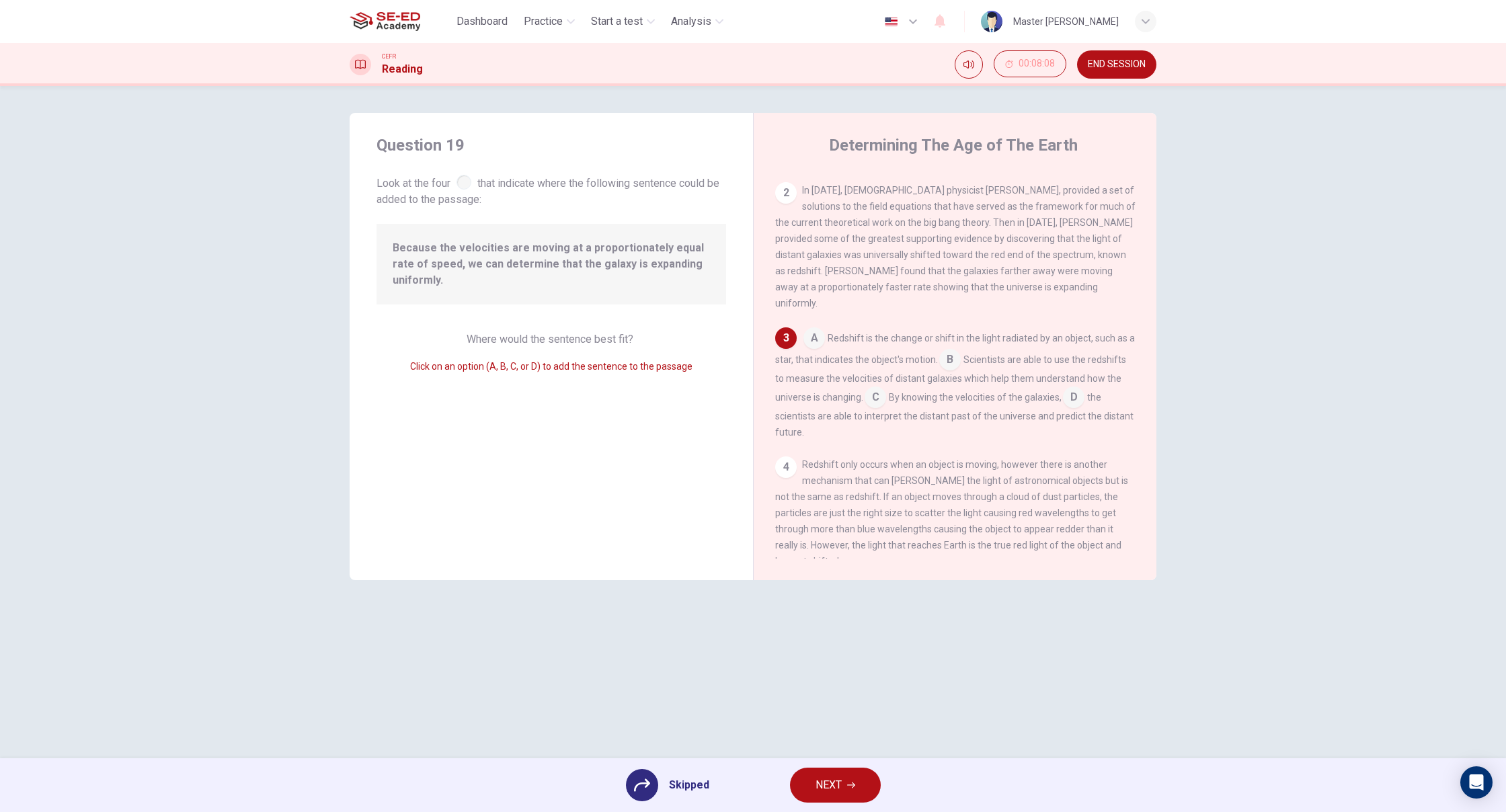
click at [798, 792] on button "NEXT" at bounding box center [835, 785] width 90 height 35
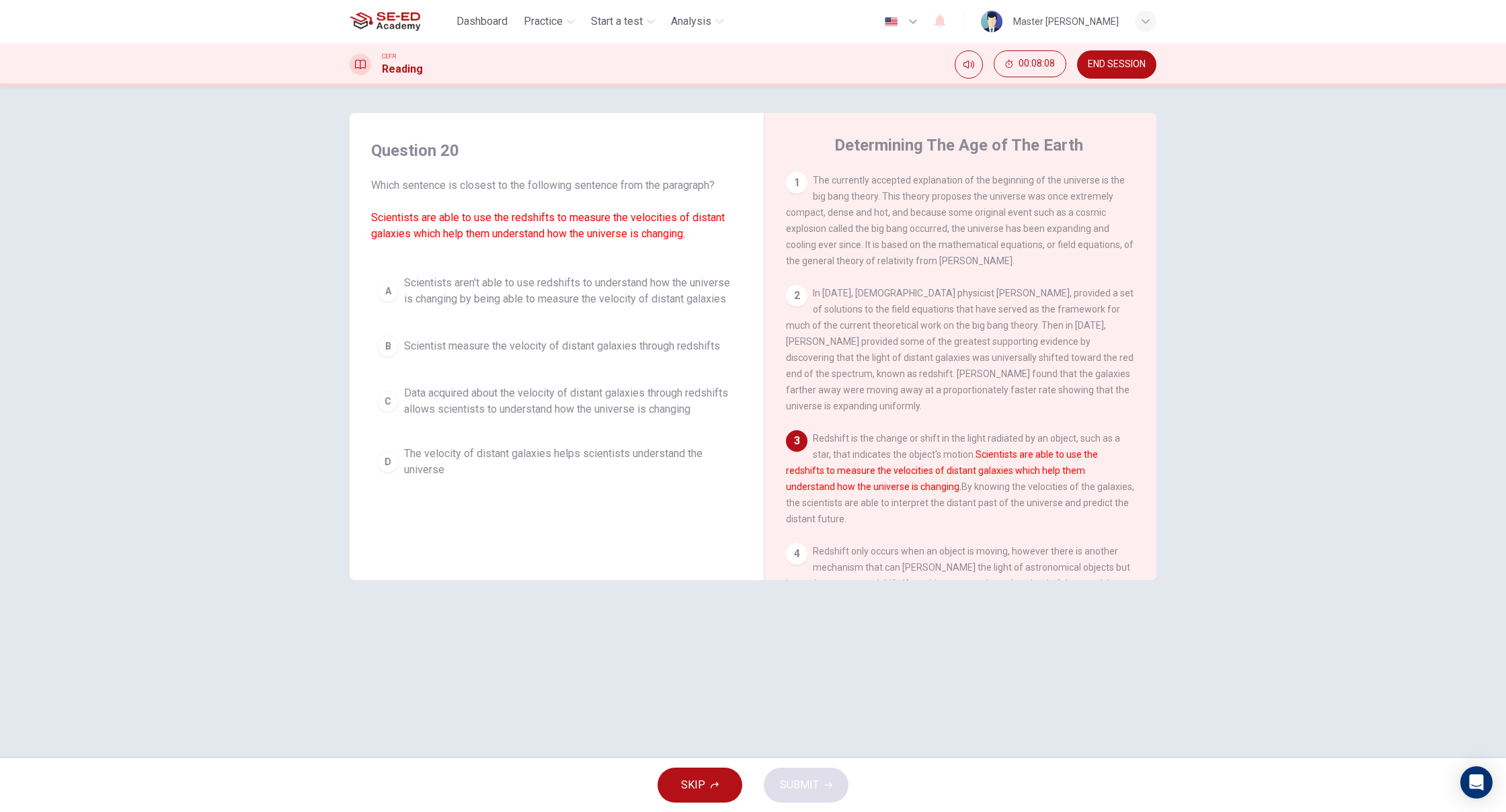
click at [798, 792] on div "SKIP SUBMIT" at bounding box center [753, 785] width 1506 height 54
click at [800, 790] on div "SKIP SUBMIT" at bounding box center [753, 785] width 1506 height 54
drag, startPoint x: 698, startPoint y: 786, endPoint x: 708, endPoint y: 786, distance: 10.0
click at [708, 786] on button "SKIP" at bounding box center [699, 785] width 85 height 35
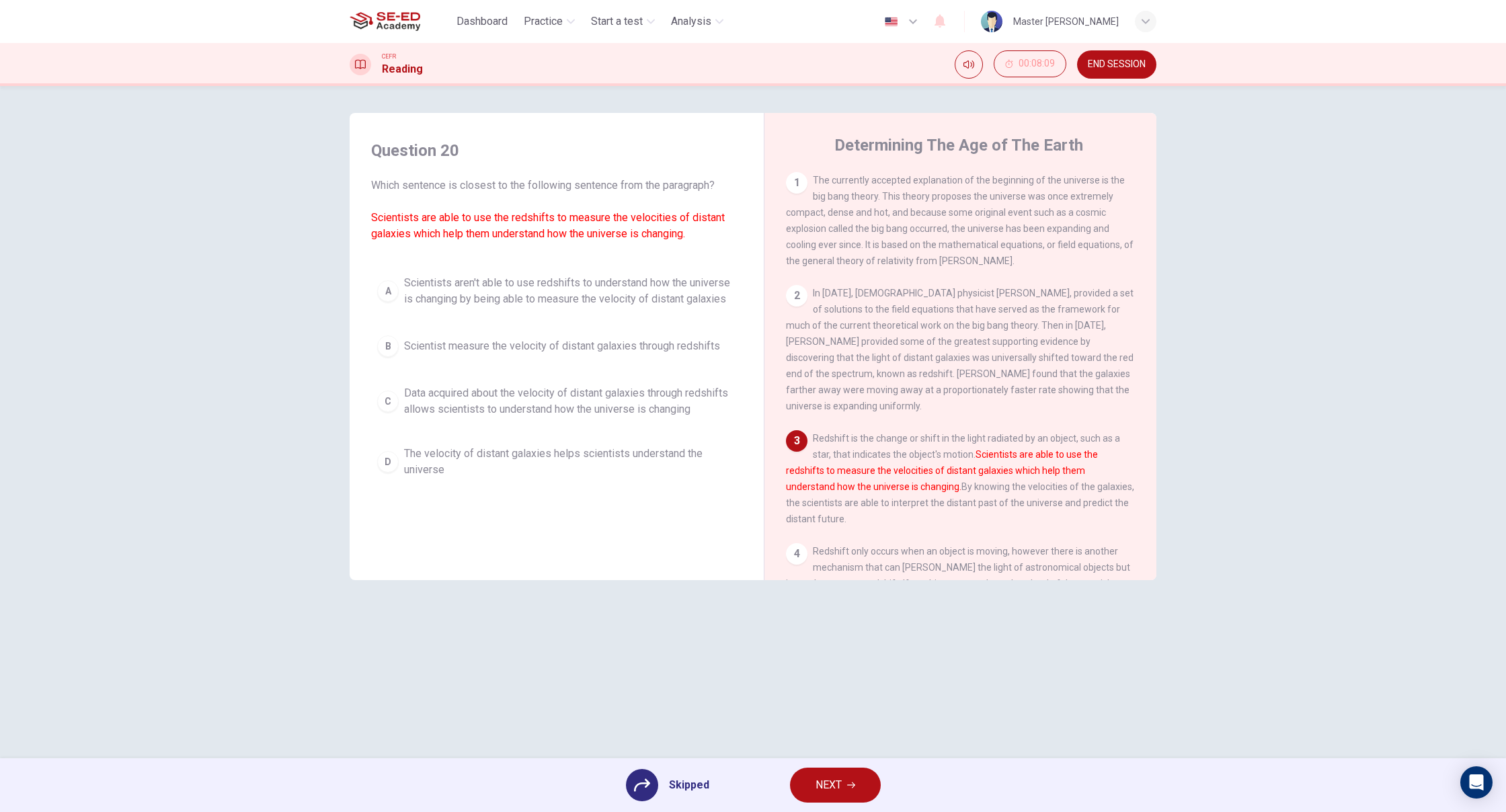
drag, startPoint x: 806, startPoint y: 782, endPoint x: 822, endPoint y: 790, distance: 17.9
click at [821, 790] on button "NEXT" at bounding box center [835, 785] width 90 height 35
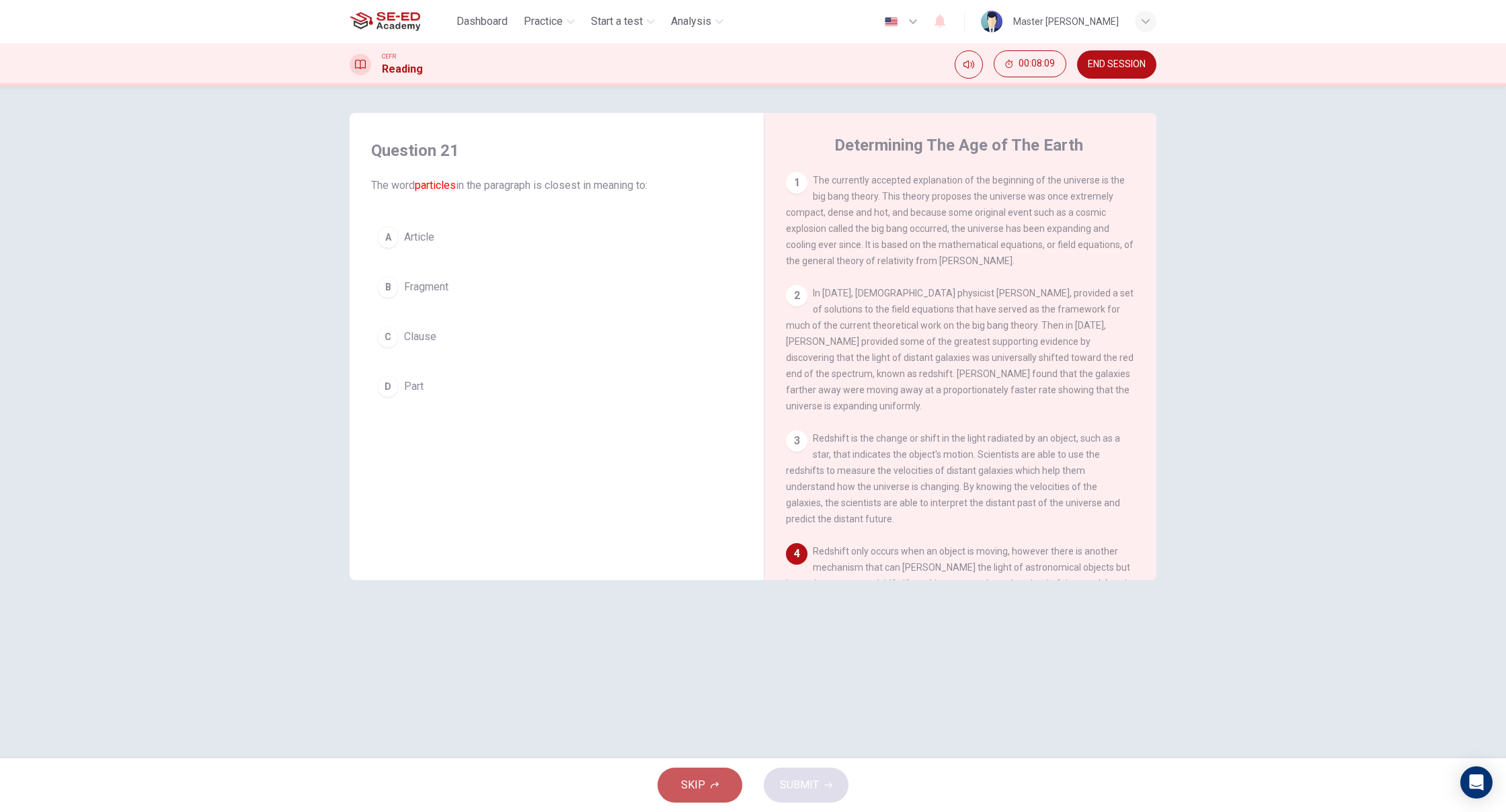
drag, startPoint x: 677, startPoint y: 793, endPoint x: 706, endPoint y: 788, distance: 29.4
click at [685, 792] on button "SKIP" at bounding box center [699, 785] width 85 height 35
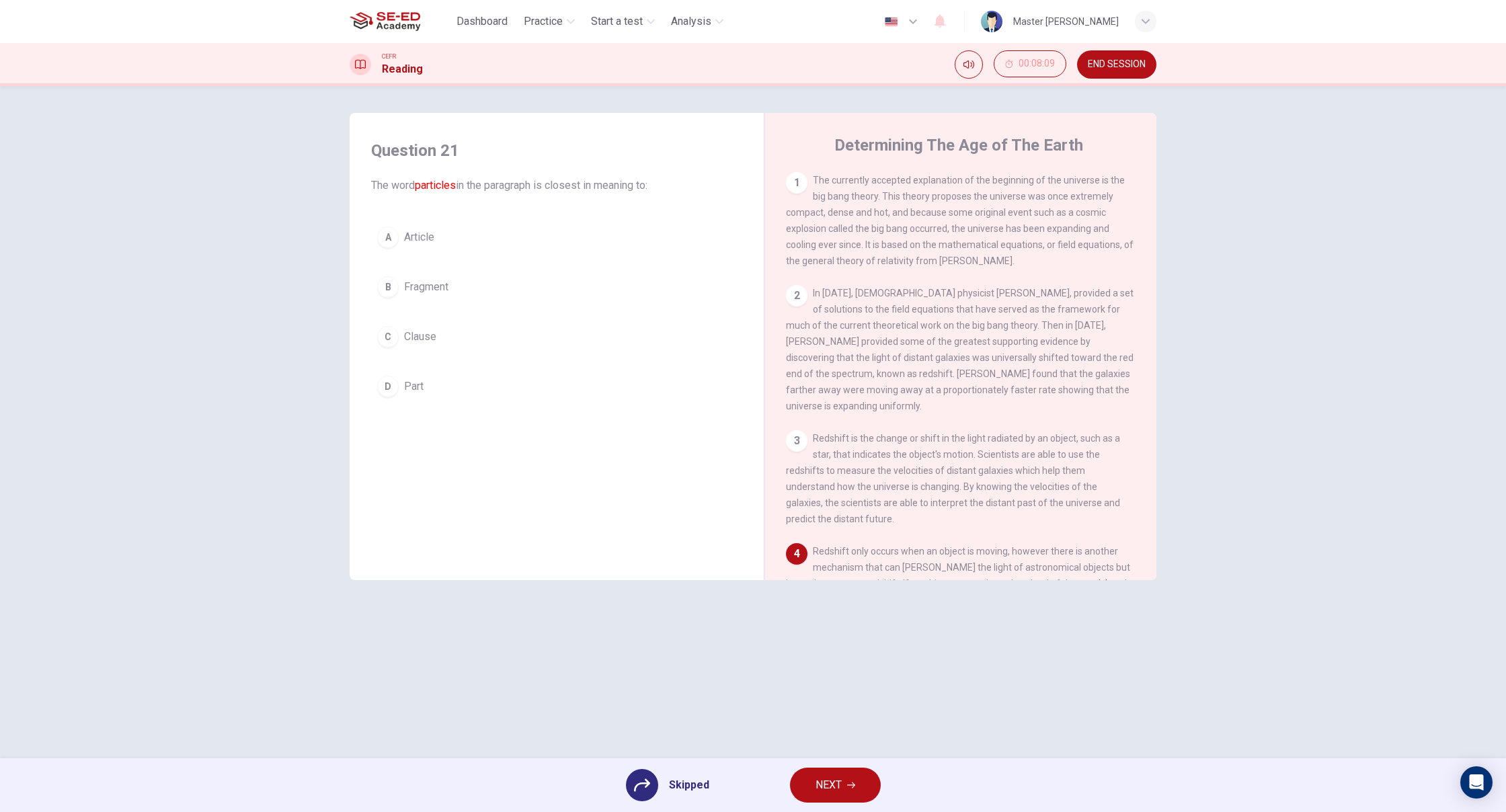
drag, startPoint x: 413, startPoint y: 217, endPoint x: 422, endPoint y: 215, distance: 9.2
click at [418, 215] on div "Question 21 The word particles in the paragraph is closest in meaning to: A Art…" at bounding box center [557, 271] width 392 height 290
drag, startPoint x: 416, startPoint y: 239, endPoint x: 391, endPoint y: 194, distance: 51.5
click at [418, 236] on div "A Article B Fragment C Clause D Part" at bounding box center [557, 312] width 371 height 182
